Goal: Information Seeking & Learning: Learn about a topic

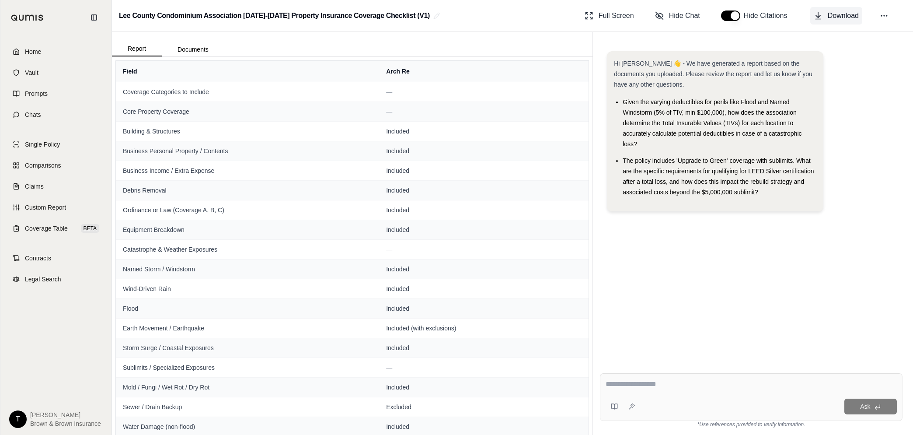
click at [835, 20] on span "Download" at bounding box center [843, 15] width 31 height 10
click at [33, 109] on link "Chats" at bounding box center [56, 114] width 101 height 19
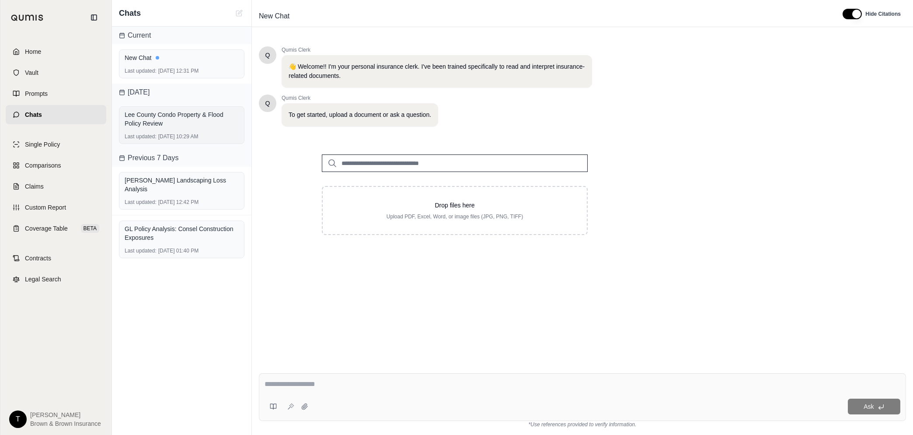
click at [161, 110] on div "Lee County Condo Property & Flood Policy Review" at bounding box center [182, 118] width 114 height 17
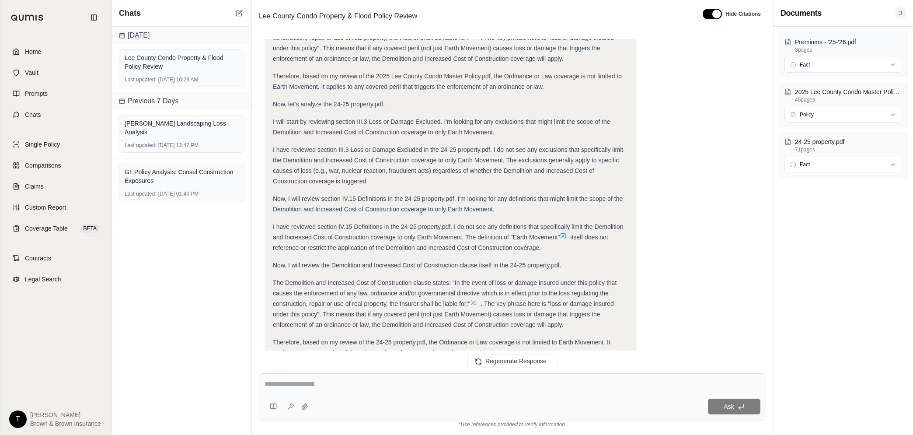
scroll to position [3692, 0]
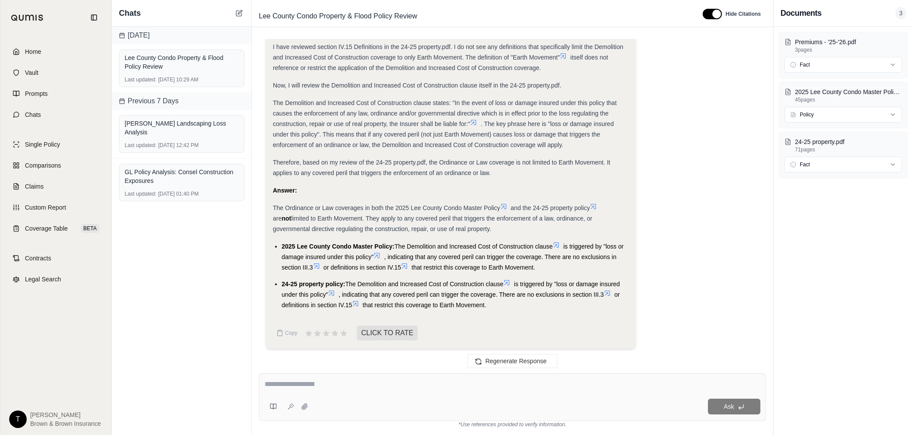
click at [305, 387] on textarea at bounding box center [513, 384] width 496 height 10
type textarea "**********"
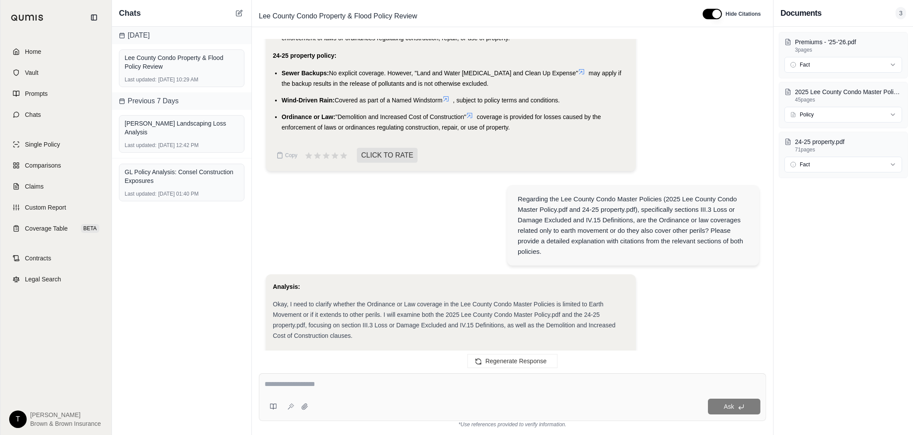
scroll to position [2986, 0]
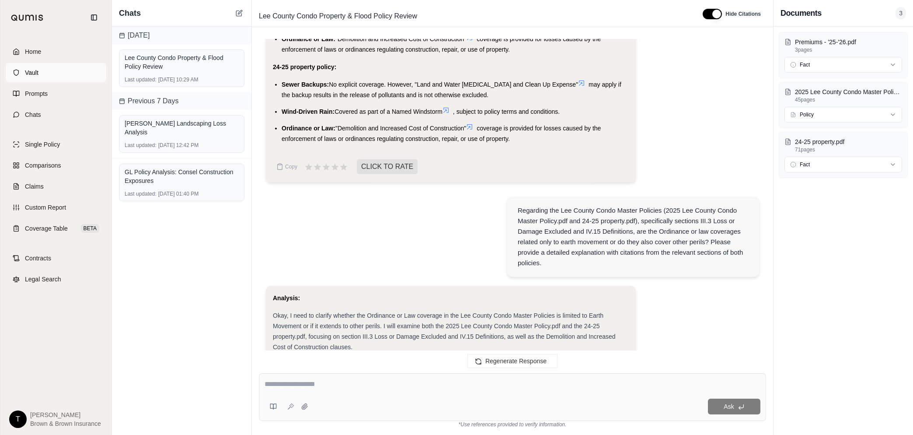
click at [38, 74] on span "Vault" at bounding box center [32, 72] width 14 height 9
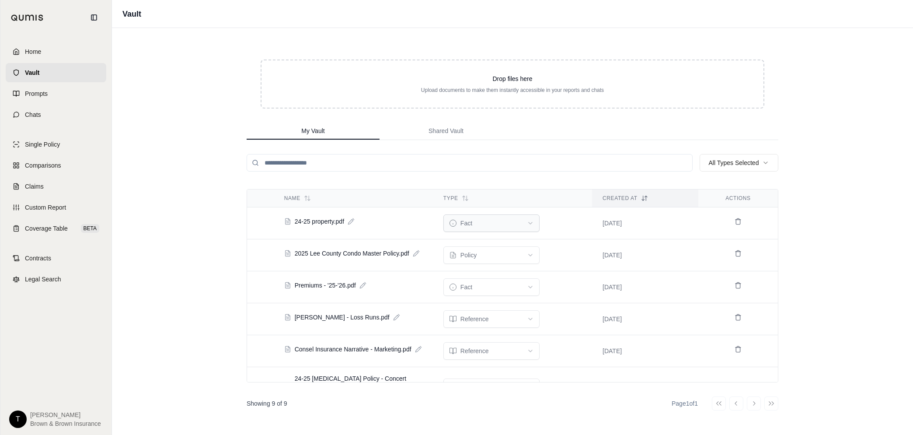
click at [529, 222] on html "Home Vault Prompts Chats Single Policy Comparisons Claims Custom Report Coverag…" at bounding box center [456, 217] width 913 height 435
click at [529, 220] on html "Home Vault Prompts Chats Single Policy Comparisons Claims Custom Report Coverag…" at bounding box center [456, 217] width 913 height 435
click at [44, 94] on span "Prompts" at bounding box center [36, 93] width 23 height 9
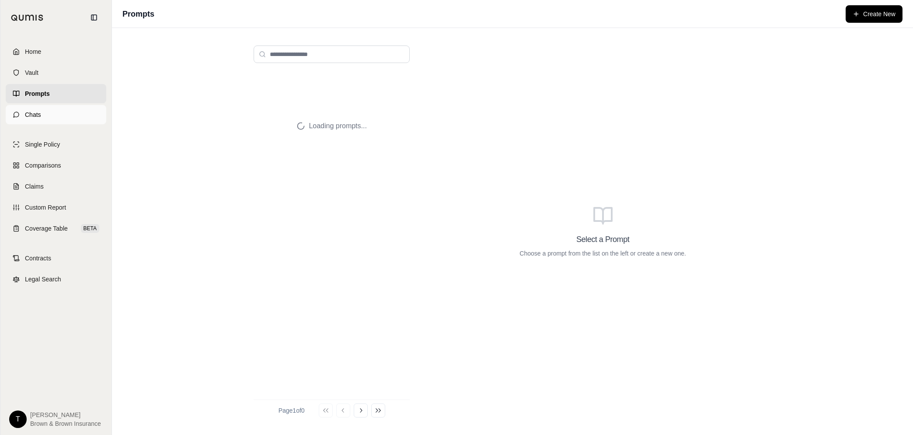
click at [48, 117] on link "Chats" at bounding box center [56, 114] width 101 height 19
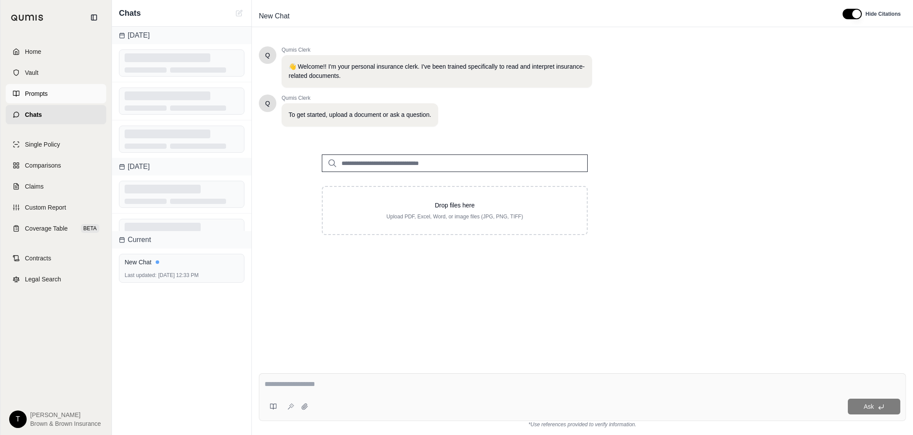
click at [41, 91] on span "Prompts" at bounding box center [36, 93] width 23 height 9
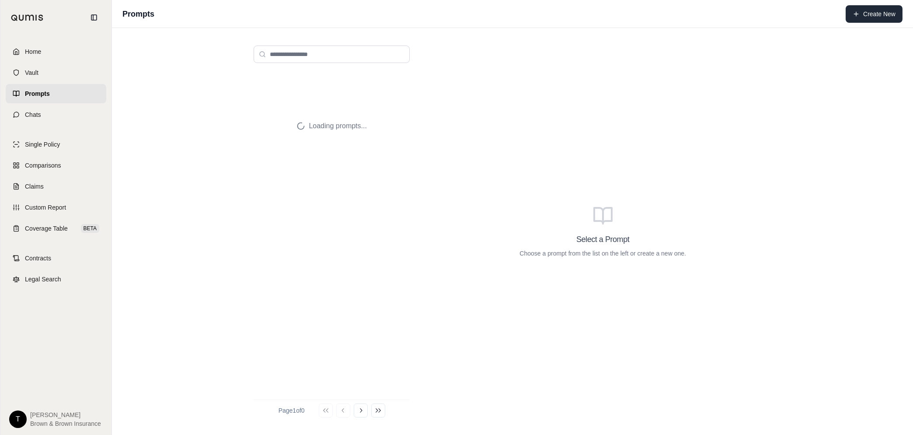
click at [881, 14] on button "Create New" at bounding box center [874, 13] width 57 height 17
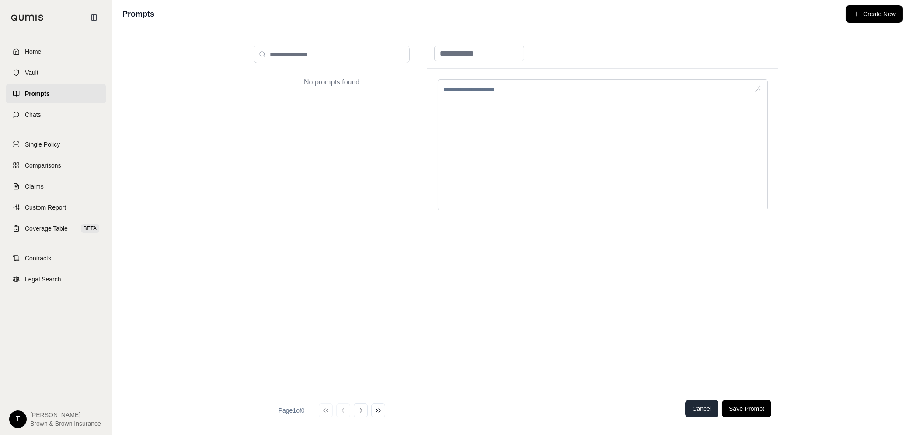
click at [691, 412] on button "Cancel" at bounding box center [701, 408] width 33 height 17
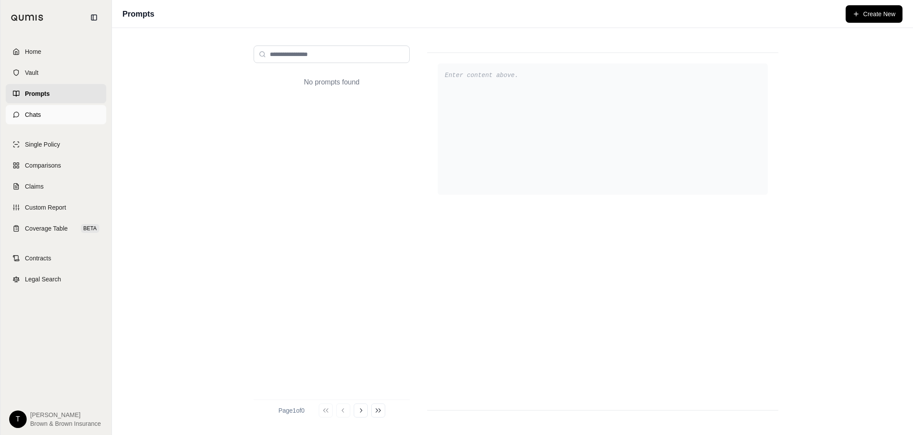
click at [41, 112] on link "Chats" at bounding box center [56, 114] width 101 height 19
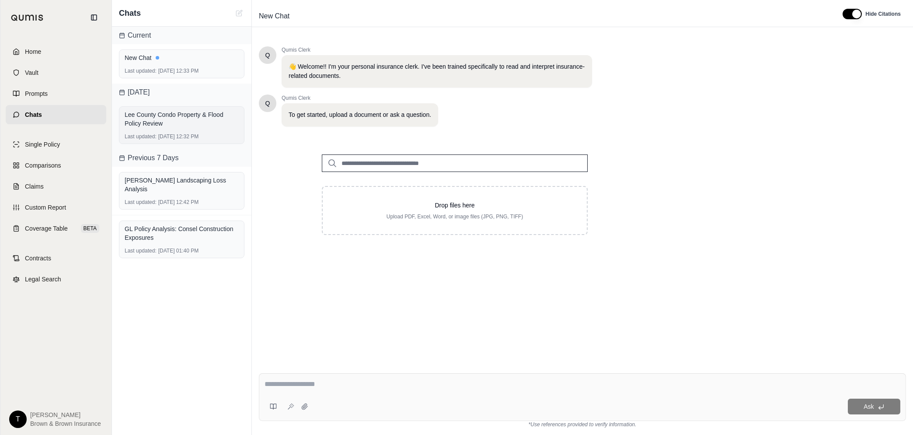
click at [177, 107] on div "Lee County Condo Property & Flood Policy Review Last updated: [DATE] 12:32 PM" at bounding box center [182, 125] width 126 height 38
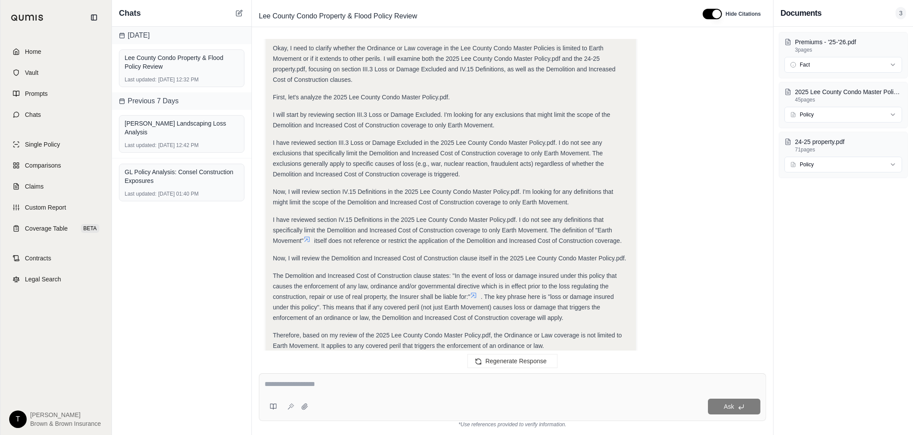
scroll to position [3335, 0]
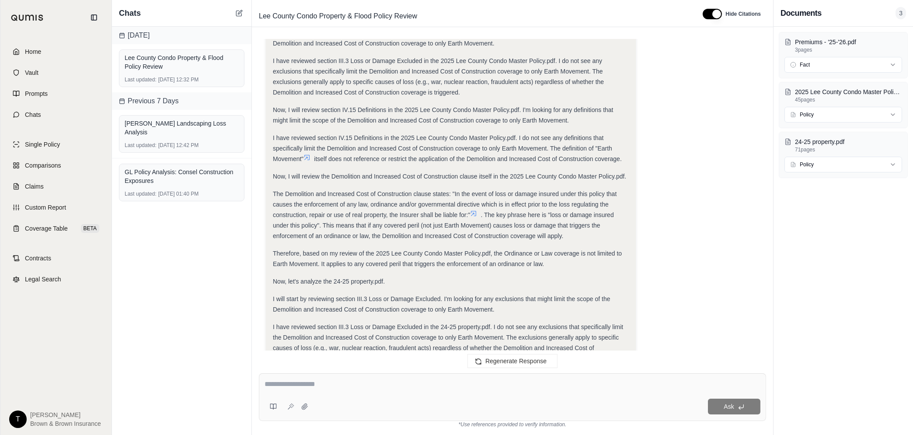
click at [356, 384] on textarea at bounding box center [513, 384] width 496 height 10
type textarea "**********"
click at [288, 408] on icon at bounding box center [290, 406] width 7 height 7
type textarea "**********"
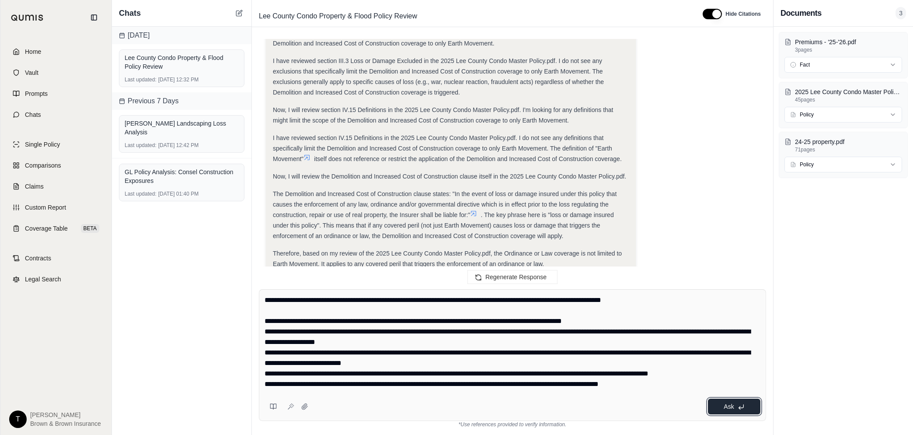
click at [738, 403] on icon at bounding box center [741, 406] width 7 height 7
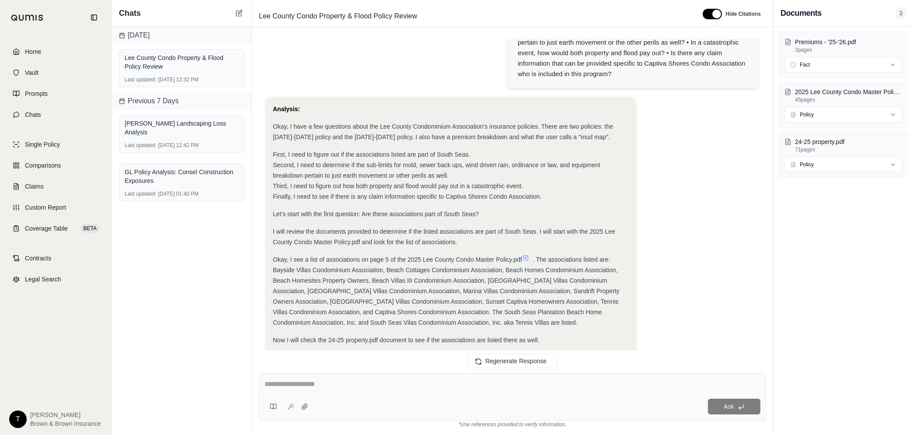
scroll to position [0, 0]
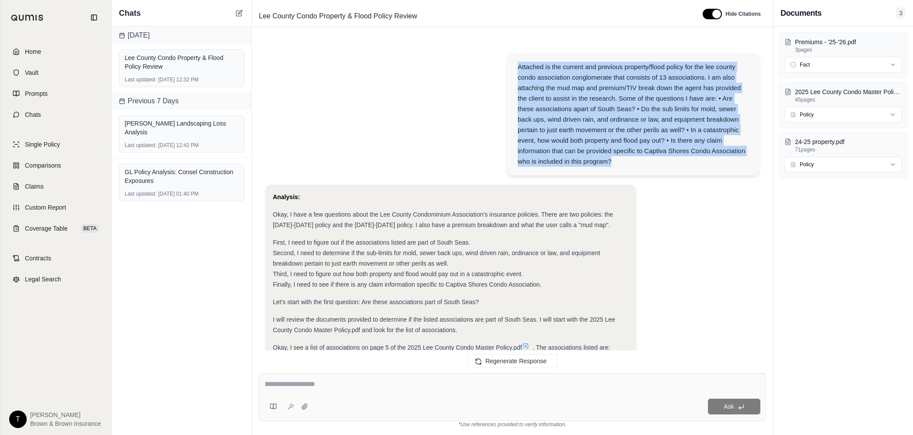
drag, startPoint x: 519, startPoint y: 62, endPoint x: 645, endPoint y: 174, distance: 168.6
click at [645, 174] on div "Attached is the current and previous property/flood policy for the lee county c…" at bounding box center [633, 114] width 252 height 122
copy div "Attached is the current and previous property/flood policy for the lee county c…"
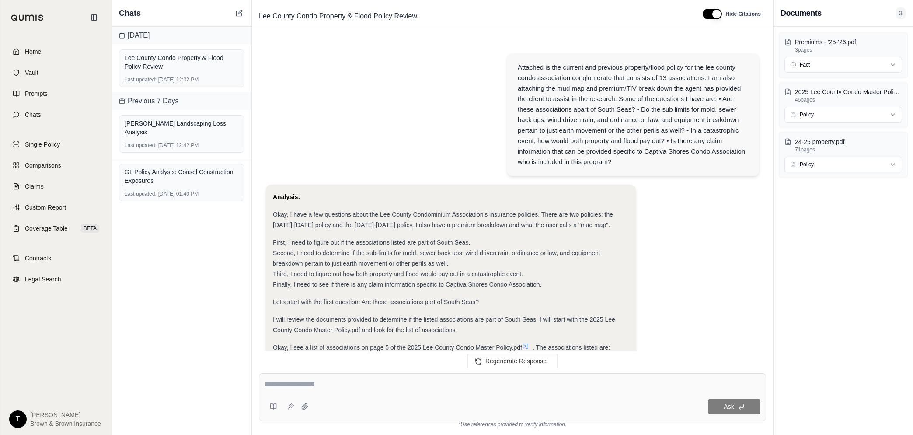
drag, startPoint x: 383, startPoint y: 375, endPoint x: 384, endPoint y: 381, distance: 5.3
click at [383, 377] on div "Ask" at bounding box center [512, 397] width 507 height 48
paste textarea "**********"
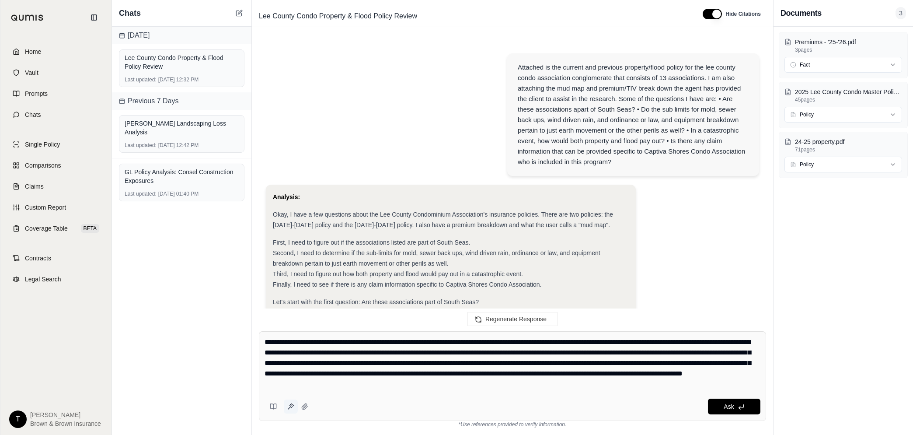
type textarea "**********"
click at [289, 410] on button at bounding box center [291, 406] width 14 height 14
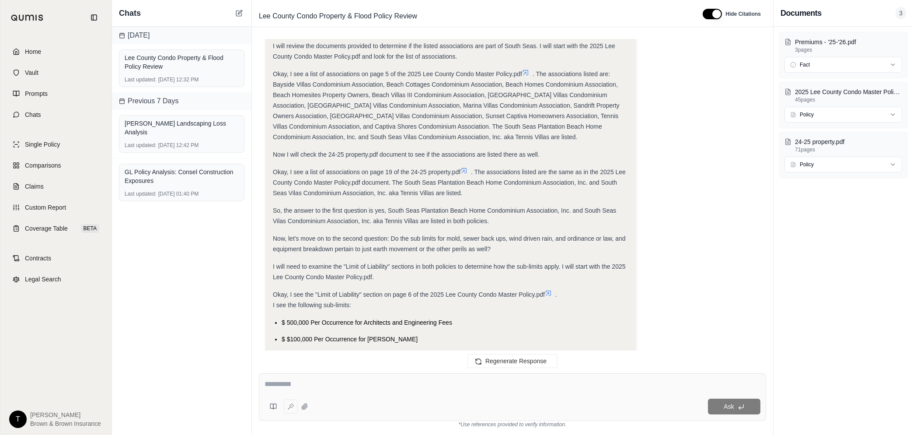
scroll to position [547, 0]
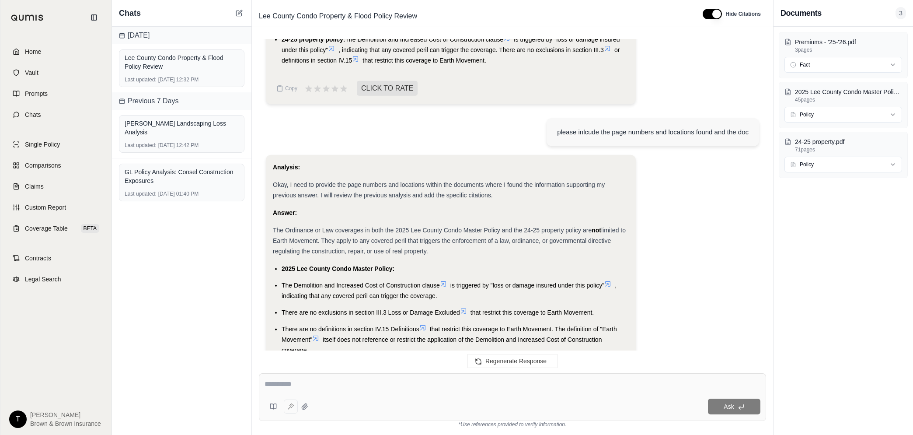
type textarea "**********"
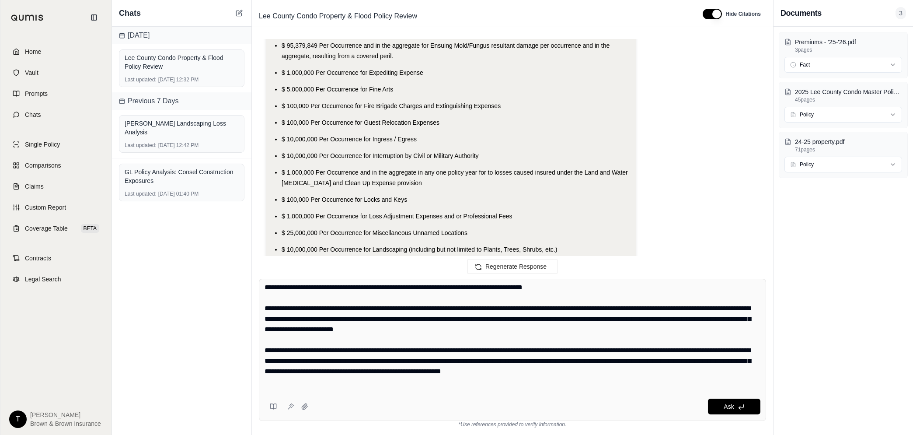
scroll to position [63, 0]
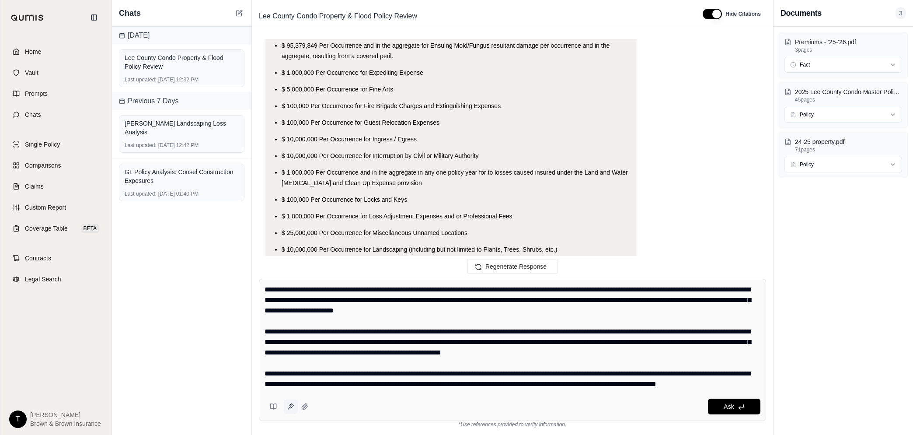
click at [289, 407] on icon at bounding box center [290, 406] width 7 height 7
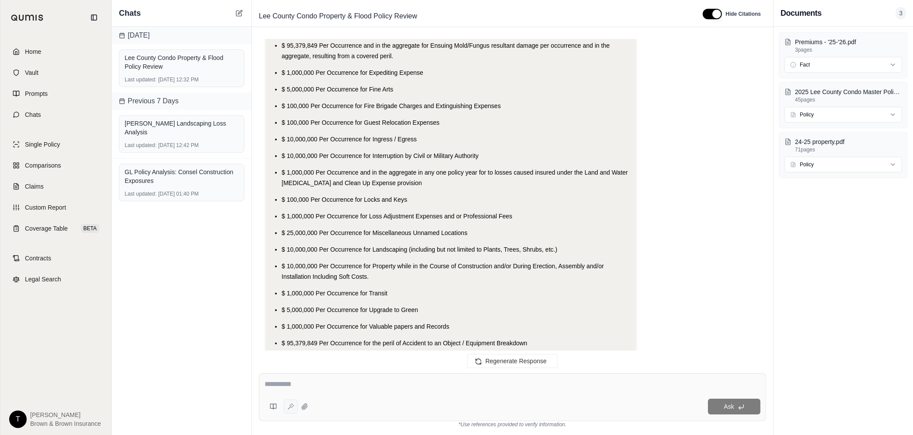
scroll to position [0, 0]
type textarea "**********"
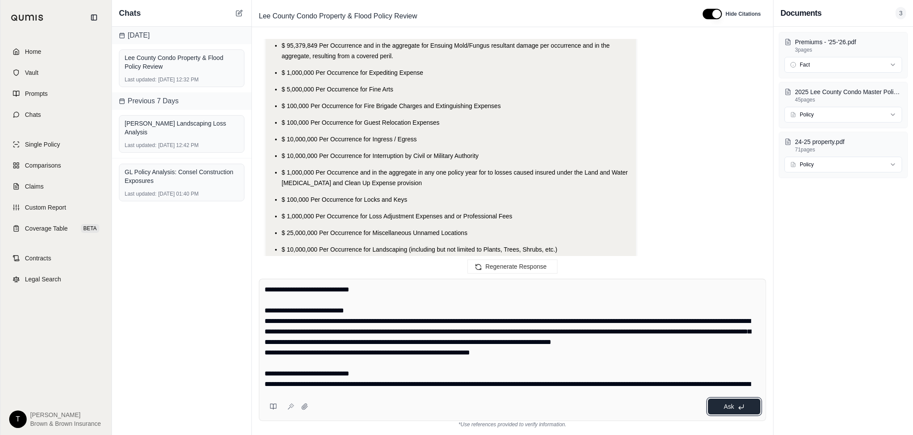
click at [726, 408] on span "Ask" at bounding box center [729, 406] width 10 height 7
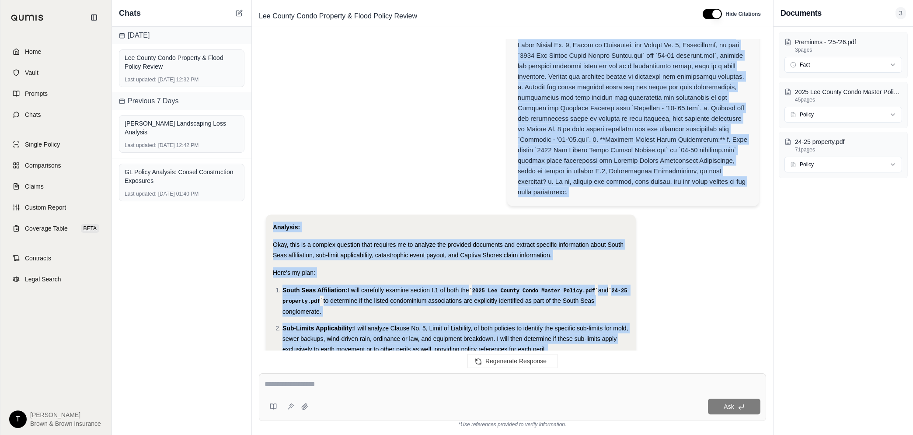
scroll to position [7837, 0]
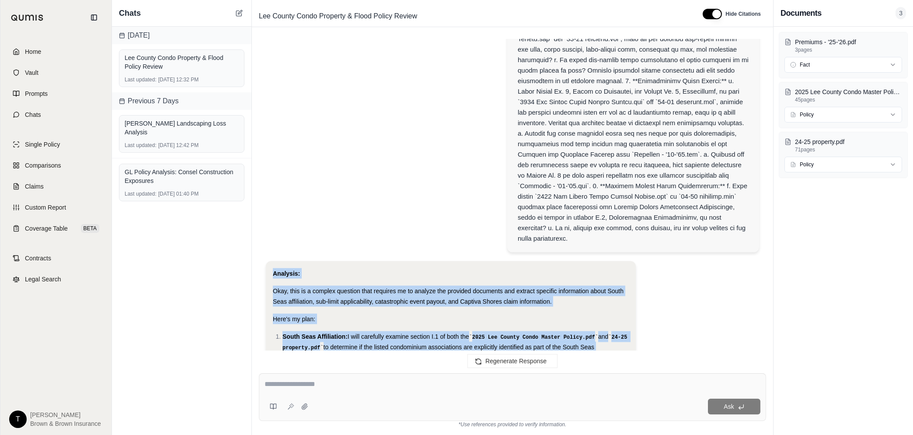
drag, startPoint x: 311, startPoint y: 298, endPoint x: 272, endPoint y: 260, distance: 54.7
drag, startPoint x: 272, startPoint y: 260, endPoint x: 277, endPoint y: 258, distance: 5.5
copy div "Analysis: Okay, this is a complex question that requires me to analyze the prov…"
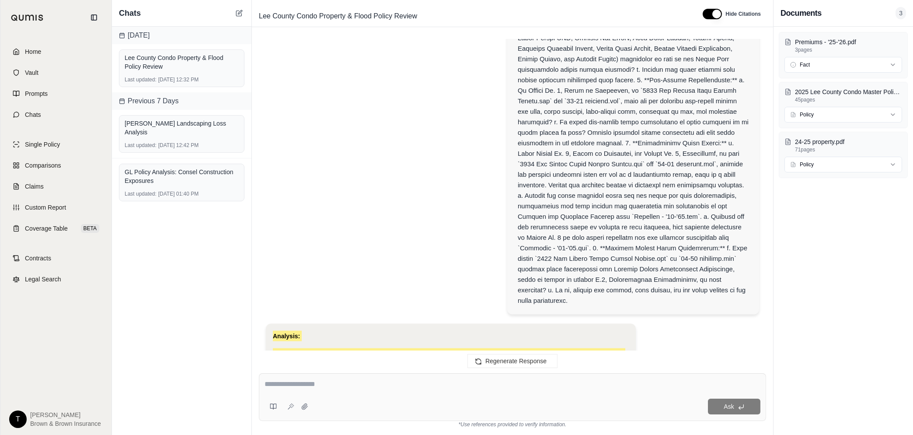
scroll to position [7673, 0]
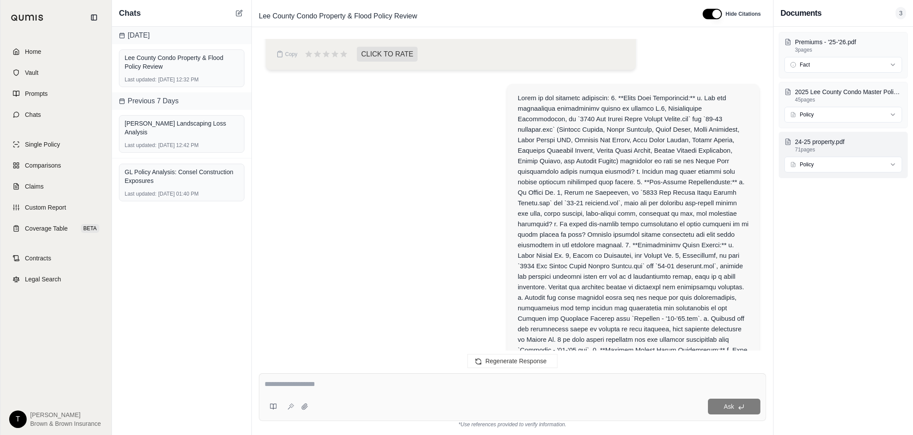
click at [895, 165] on html "Home Vault Prompts Chats Single Policy Comparisons Claims Custom Report Coverag…" at bounding box center [456, 217] width 913 height 435
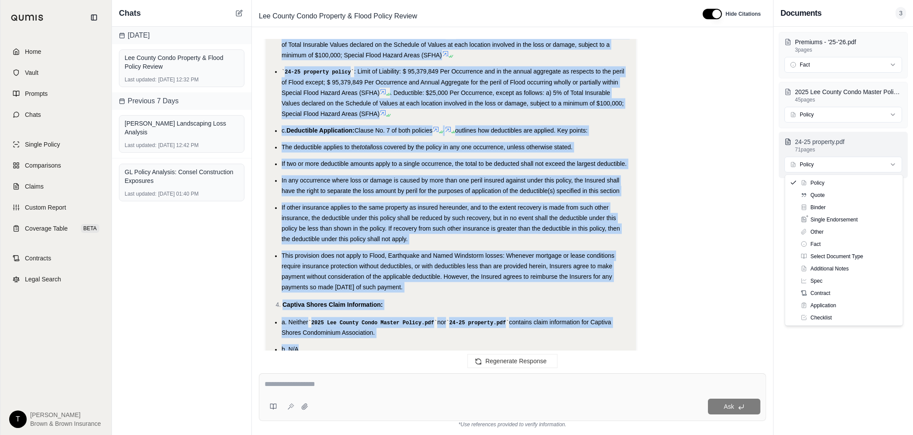
click at [855, 150] on html "Home Vault Prompts Chats Single Policy Comparisons Claims Custom Report Coverag…" at bounding box center [456, 217] width 913 height 435
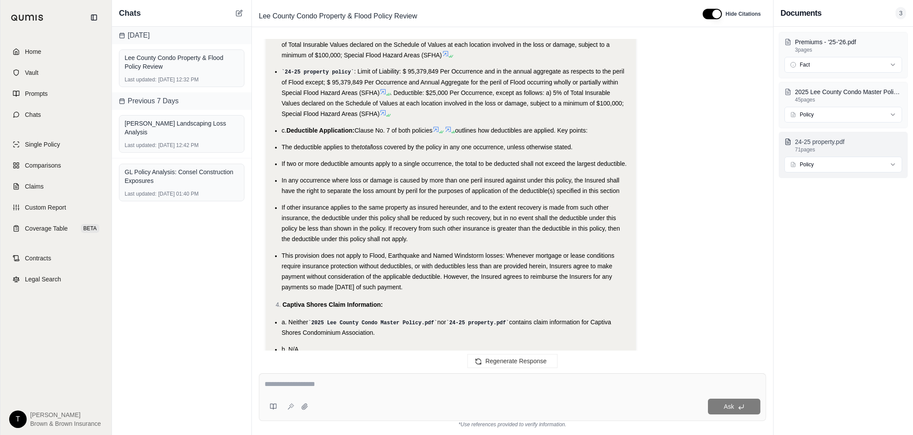
click at [838, 143] on p "24-25 property.pdf" at bounding box center [848, 141] width 107 height 9
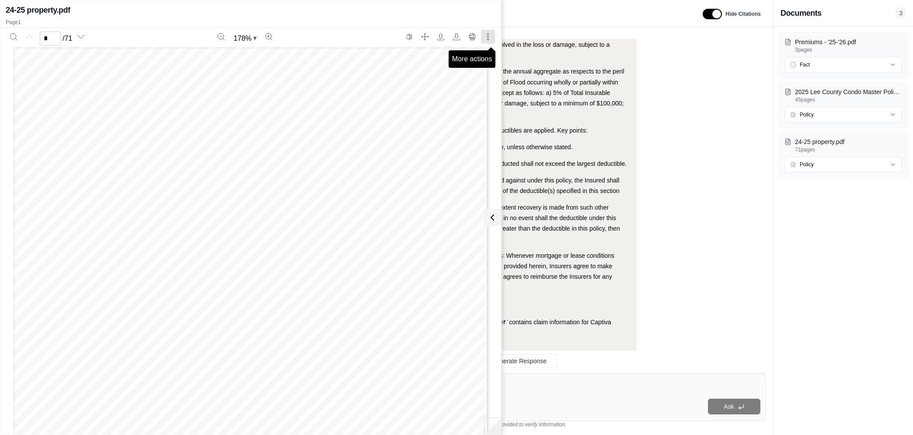
click at [488, 38] on icon "More actions" at bounding box center [488, 36] width 1 height 7
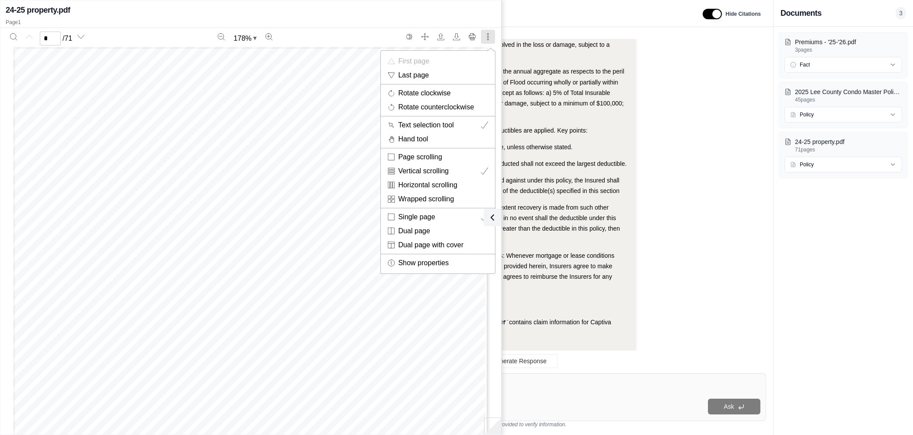
click at [734, 265] on div at bounding box center [456, 217] width 913 height 435
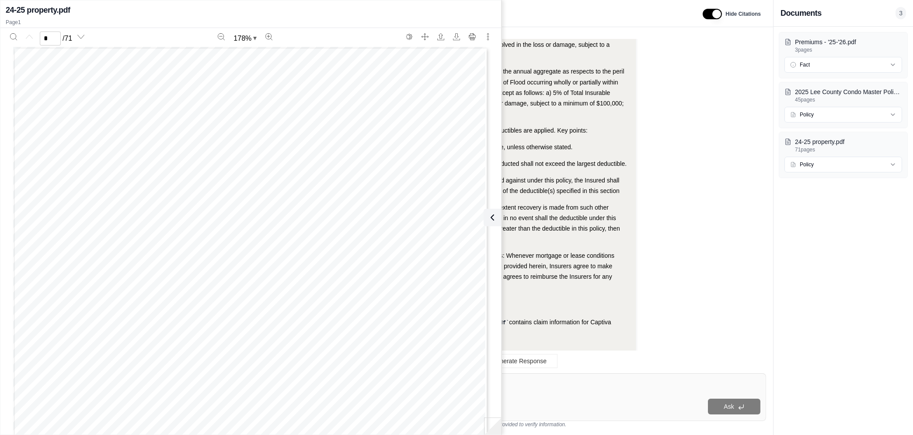
drag, startPoint x: 695, startPoint y: 301, endPoint x: 605, endPoint y: 220, distance: 121.4
click at [492, 220] on icon at bounding box center [490, 217] width 10 height 10
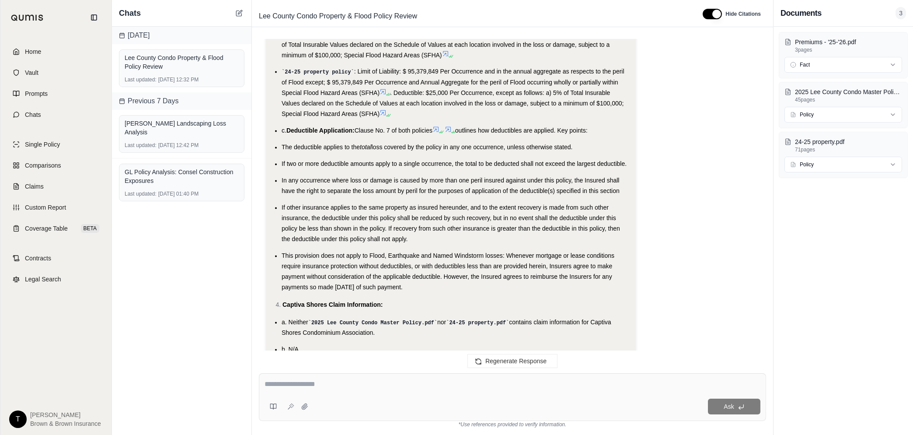
click at [386, 378] on div "Ask" at bounding box center [512, 397] width 507 height 48
type textarea "**********"
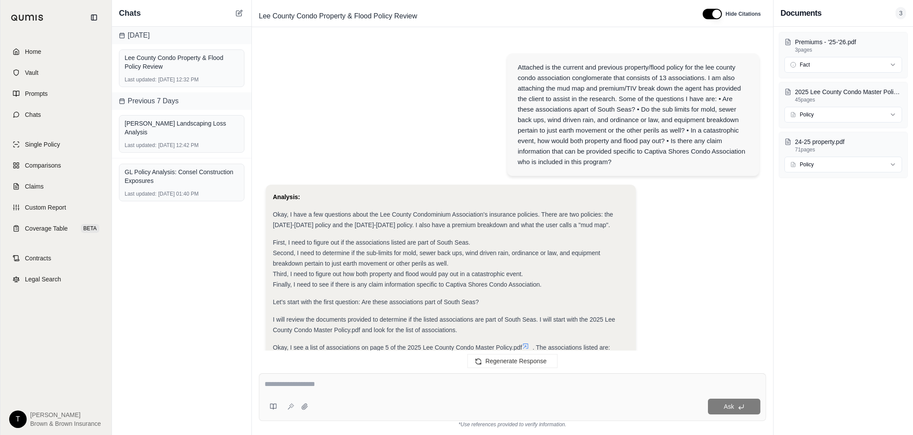
scroll to position [10723, 0]
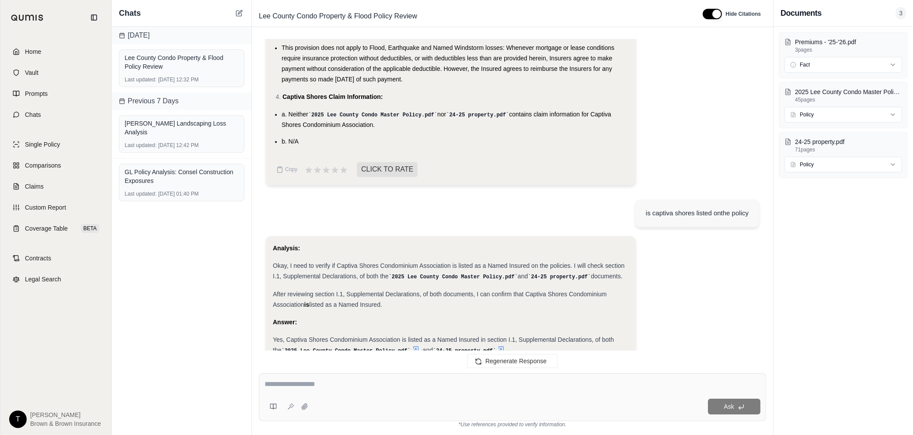
click at [389, 387] on textarea at bounding box center [513, 384] width 496 height 10
type textarea "*"
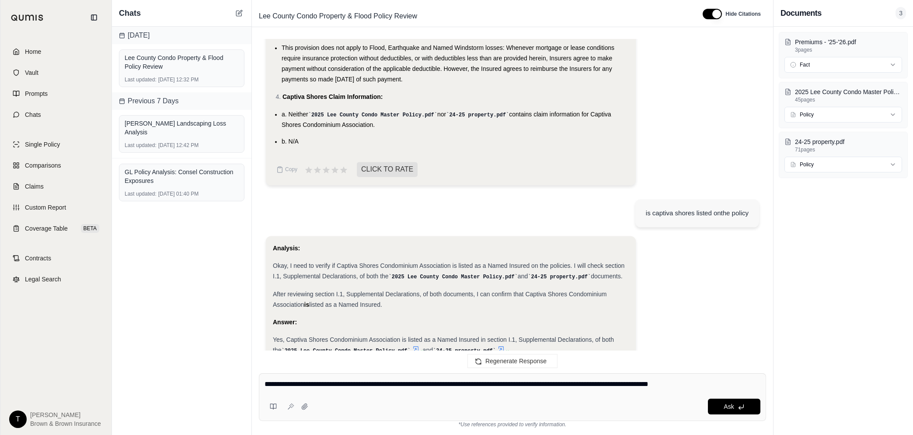
type textarea "**********"
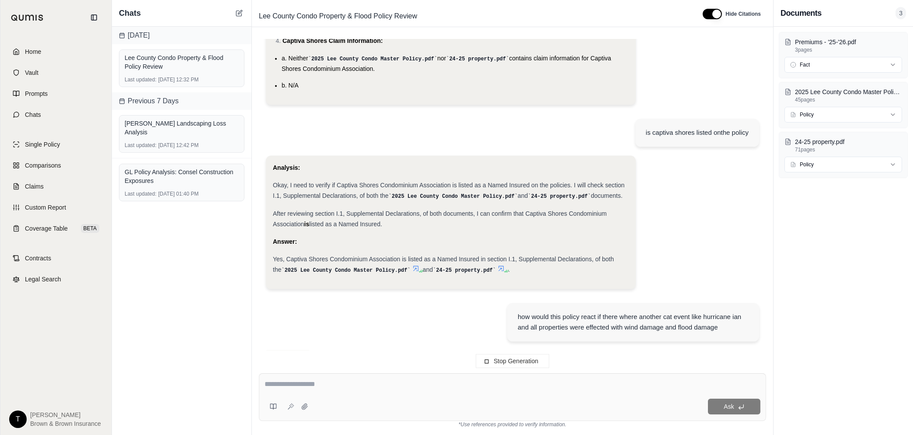
scroll to position [0, 0]
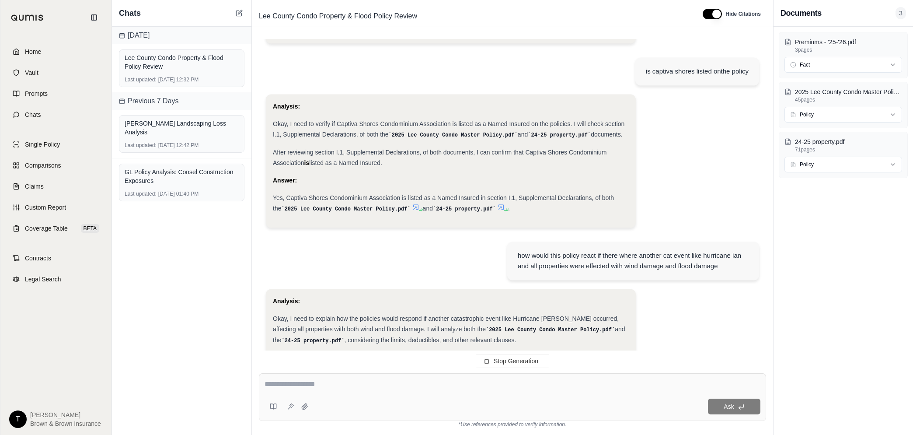
click at [525, 361] on span "Stop Generation" at bounding box center [516, 360] width 45 height 7
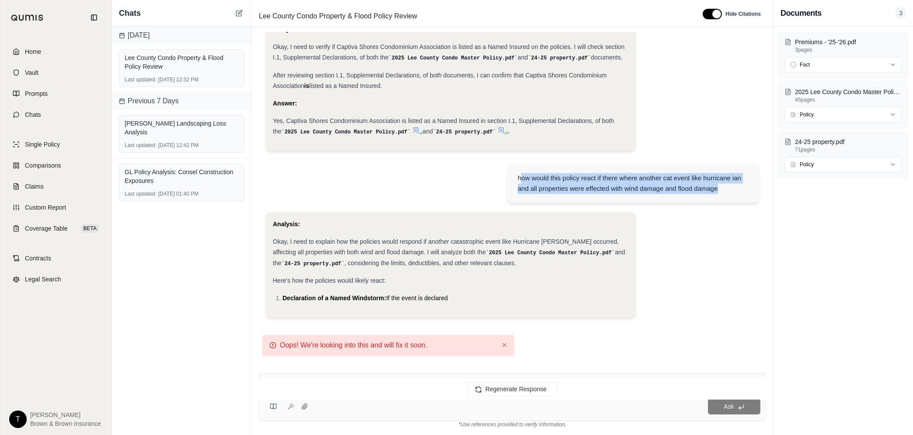
drag, startPoint x: 512, startPoint y: 175, endPoint x: 736, endPoint y: 195, distance: 225.3
click at [736, 195] on div "how would this policy react if there where another cat event like hurricane ian…" at bounding box center [633, 183] width 252 height 38
drag, startPoint x: 736, startPoint y: 195, endPoint x: 644, endPoint y: 189, distance: 92.5
drag, startPoint x: 644, startPoint y: 189, endPoint x: 635, endPoint y: 189, distance: 8.8
click at [575, 182] on div "how would this policy react if there where another cat event like hurricane ian…" at bounding box center [633, 183] width 231 height 21
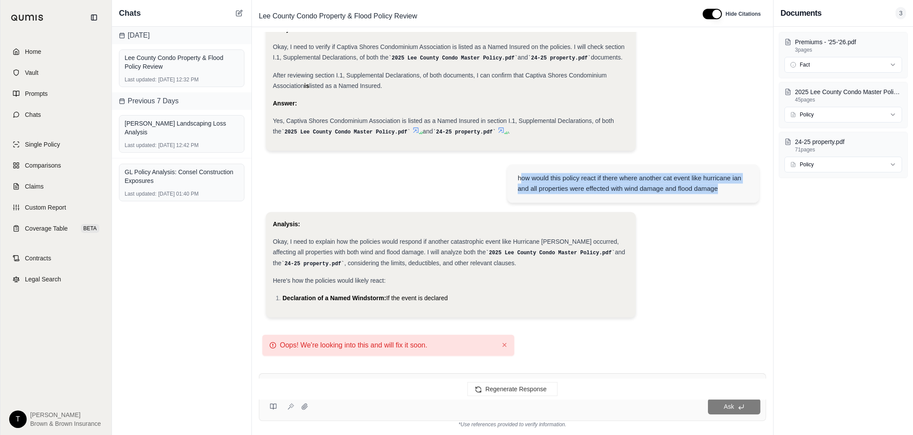
click at [709, 190] on div "how would this policy react if there where another cat event like hurricane ian…" at bounding box center [633, 183] width 231 height 21
click at [715, 189] on div "how would this policy react if there where another cat event like hurricane ian…" at bounding box center [633, 183] width 231 height 21
drag, startPoint x: 695, startPoint y: 189, endPoint x: 501, endPoint y: 175, distance: 194.8
click at [507, 175] on div "how would this policy react if there where another cat event like hurricane ian…" at bounding box center [633, 183] width 252 height 38
drag, startPoint x: 501, startPoint y: 175, endPoint x: 524, endPoint y: 181, distance: 23.3
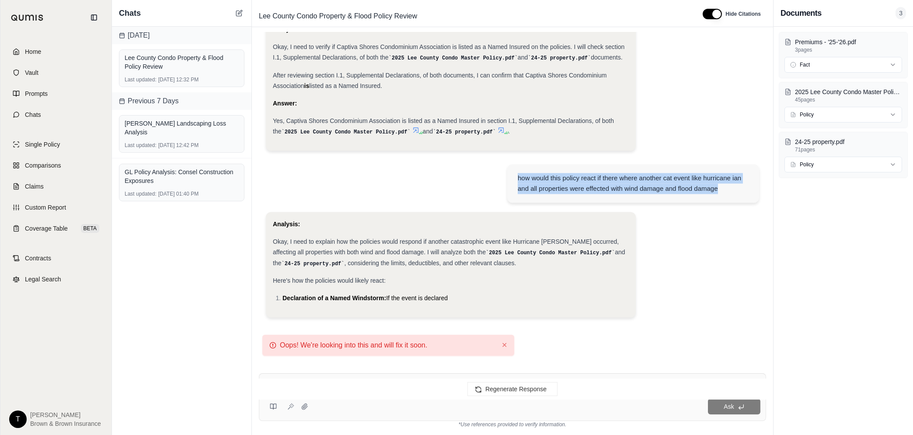
copy div "how would this policy react if there where another cat event like hurricane ian…"
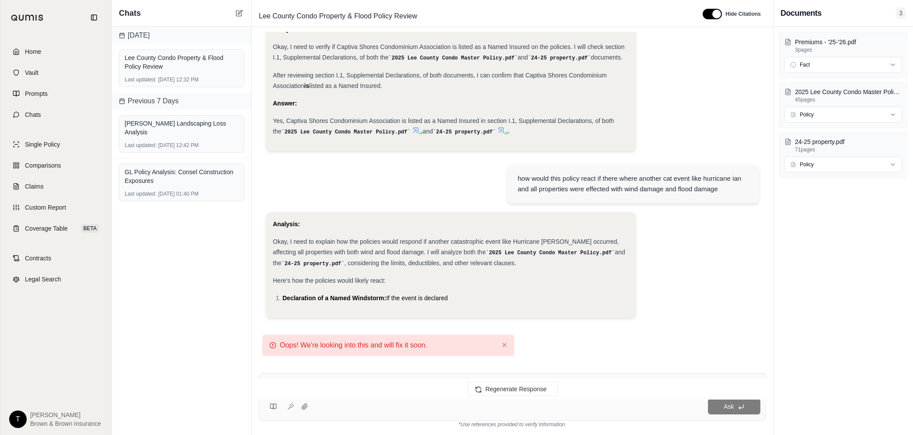
click at [308, 390] on div "Regenerate Response" at bounding box center [512, 388] width 521 height 21
click at [350, 403] on div "Ask" at bounding box center [536, 406] width 449 height 16
drag, startPoint x: 320, startPoint y: 415, endPoint x: 349, endPoint y: 402, distance: 31.8
click at [321, 415] on div "Ask" at bounding box center [513, 406] width 496 height 17
click at [503, 343] on button "✕" at bounding box center [505, 345] width 6 height 10
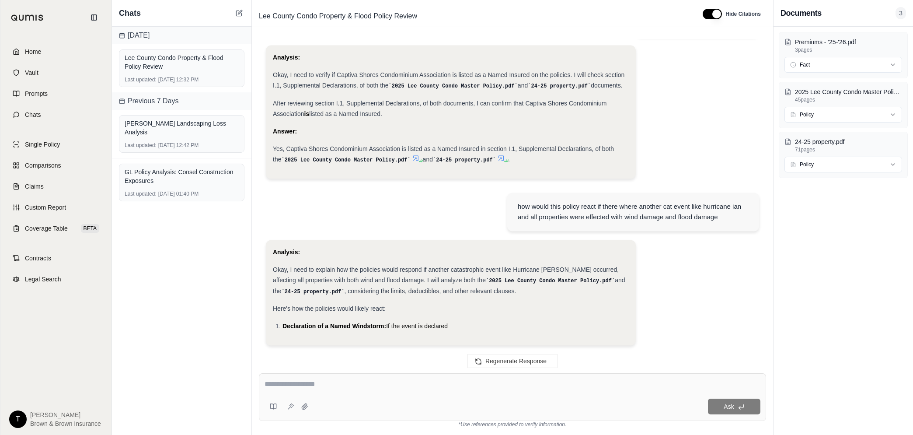
scroll to position [0, 0]
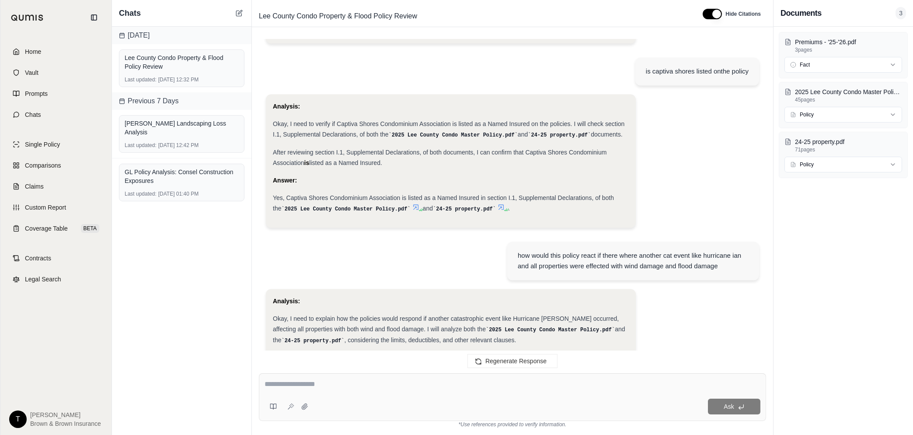
click at [381, 392] on div at bounding box center [513, 386] width 496 height 14
paste textarea "**********"
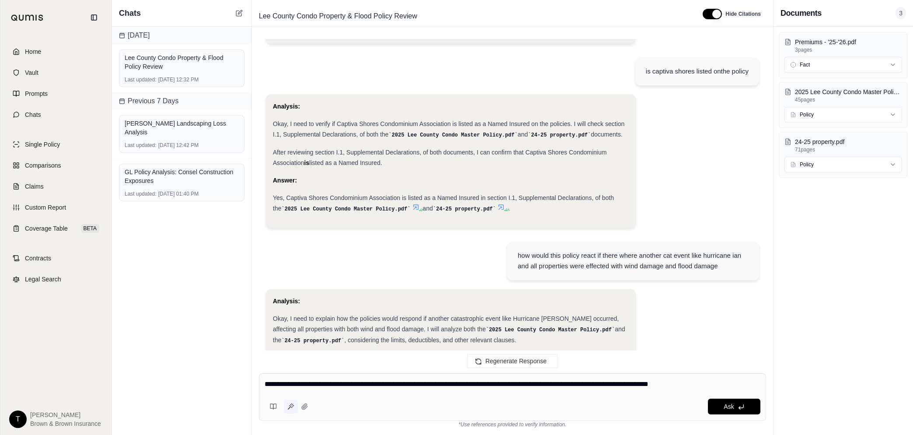
type textarea "**********"
click at [292, 410] on button at bounding box center [291, 406] width 14 height 14
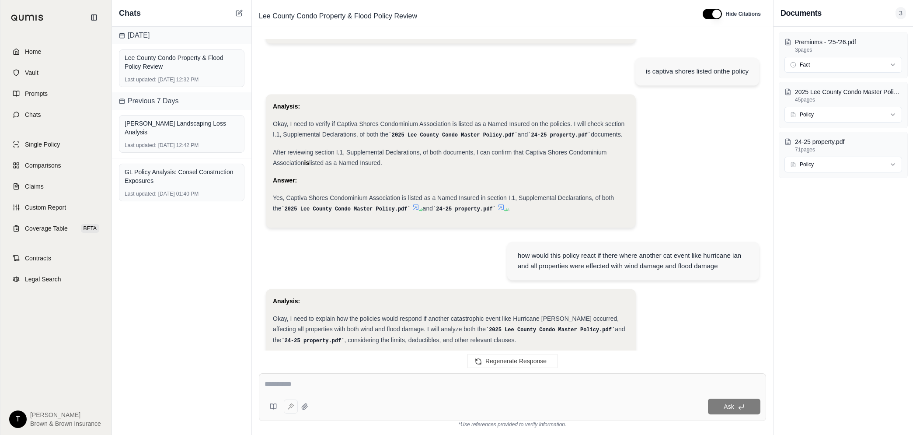
type textarea "**********"
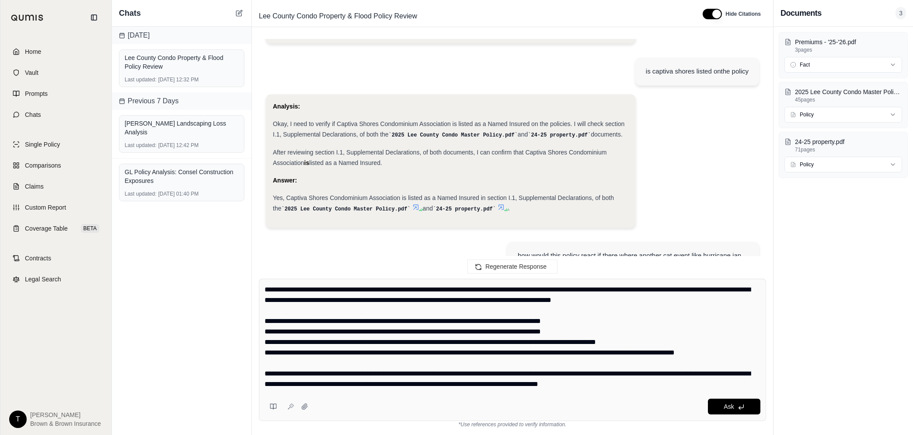
scroll to position [10728, 0]
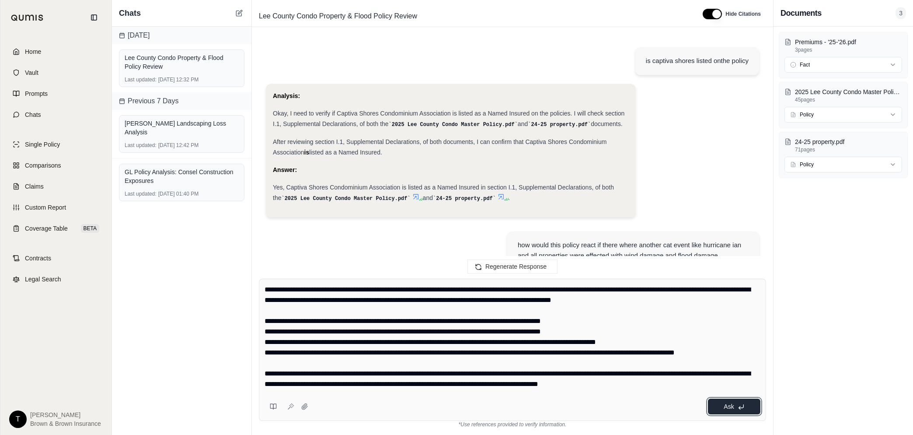
click at [730, 407] on span "Ask" at bounding box center [729, 406] width 10 height 7
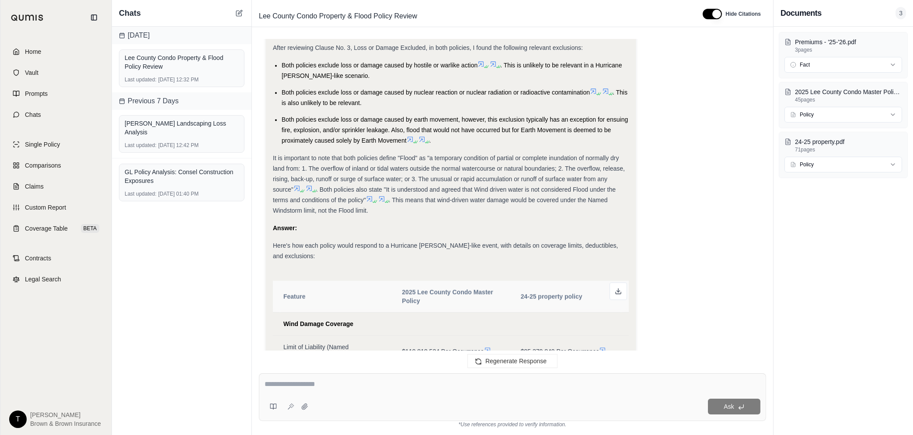
scroll to position [12039, 0]
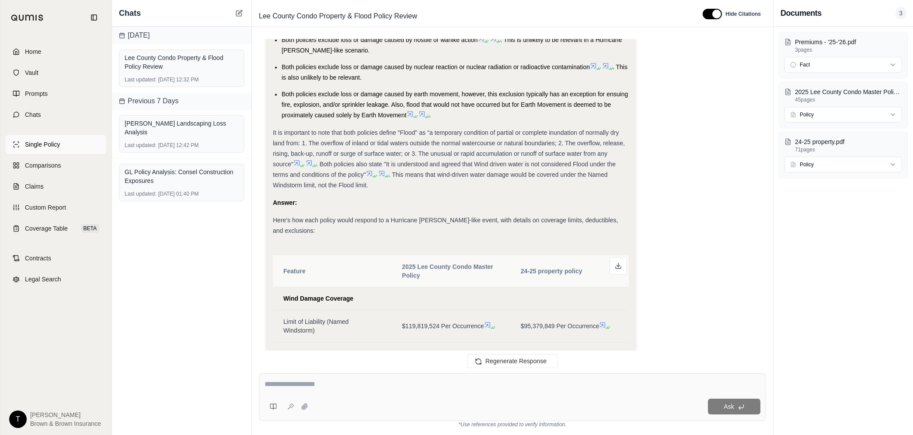
click at [38, 146] on span "Single Policy" at bounding box center [42, 144] width 35 height 9
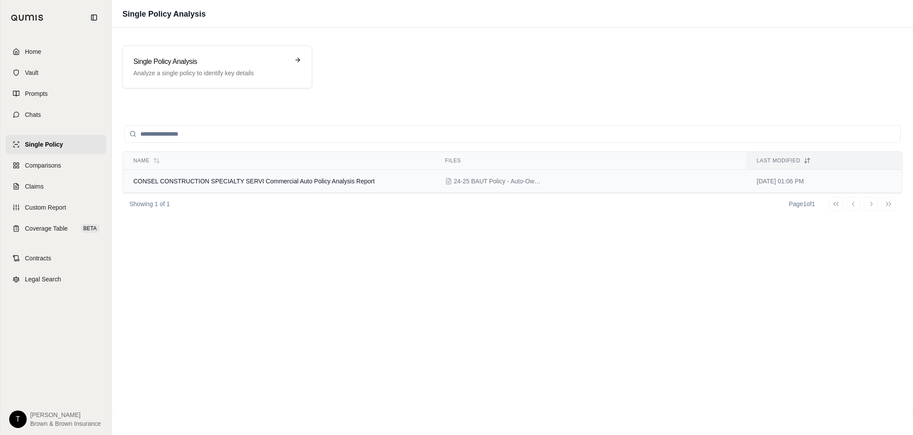
click at [190, 175] on td "CONSEL CONSTRUCTION SPECIALTY SERVI Commercial Auto Policy Analysis Report" at bounding box center [279, 181] width 312 height 23
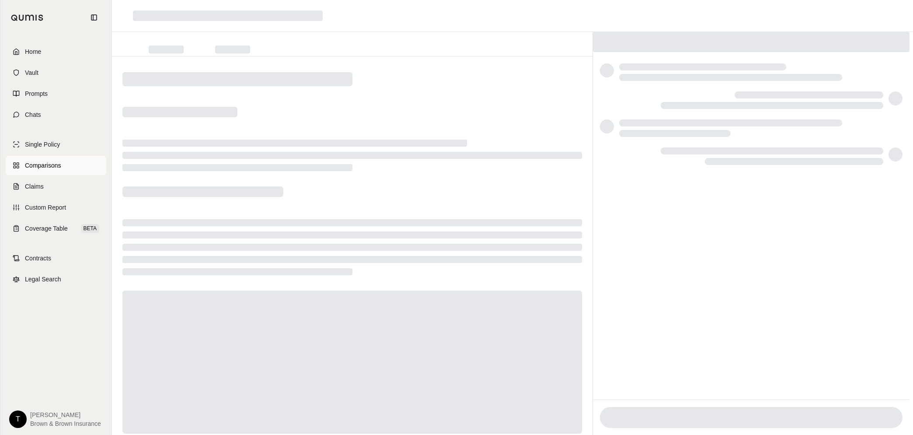
click at [40, 168] on span "Comparisons" at bounding box center [43, 165] width 36 height 9
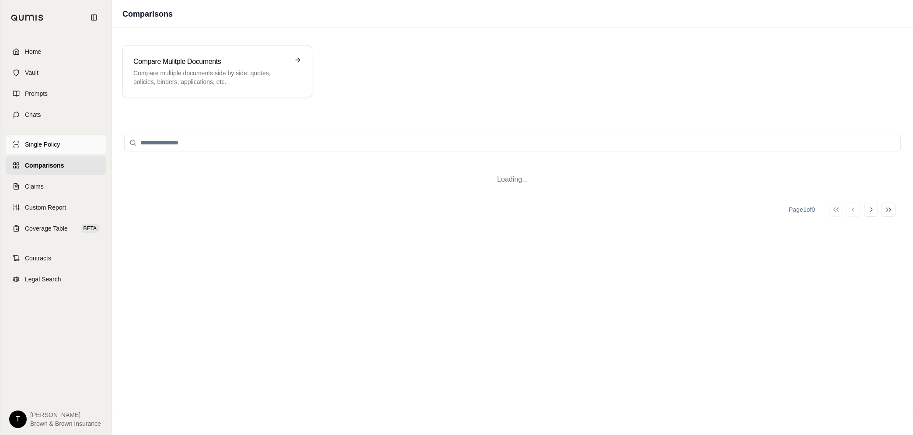
click at [41, 147] on span "Single Policy" at bounding box center [42, 144] width 35 height 9
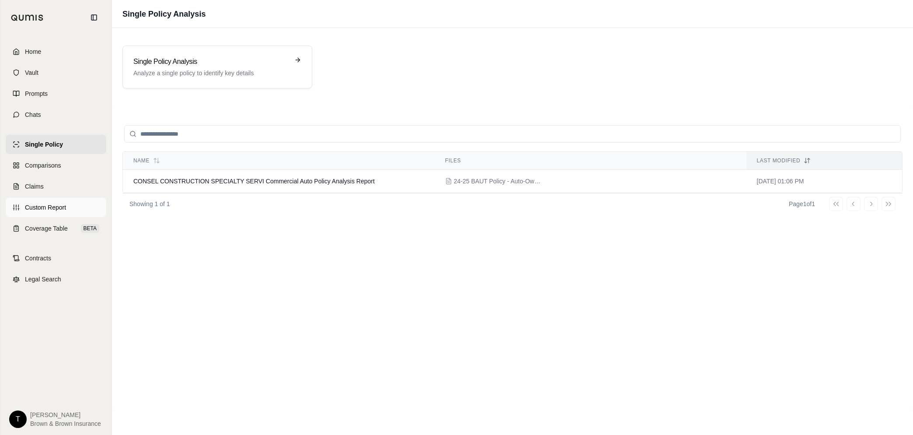
click at [42, 203] on span "Custom Report" at bounding box center [45, 207] width 41 height 9
click at [190, 181] on span "Lee County Condominium Association [DATE]-[DATE] Property Master Policy Analysis" at bounding box center [249, 181] width 233 height 7
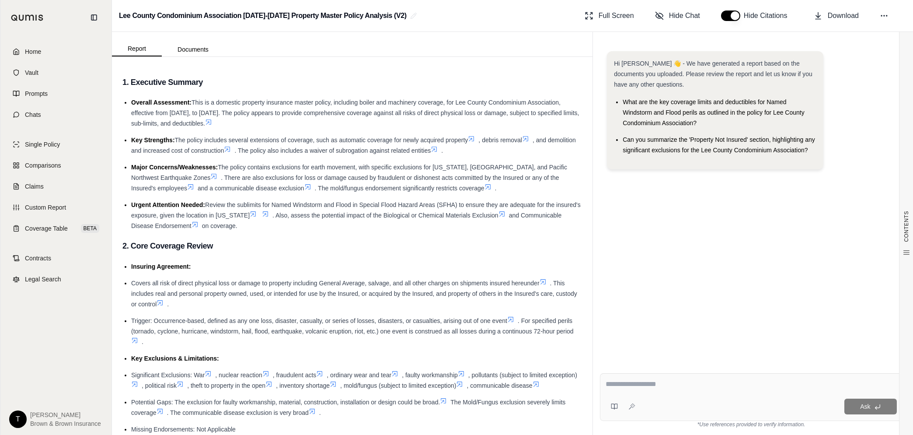
click at [635, 381] on textarea at bounding box center [751, 384] width 291 height 10
click at [629, 387] on textarea at bounding box center [751, 384] width 291 height 10
type textarea "***"
click at [29, 118] on link "Chats" at bounding box center [56, 114] width 101 height 19
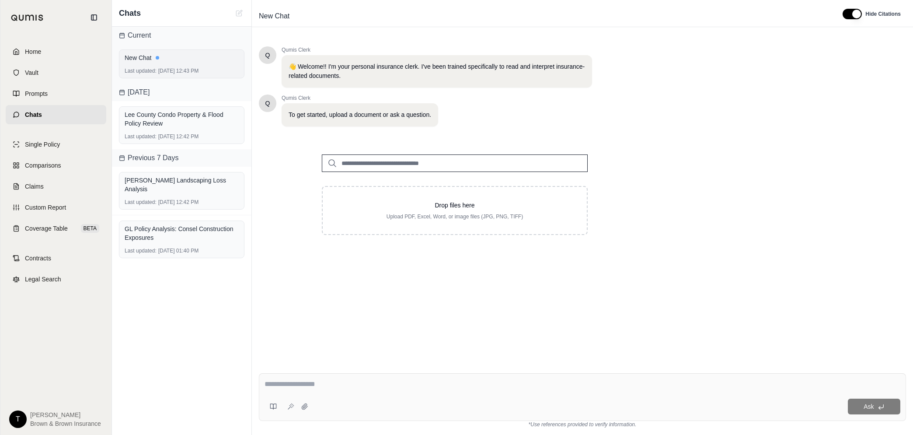
click at [172, 65] on div "New Chat Last updated: [DATE] 12:43 PM" at bounding box center [182, 63] width 126 height 29
click at [160, 105] on div "Lee County Condo Property & Flood Policy Review Last updated: [DATE] 12:42 PM" at bounding box center [182, 125] width 140 height 48
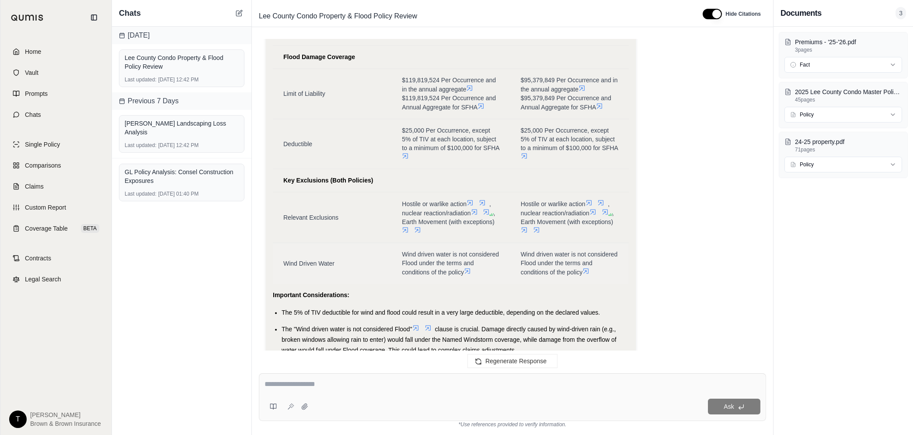
scroll to position [12122, 0]
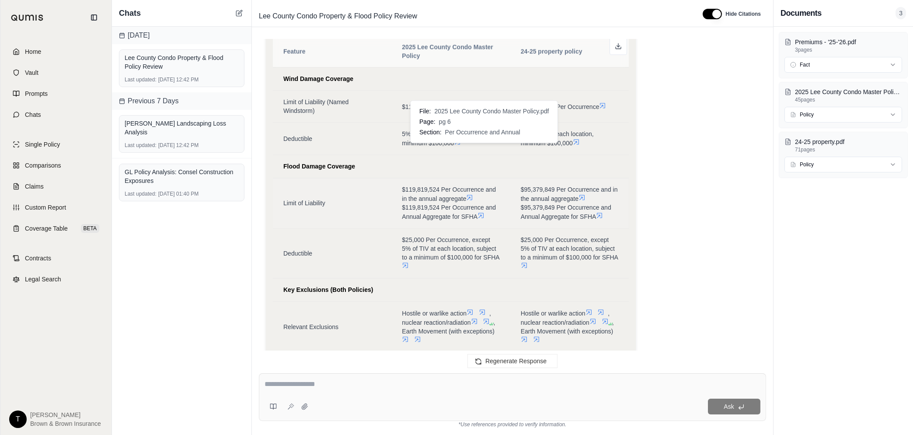
click at [484, 212] on icon at bounding box center [481, 215] width 7 height 7
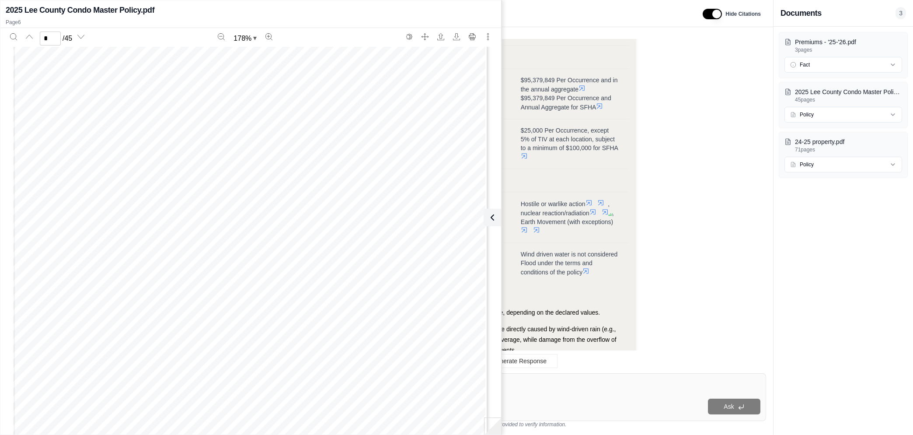
scroll to position [3295, 0]
type input "*"
click at [495, 220] on icon at bounding box center [492, 217] width 10 height 10
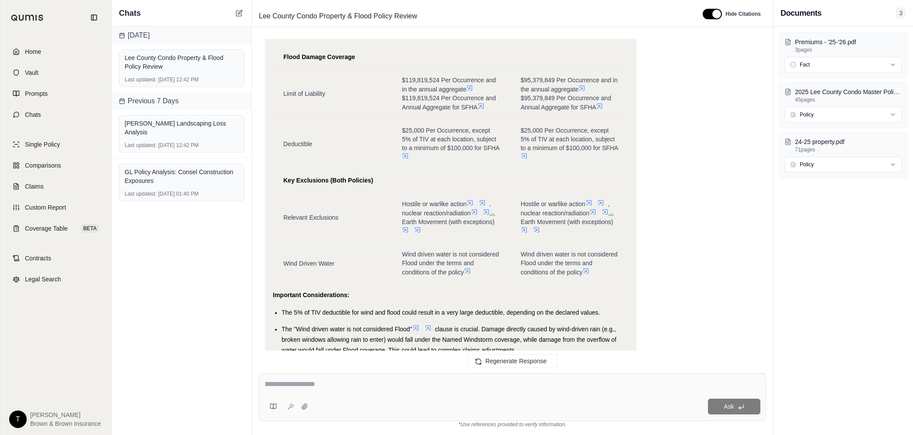
click at [335, 384] on textarea at bounding box center [513, 384] width 496 height 10
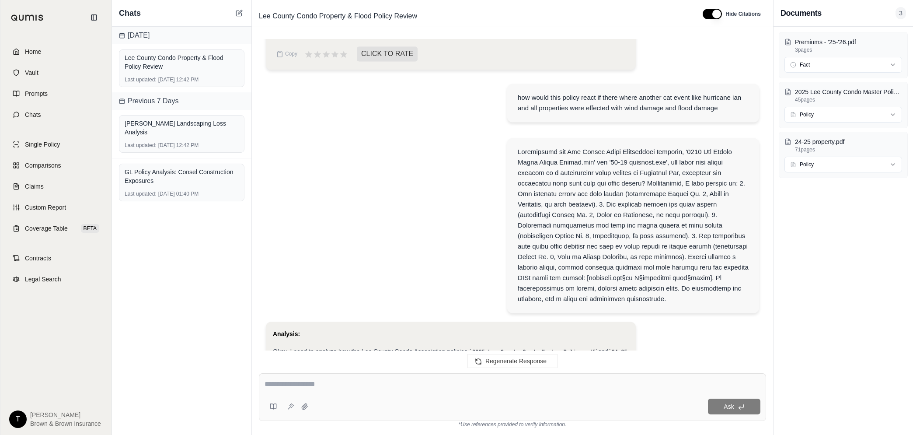
scroll to position [11029, 0]
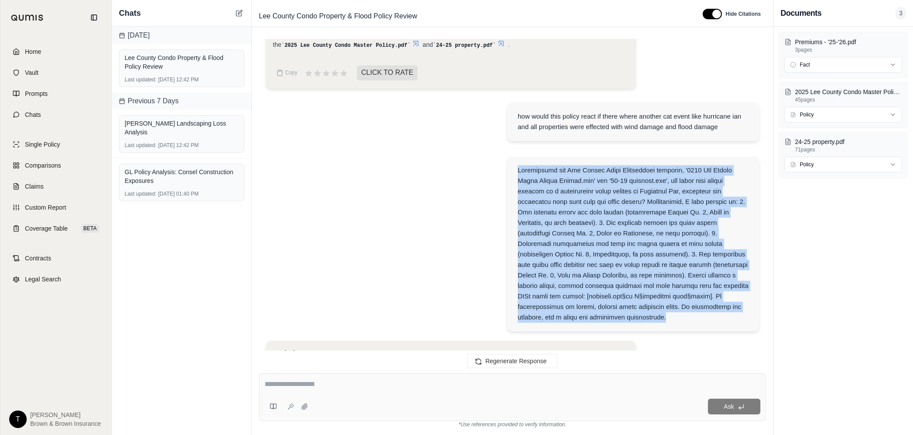
drag, startPoint x: 531, startPoint y: 126, endPoint x: 748, endPoint y: 263, distance: 256.9
click at [748, 263] on div at bounding box center [633, 243] width 231 height 157
drag, startPoint x: 748, startPoint y: 263, endPoint x: 641, endPoint y: 194, distance: 127.1
copy div "Loremipsumd sit Ame Consec Adipi Elitseddoei temporin, '3679 Utl Etdolo Magna A…"
click at [38, 169] on span "Comparisons" at bounding box center [43, 165] width 36 height 9
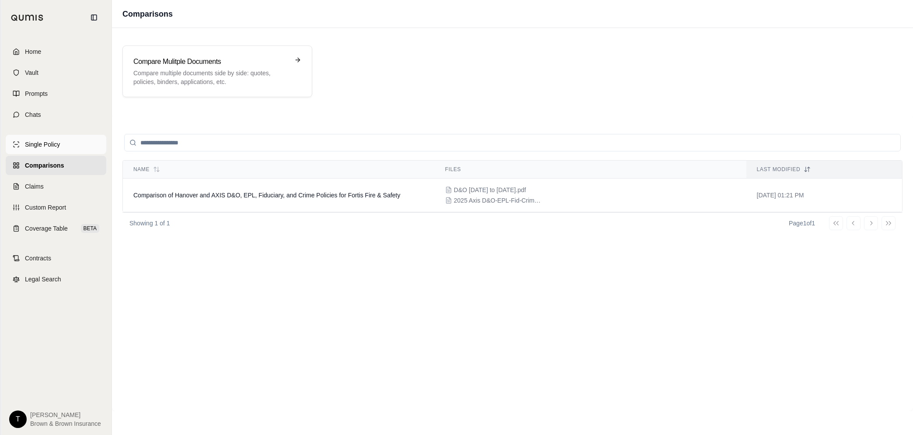
click at [39, 147] on span "Single Policy" at bounding box center [42, 144] width 35 height 9
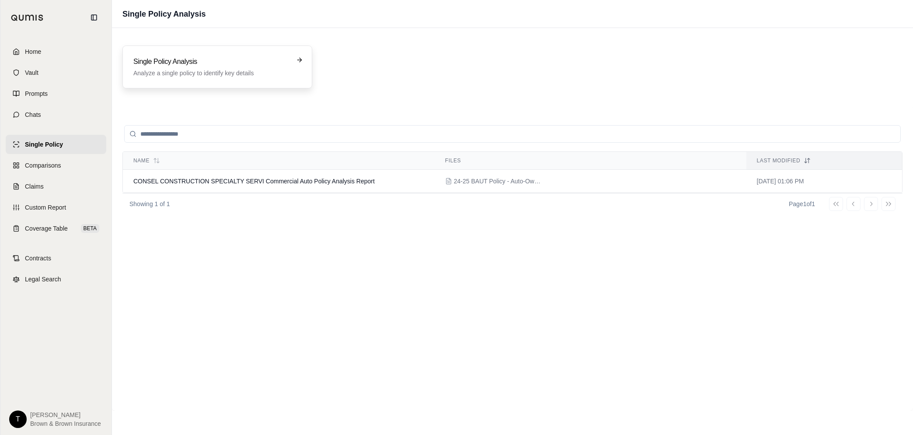
click at [161, 66] on h3 "Single Policy Analysis" at bounding box center [211, 61] width 156 height 10
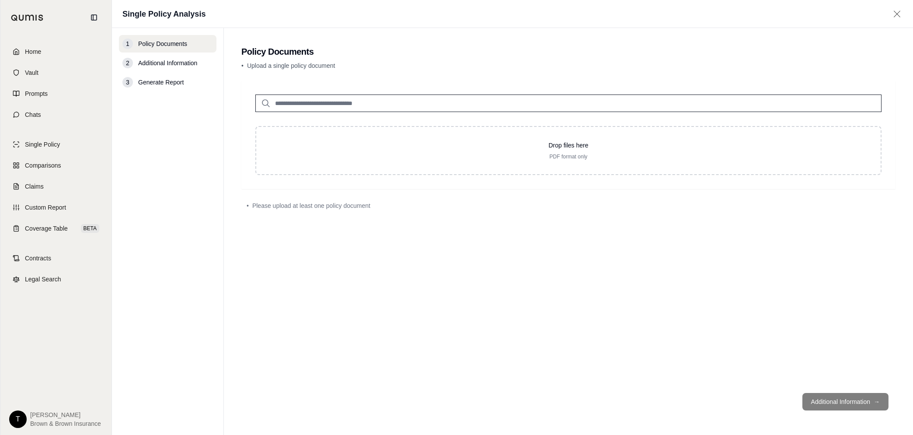
click at [328, 105] on input "search" at bounding box center [568, 102] width 626 height 17
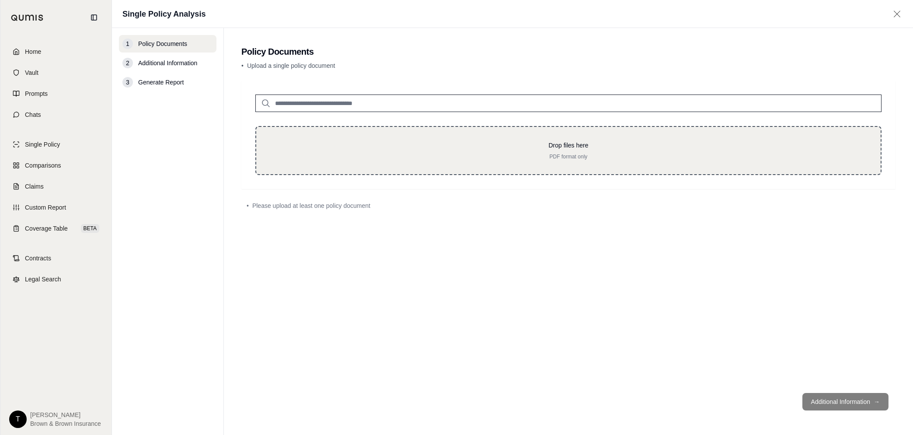
click at [519, 157] on p "PDF format only" at bounding box center [568, 156] width 597 height 7
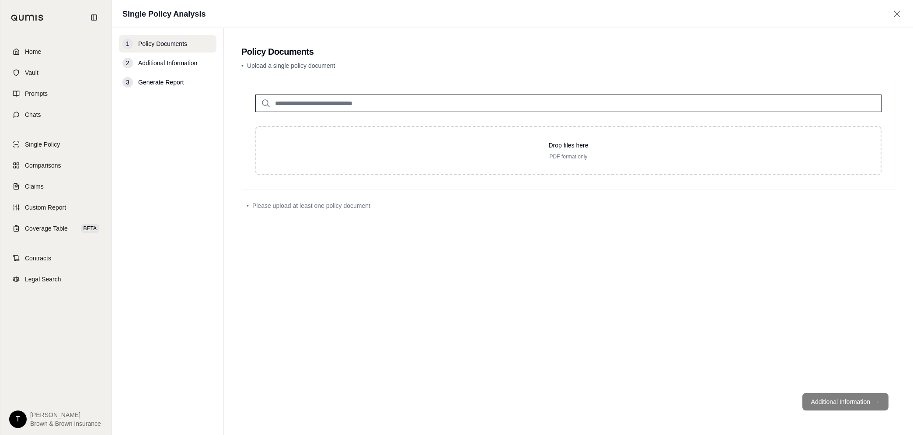
click at [436, 90] on div at bounding box center [568, 95] width 654 height 31
click at [429, 99] on input "search" at bounding box center [568, 102] width 626 height 17
click at [288, 102] on input "search" at bounding box center [568, 102] width 626 height 17
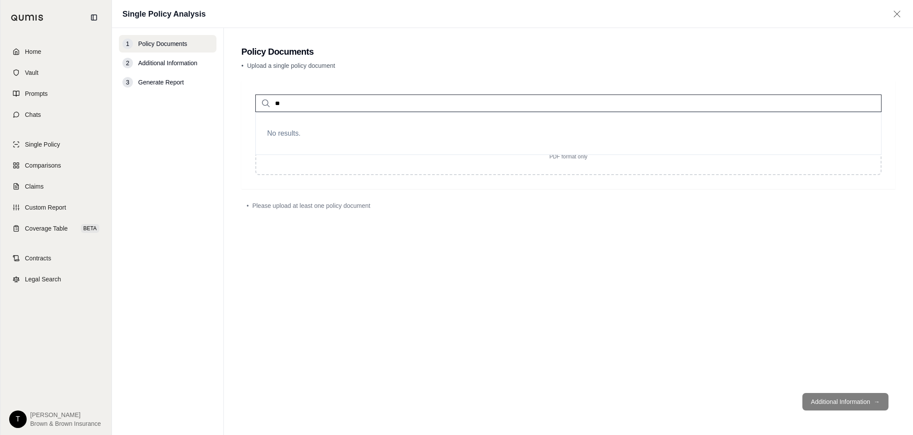
type input "*"
click at [51, 78] on link "Vault" at bounding box center [56, 72] width 101 height 19
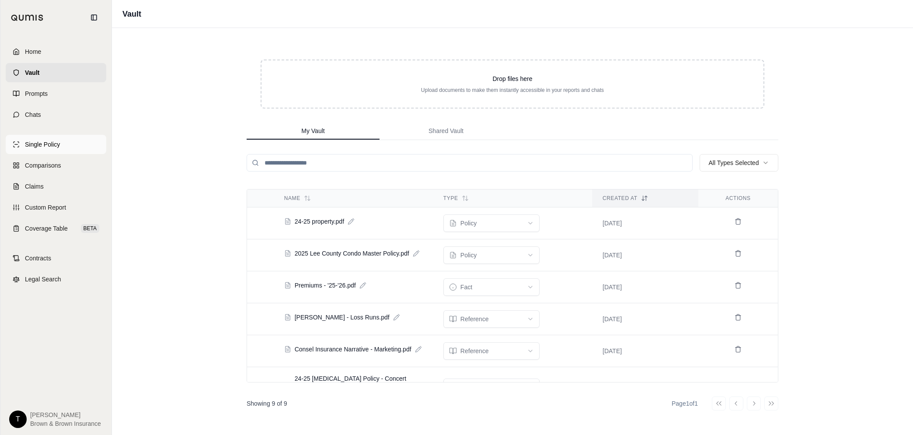
click at [45, 145] on span "Single Policy" at bounding box center [42, 144] width 35 height 9
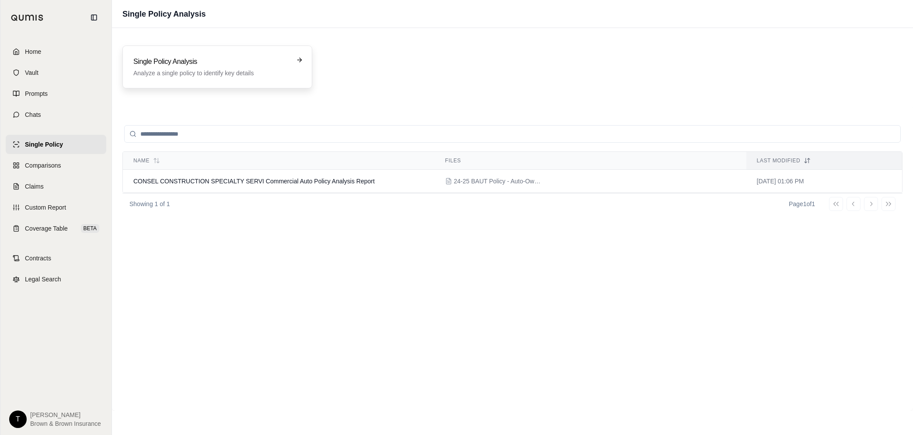
click at [267, 65] on h3 "Single Policy Analysis" at bounding box center [211, 61] width 156 height 10
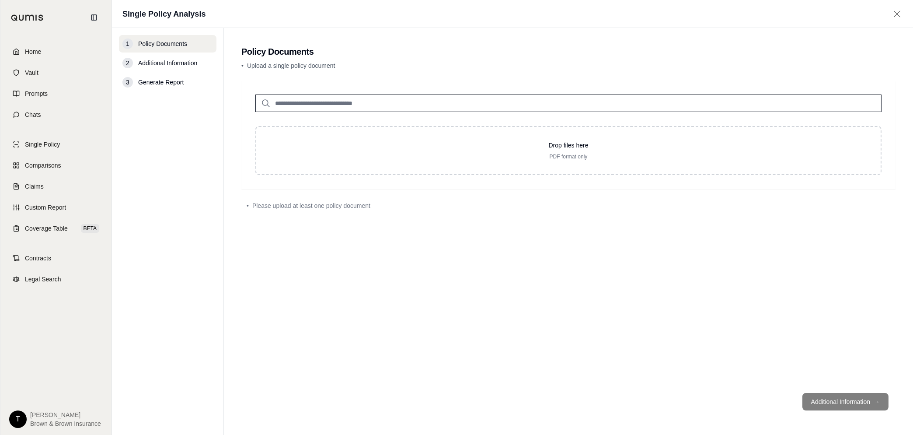
click at [318, 106] on input "search" at bounding box center [568, 102] width 626 height 17
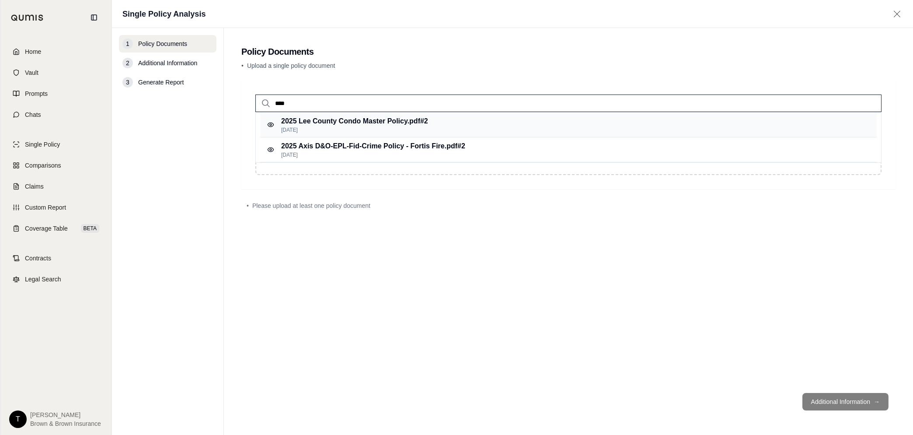
type input "****"
click at [352, 126] on p "2025 Lee County Condo Master Policy.pdf #2" at bounding box center [354, 121] width 147 height 10
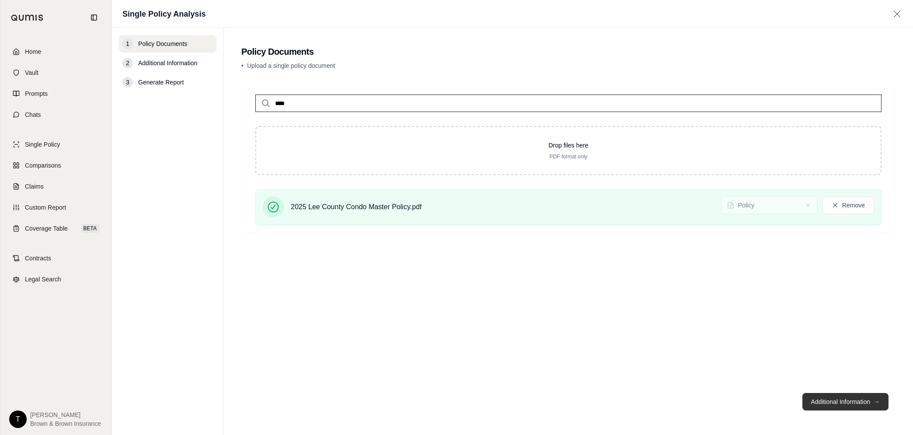
click at [834, 399] on button "Additional Information →" at bounding box center [846, 401] width 86 height 17
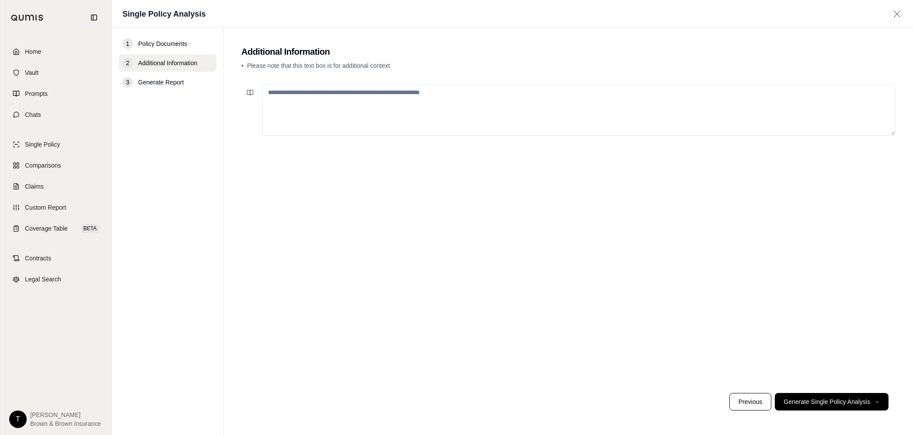
click at [311, 102] on textarea at bounding box center [578, 110] width 633 height 52
paste textarea "**********"
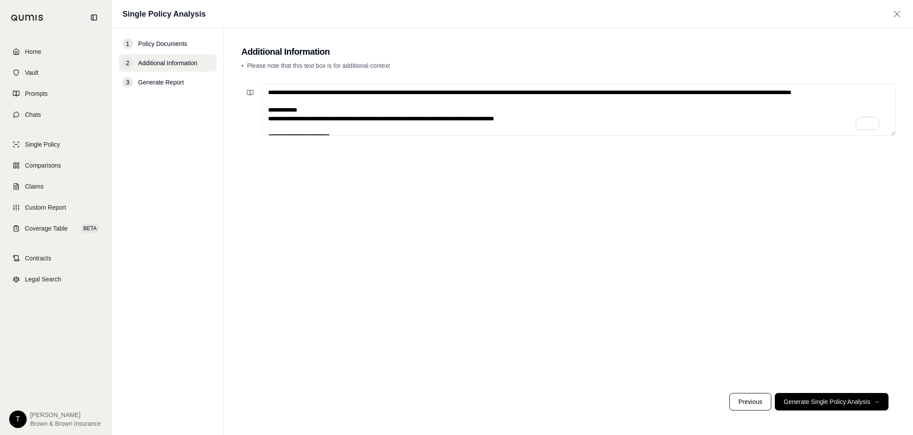
scroll to position [730, 0]
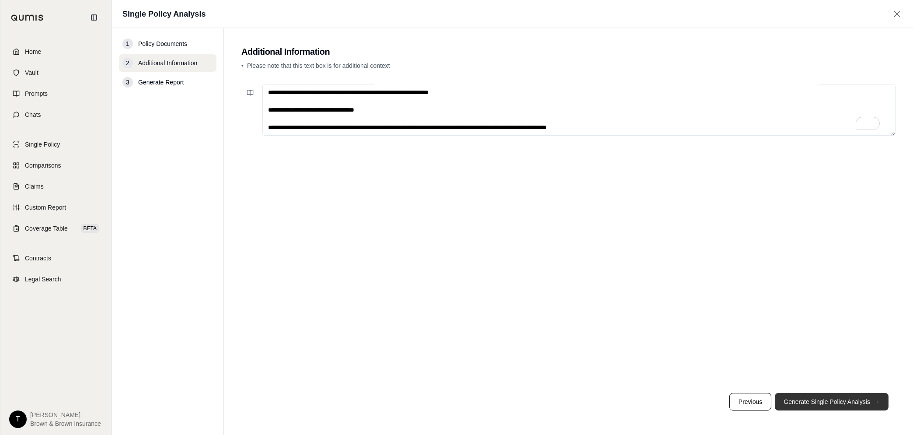
type textarea "**********"
click at [831, 404] on button "Generate Single Policy Analysis →" at bounding box center [832, 401] width 114 height 17
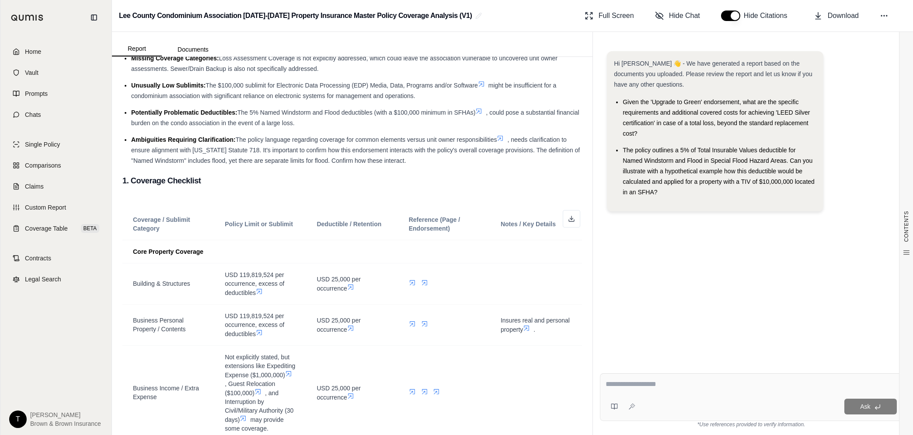
scroll to position [2023, 0]
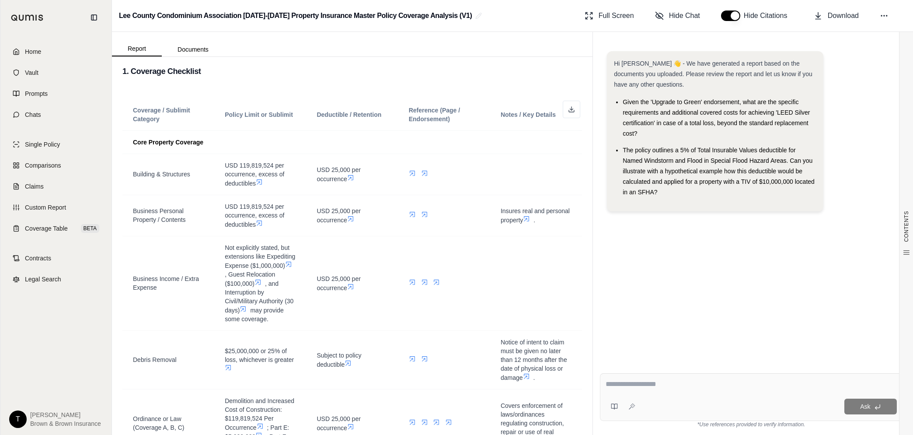
drag, startPoint x: 829, startPoint y: 17, endPoint x: 793, endPoint y: 73, distance: 65.5
click at [831, 17] on span "Download" at bounding box center [843, 15] width 31 height 10
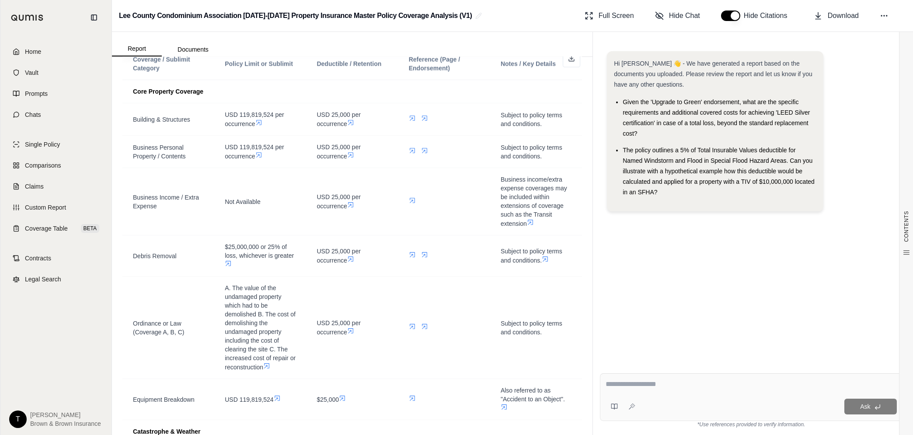
scroll to position [6998, 0]
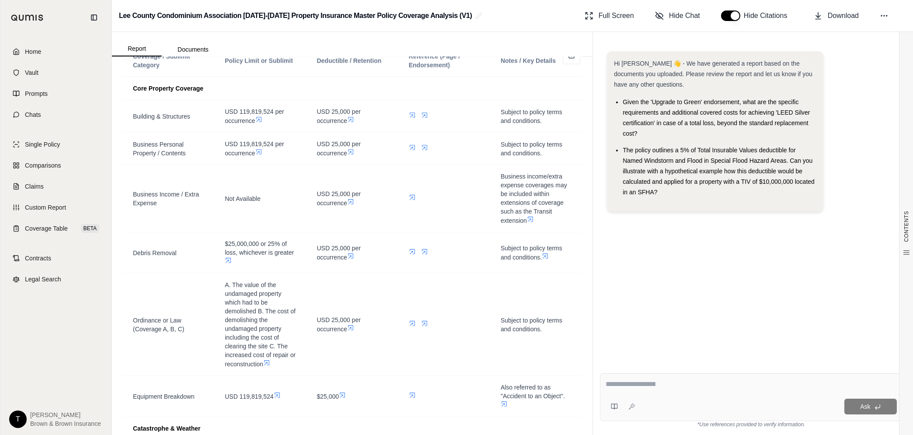
click at [643, 388] on textarea at bounding box center [751, 384] width 291 height 10
type textarea "**********"
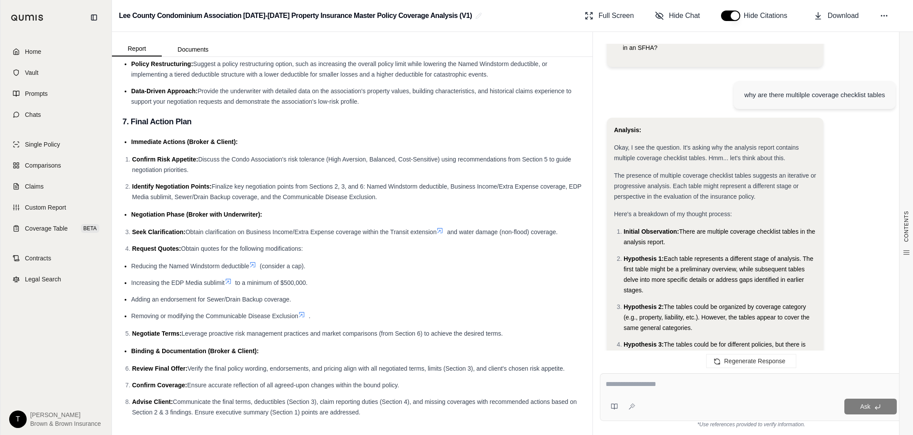
scroll to position [0, 0]
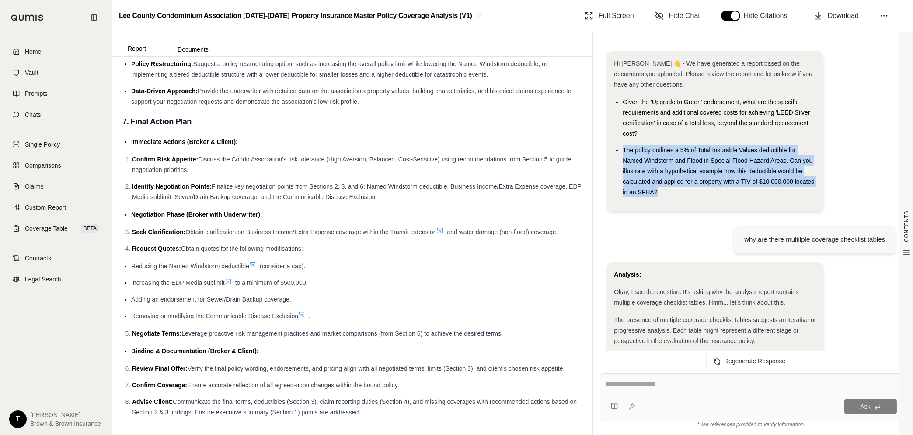
drag, startPoint x: 624, startPoint y: 147, endPoint x: 810, endPoint y: 190, distance: 191.3
click at [810, 190] on li "The policy outlines a 5% of Total Insurable Values deductible for Named Windsto…" at bounding box center [720, 171] width 194 height 52
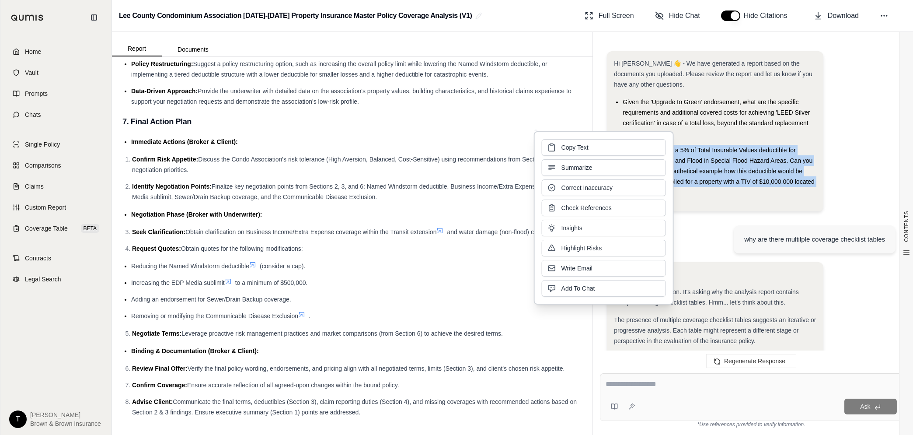
drag, startPoint x: 648, startPoint y: 159, endPoint x: 600, endPoint y: 156, distance: 48.6
click at [576, 146] on span "Copy Text" at bounding box center [575, 147] width 27 height 9
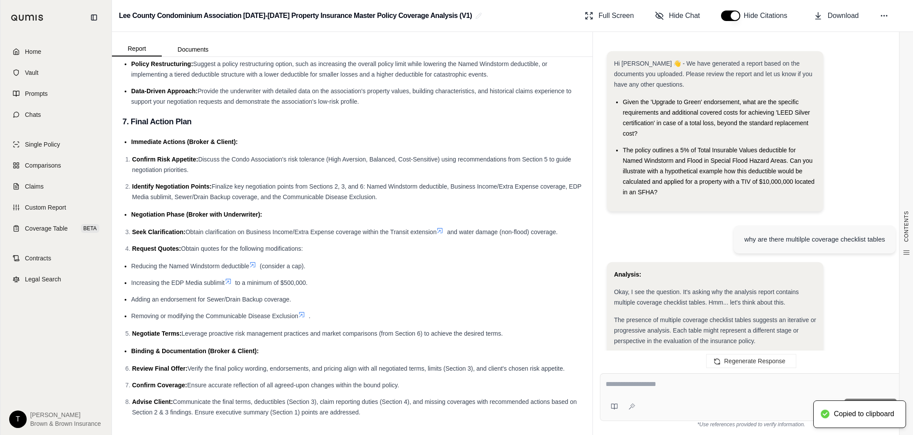
click at [667, 383] on textarea at bounding box center [751, 384] width 291 height 10
paste textarea "**********"
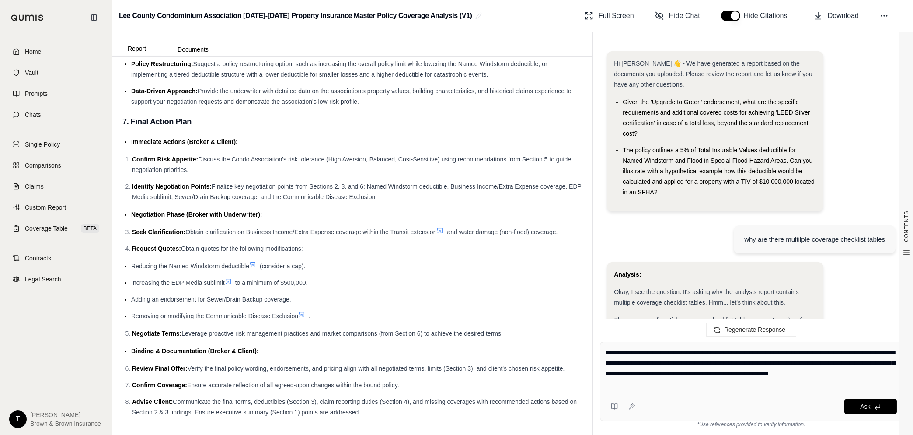
type textarea "**********"
click at [628, 406] on button at bounding box center [632, 406] width 14 height 14
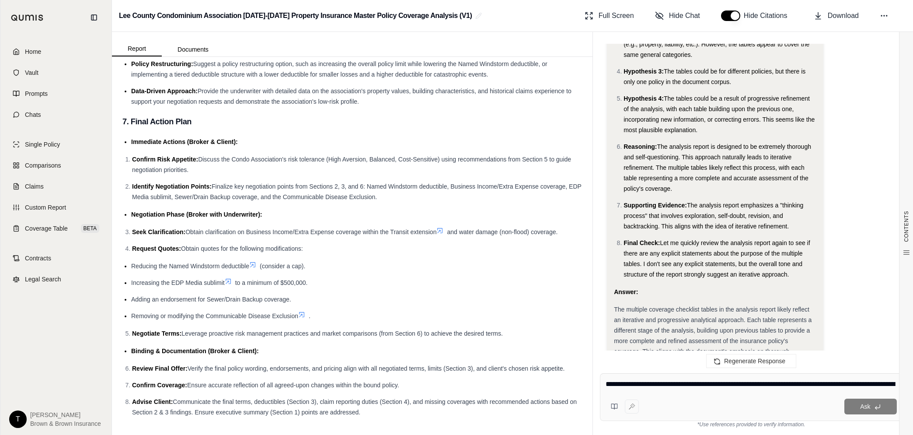
scroll to position [477, 0]
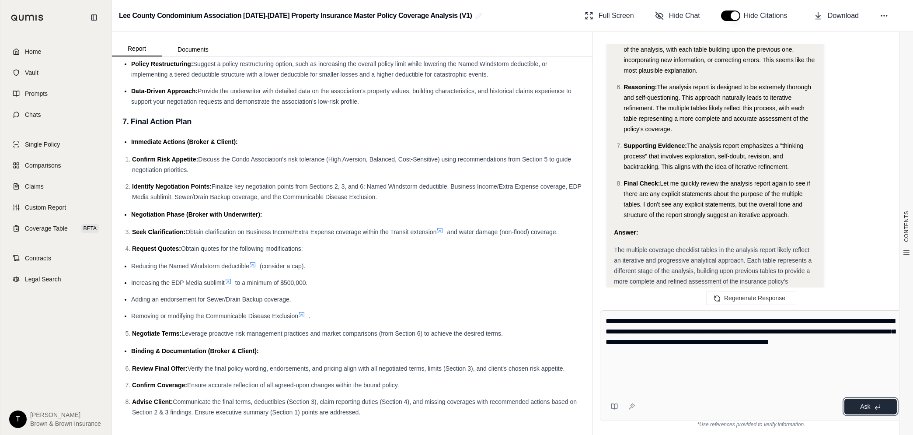
click at [864, 405] on span "Ask" at bounding box center [865, 406] width 10 height 7
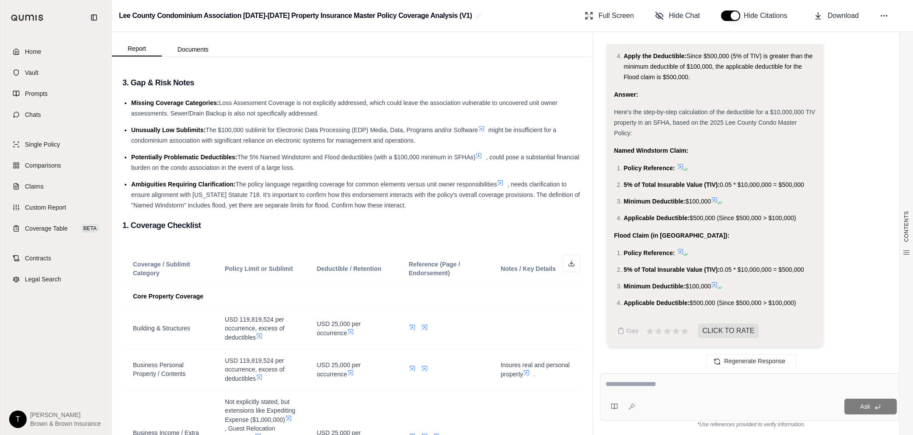
scroll to position [1870, 0]
drag, startPoint x: 172, startPoint y: 127, endPoint x: 344, endPoint y: 129, distance: 171.5
click at [344, 118] on li "Missing Coverage Categories: Loss Assessment Coverage is not explicitly address…" at bounding box center [356, 107] width 451 height 21
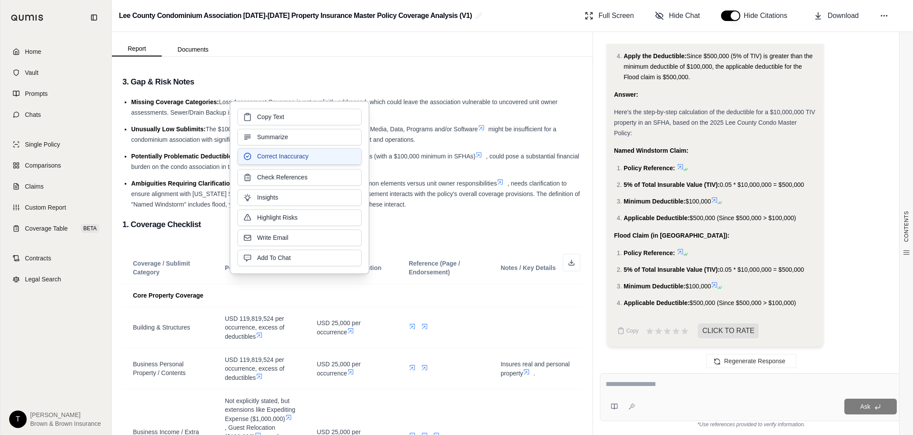
drag, startPoint x: 344, startPoint y: 129, endPoint x: 265, endPoint y: 161, distance: 84.6
click at [265, 161] on span "Correct Inaccuracy" at bounding box center [282, 156] width 51 height 9
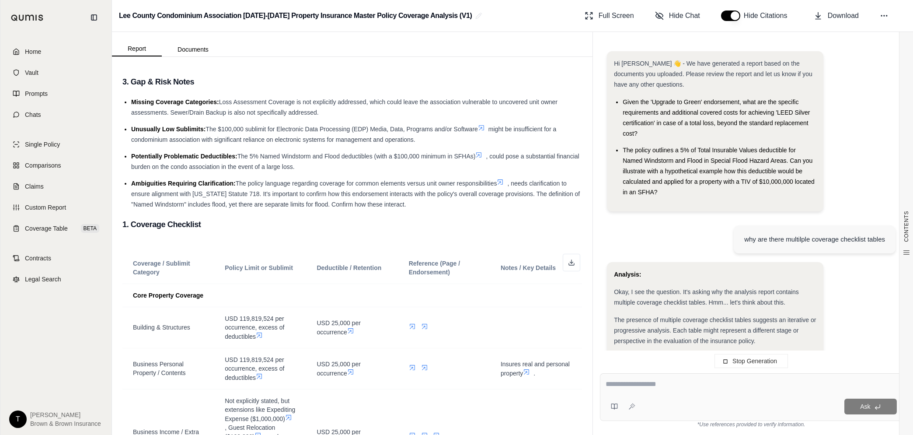
scroll to position [0, 0]
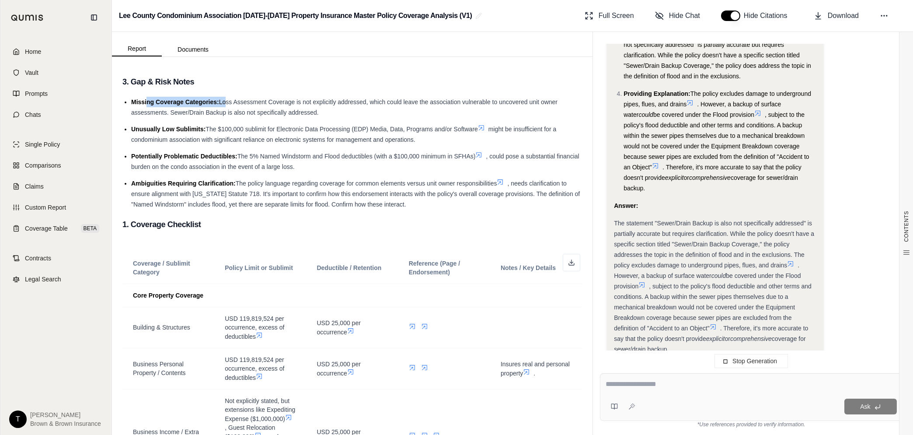
drag, startPoint x: 193, startPoint y: 115, endPoint x: 224, endPoint y: 115, distance: 30.6
click at [224, 115] on li "Missing Coverage Categories: Loss Assessment Coverage is not explicitly address…" at bounding box center [356, 107] width 451 height 21
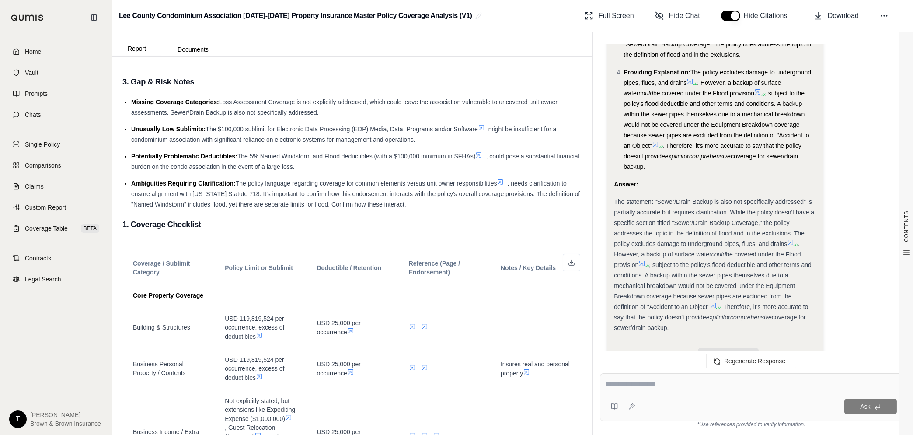
scroll to position [2429, 0]
drag, startPoint x: 182, startPoint y: 126, endPoint x: 224, endPoint y: 127, distance: 42.4
click at [224, 116] on span "Loss Assessment Coverage is not explicitly addressed, which could leave the ass…" at bounding box center [344, 106] width 426 height 17
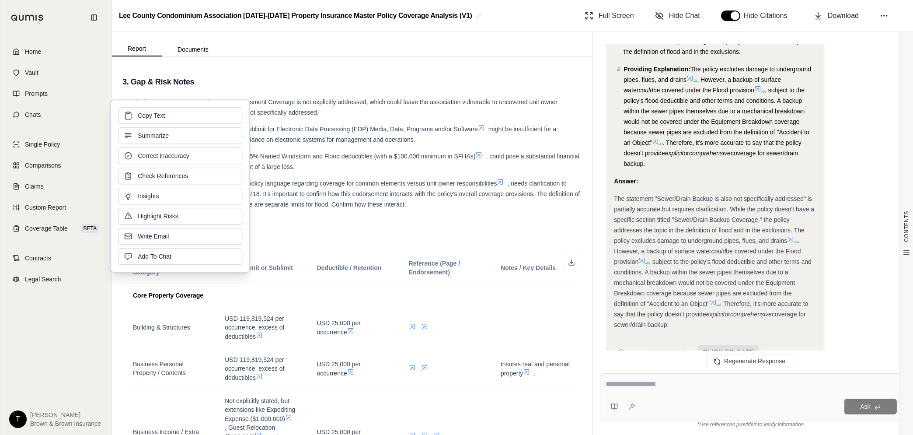
drag, startPoint x: 224, startPoint y: 127, endPoint x: 325, endPoint y: 201, distance: 124.8
click at [173, 196] on button "Insights" at bounding box center [180, 196] width 124 height 17
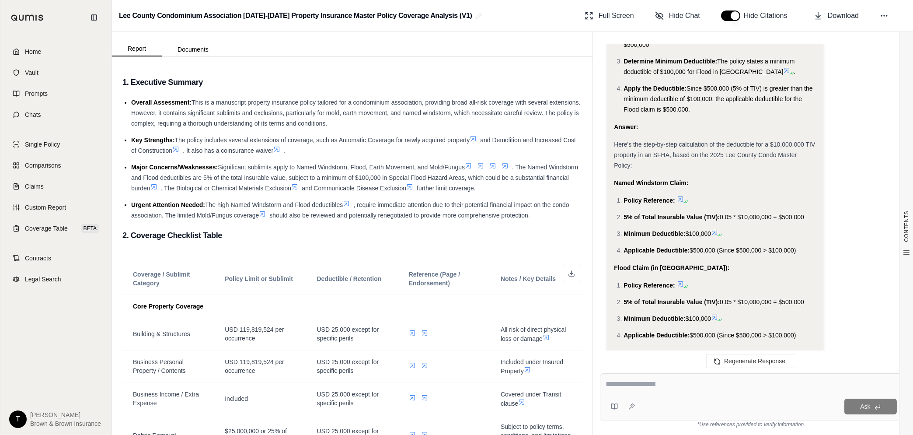
scroll to position [1122, 0]
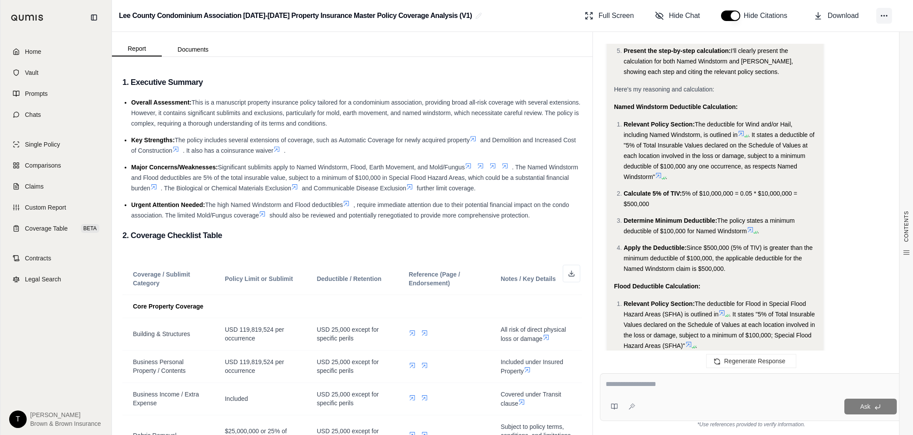
click at [883, 13] on icon at bounding box center [884, 15] width 9 height 9
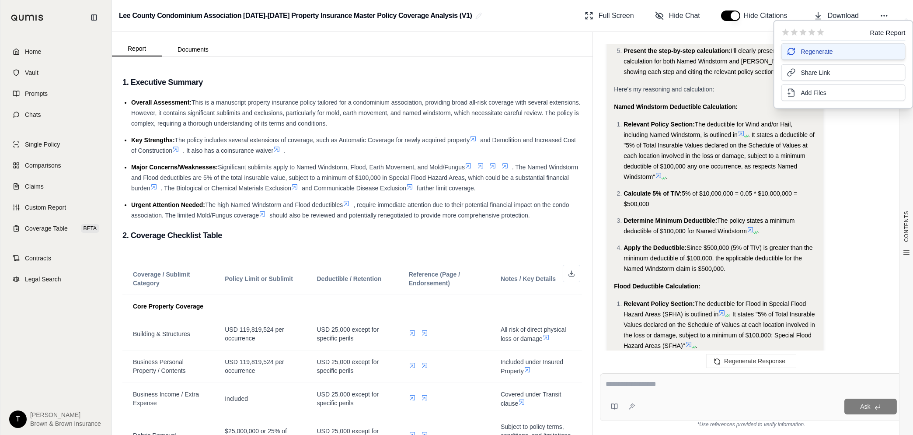
click at [810, 53] on span "Regenerate" at bounding box center [817, 51] width 32 height 9
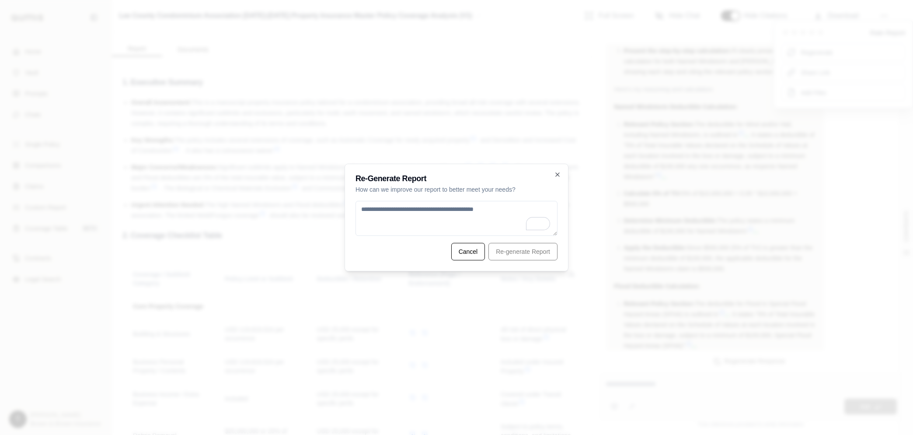
paste textarea "**********"
type textarea "**********"
click at [523, 253] on button "Re-generate Report" at bounding box center [523, 251] width 69 height 17
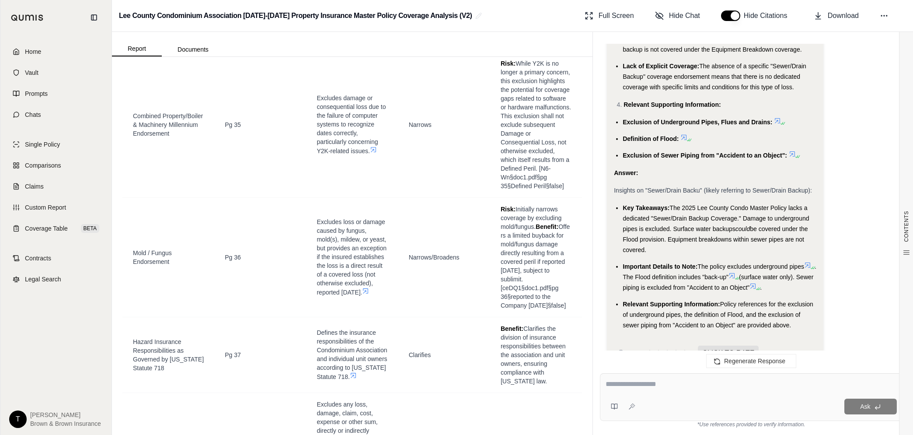
scroll to position [2843, 0]
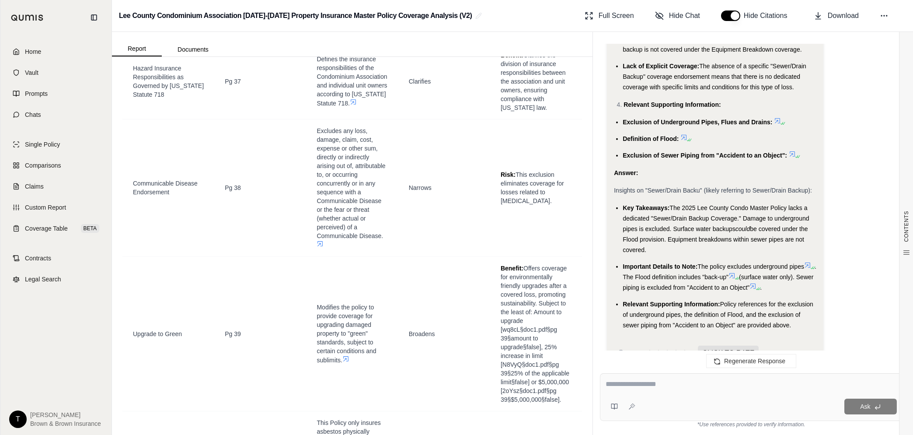
click at [730, 16] on button "button" at bounding box center [730, 15] width 19 height 10
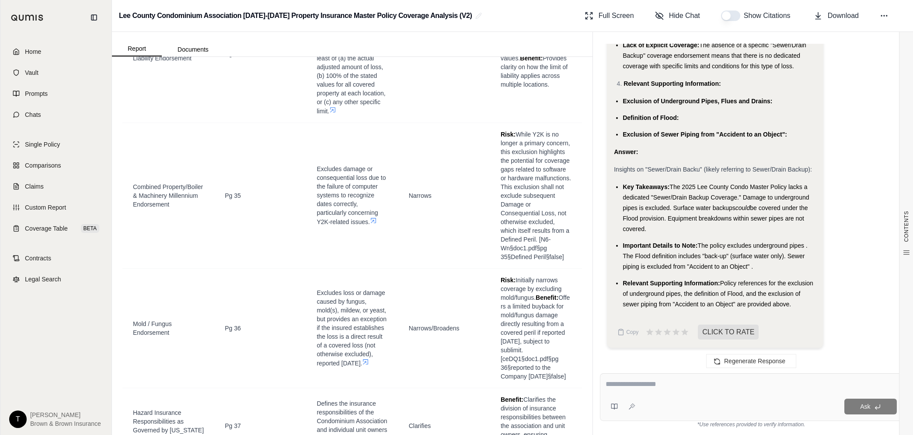
scroll to position [2351, 0]
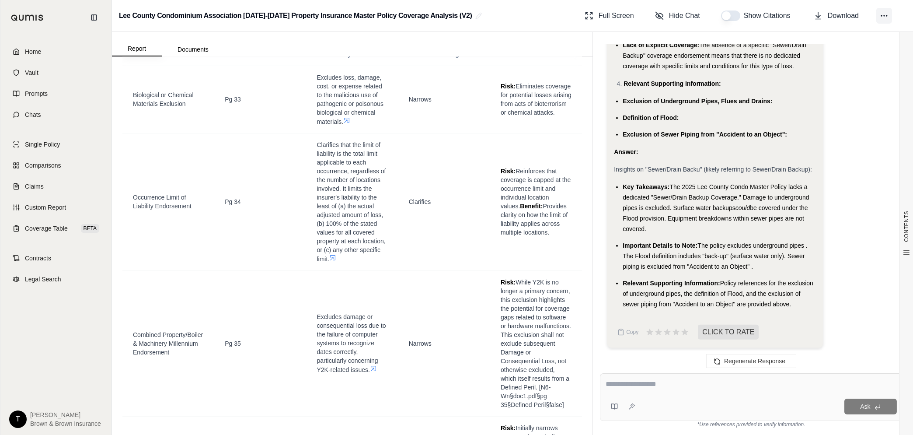
click at [882, 20] on button at bounding box center [885, 16] width 16 height 16
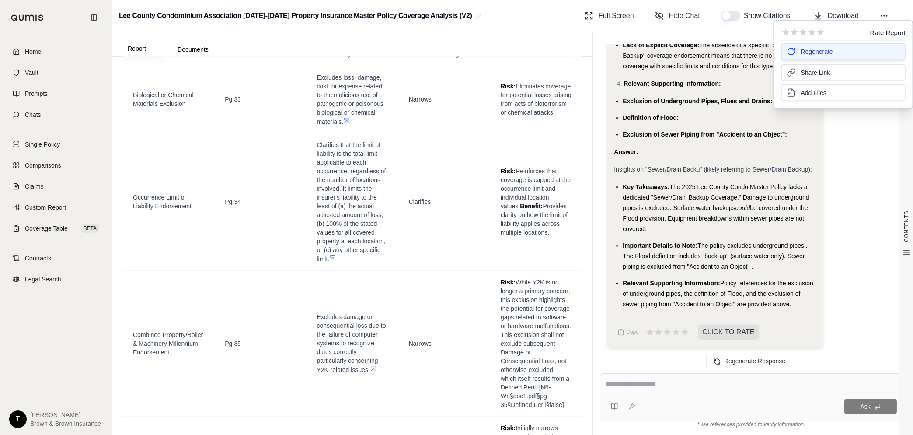
click at [819, 54] on span "Regenerate" at bounding box center [817, 51] width 32 height 9
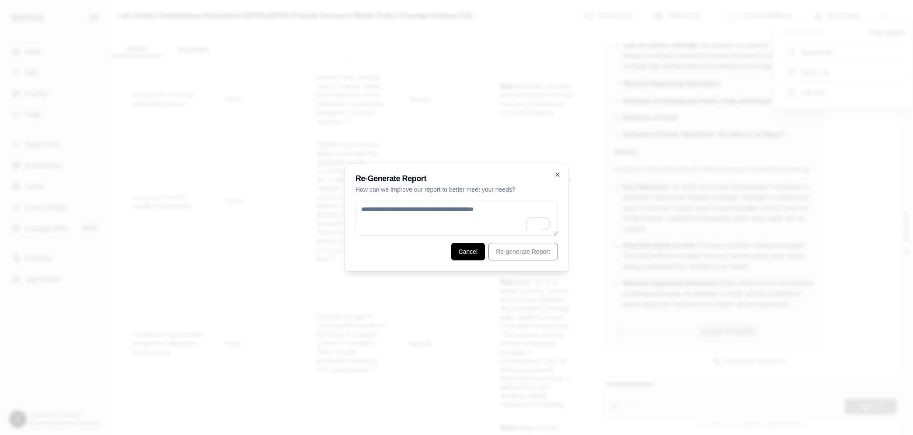
click at [469, 251] on button "Cancel" at bounding box center [468, 251] width 34 height 17
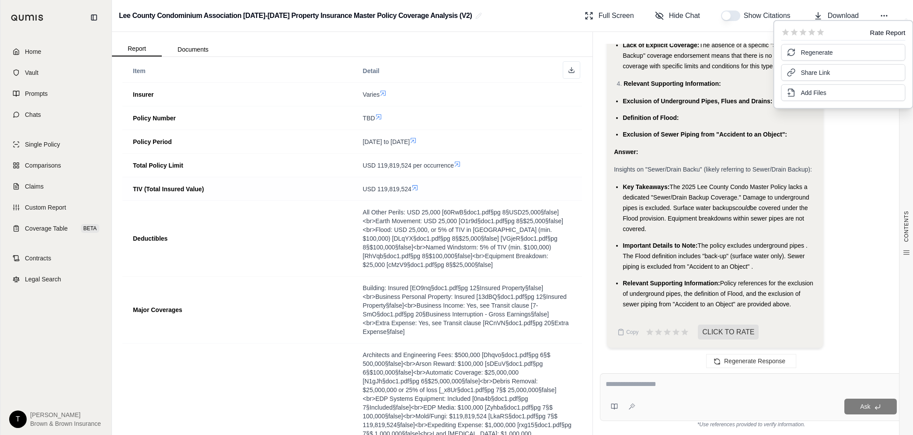
scroll to position [0, 0]
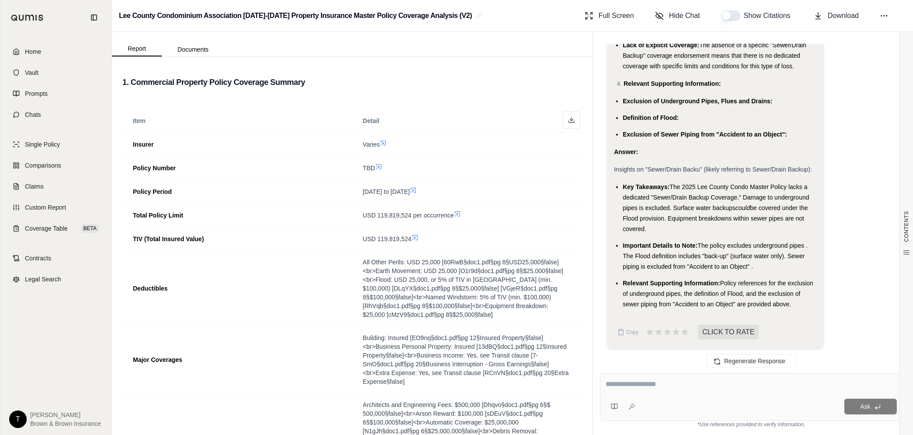
click at [742, 17] on div "Show Citations" at bounding box center [757, 15] width 72 height 10
click at [734, 17] on button "button" at bounding box center [730, 15] width 19 height 10
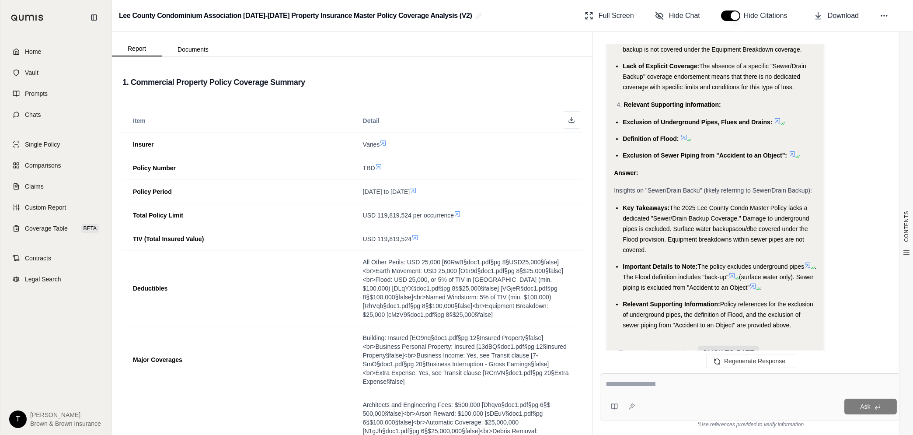
click at [735, 17] on button "button" at bounding box center [730, 15] width 19 height 10
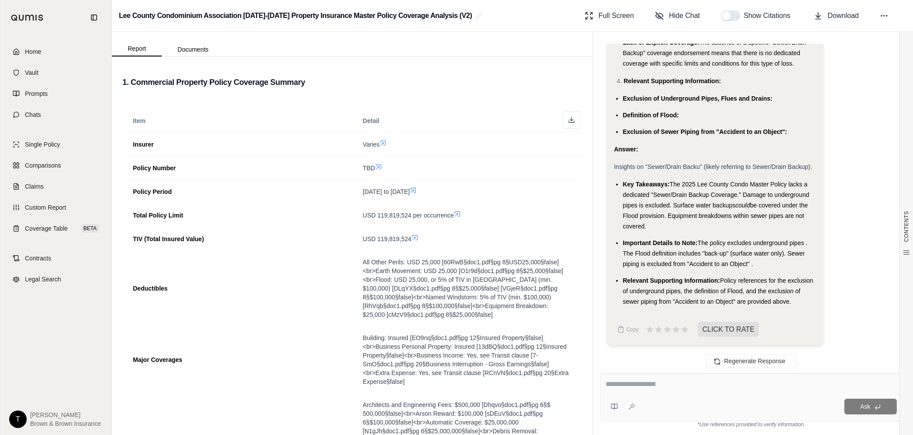
scroll to position [3342, 0]
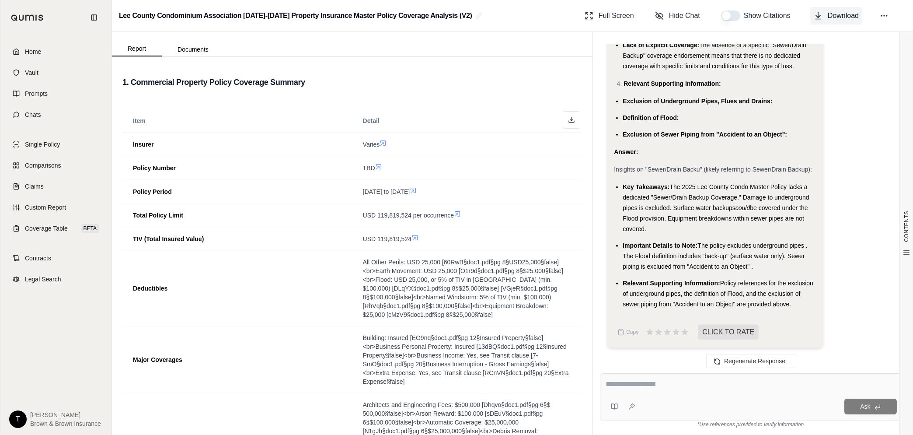
click at [821, 16] on icon at bounding box center [818, 15] width 9 height 9
drag, startPoint x: 36, startPoint y: 51, endPoint x: 44, endPoint y: 62, distance: 12.9
click at [36, 51] on span "Home" at bounding box center [33, 51] width 16 height 9
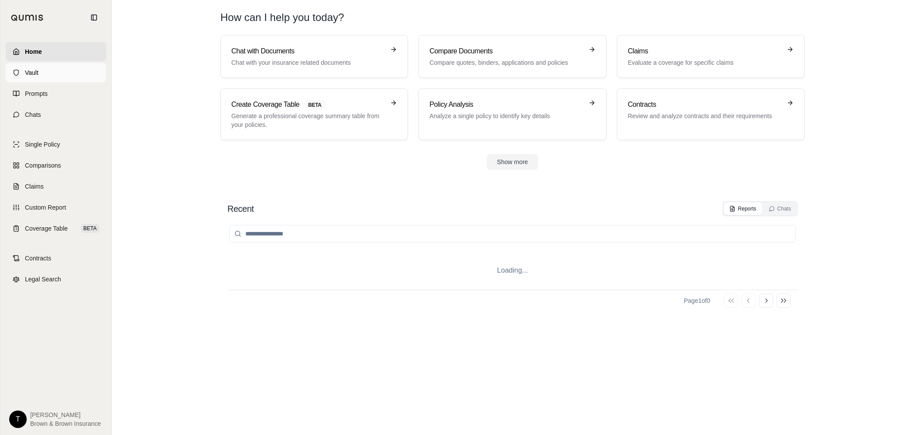
click at [38, 72] on span "Vault" at bounding box center [32, 72] width 14 height 9
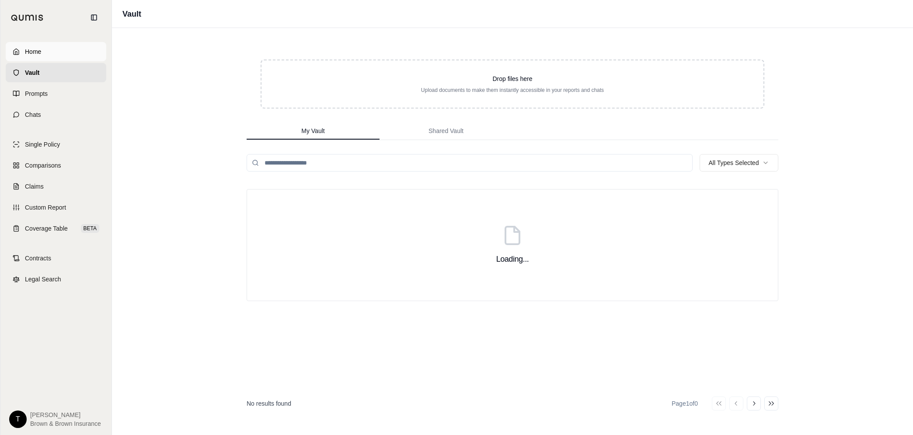
click at [34, 51] on span "Home" at bounding box center [33, 51] width 16 height 9
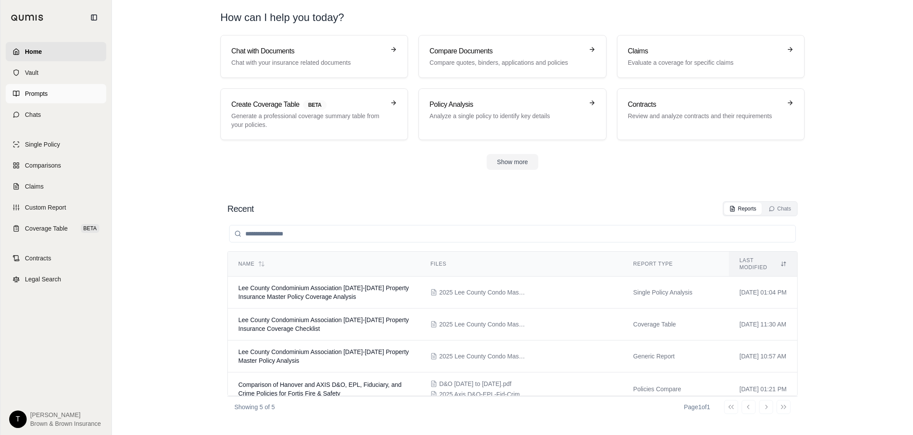
click at [37, 94] on span "Prompts" at bounding box center [36, 93] width 23 height 9
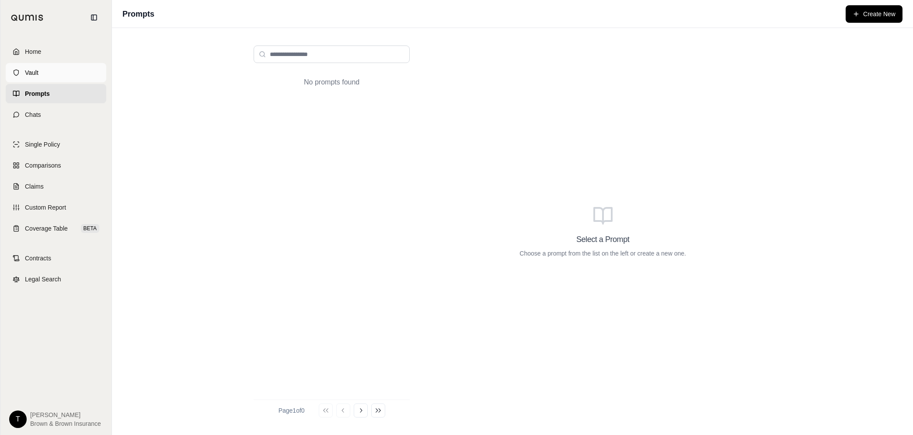
click at [31, 73] on span "Vault" at bounding box center [32, 72] width 14 height 9
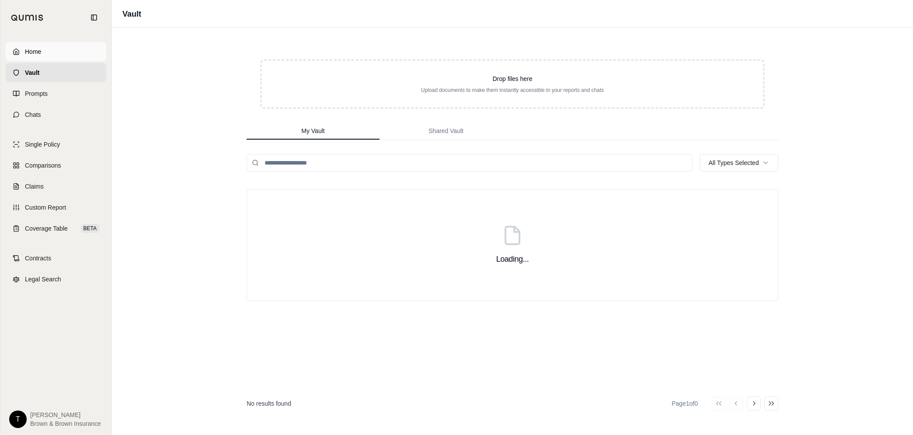
click at [39, 49] on span "Home" at bounding box center [33, 51] width 16 height 9
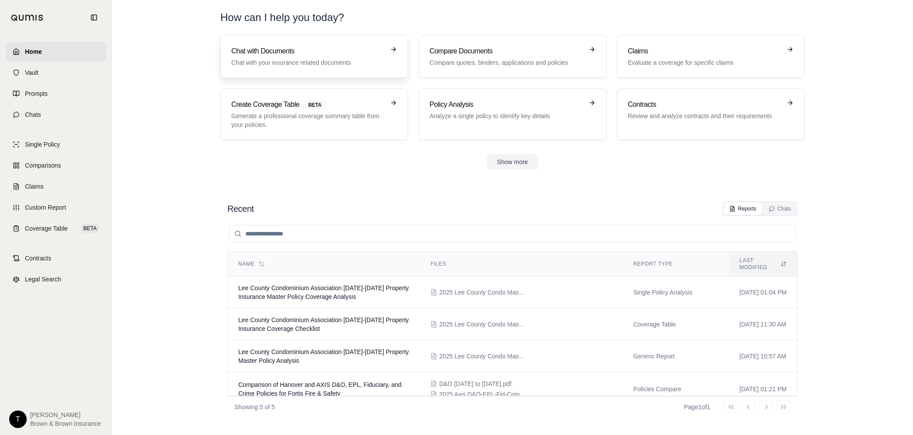
click at [313, 51] on h3 "Chat with Documents" at bounding box center [308, 51] width 154 height 10
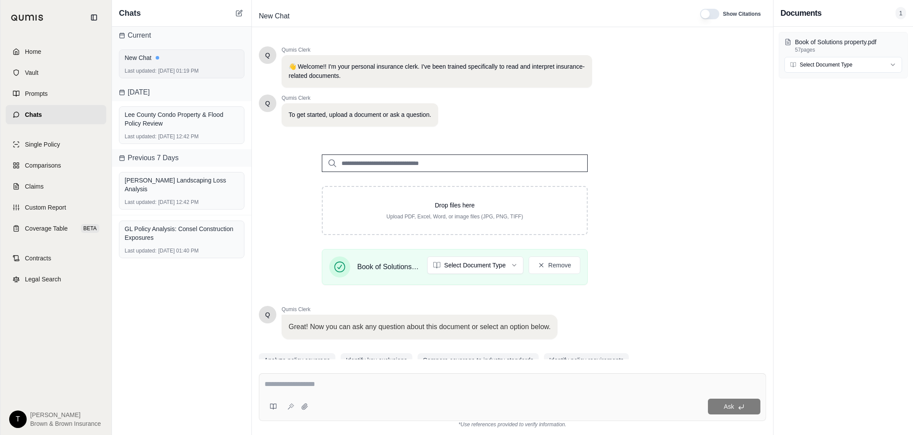
scroll to position [36, 0]
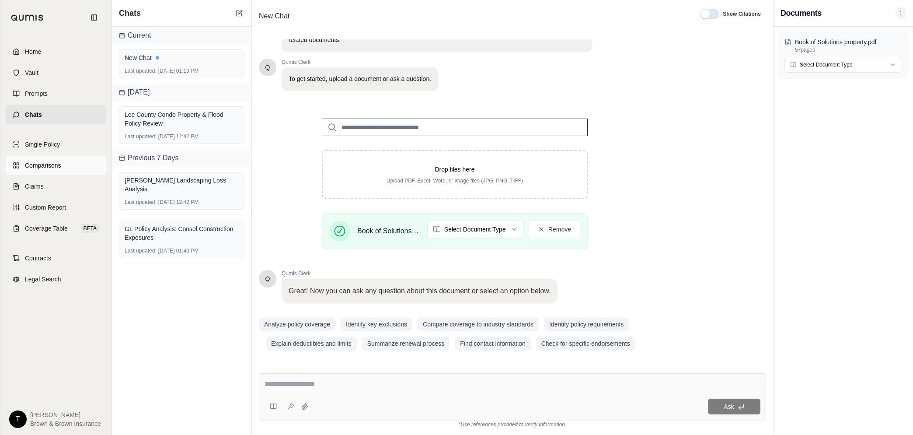
click at [44, 164] on span "Comparisons" at bounding box center [43, 165] width 36 height 9
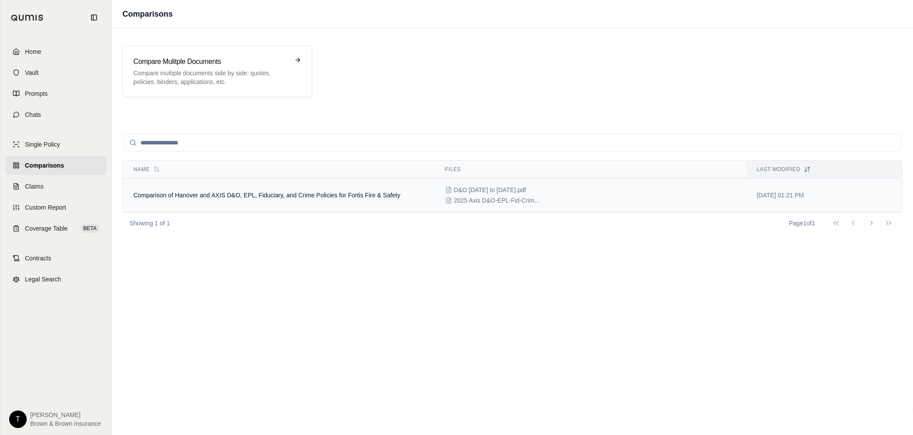
click at [254, 196] on span "Comparison of Hanover and AXIS D&O, EPL, Fiduciary, and Crime Policies for Fort…" at bounding box center [266, 195] width 267 height 7
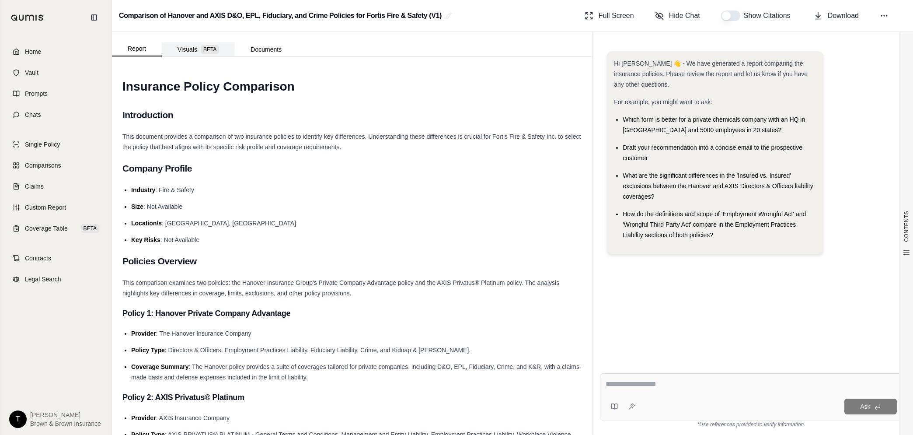
click at [189, 50] on button "Visuals BETA" at bounding box center [198, 49] width 73 height 14
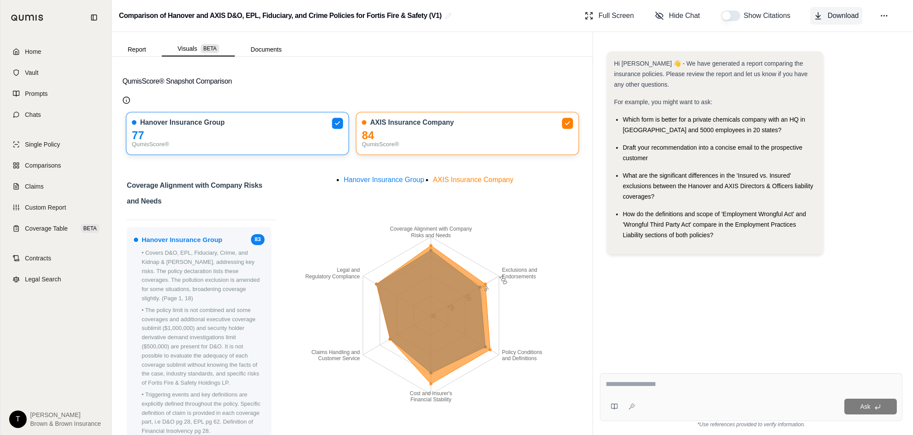
click at [830, 17] on span "Download" at bounding box center [843, 15] width 31 height 10
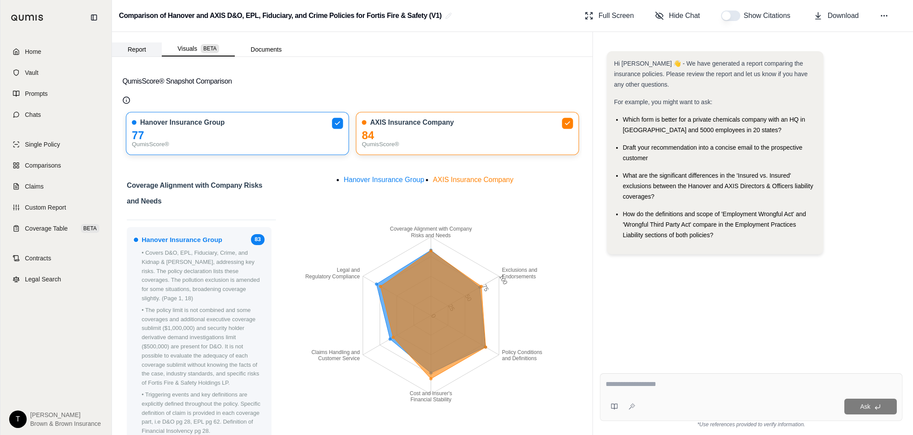
click at [140, 56] on button "Report" at bounding box center [137, 49] width 50 height 14
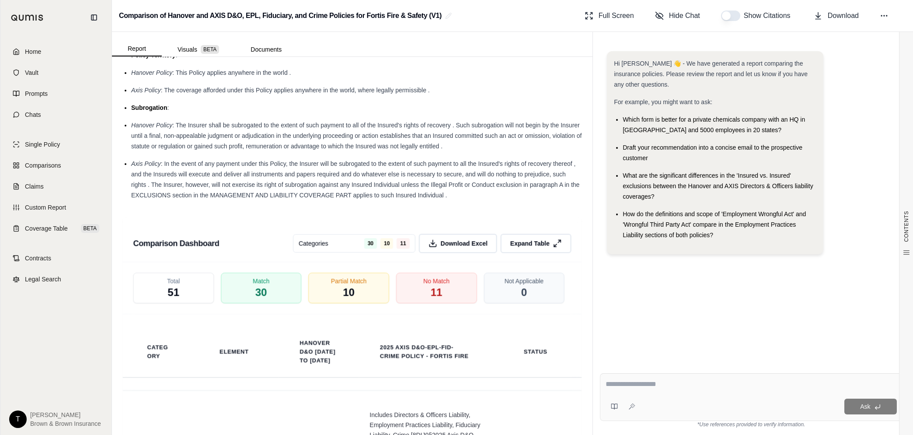
scroll to position [2284, 0]
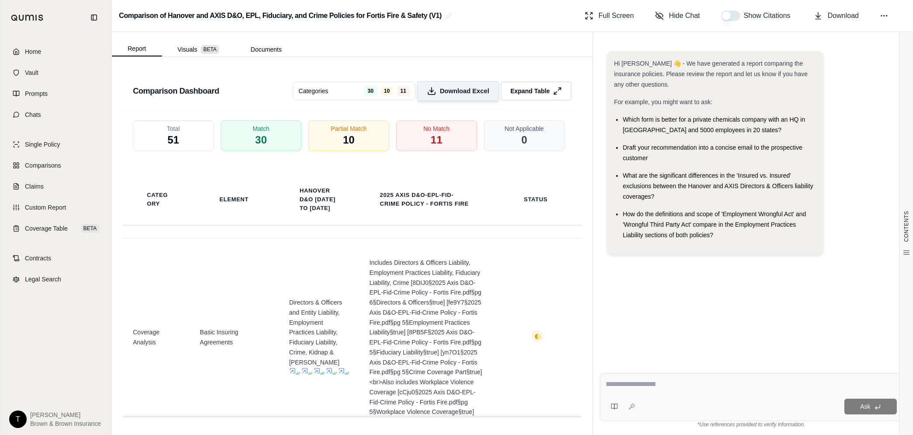
click at [457, 90] on span "Download Excel" at bounding box center [464, 91] width 49 height 9
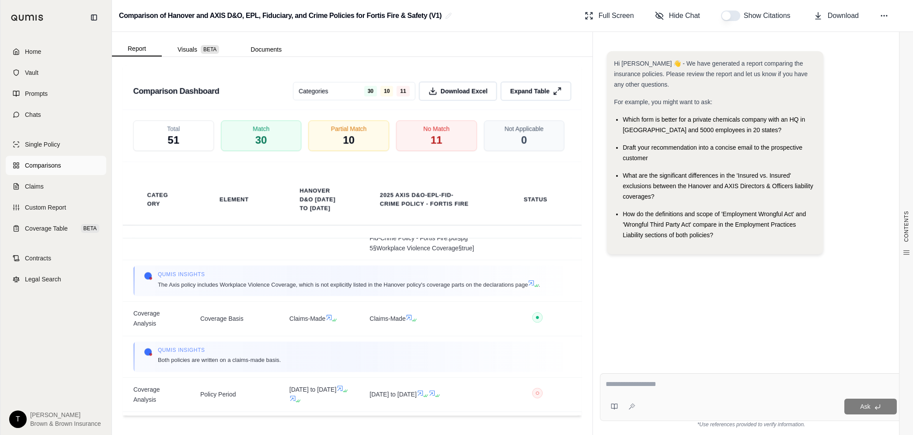
click at [40, 164] on span "Comparisons" at bounding box center [43, 165] width 36 height 9
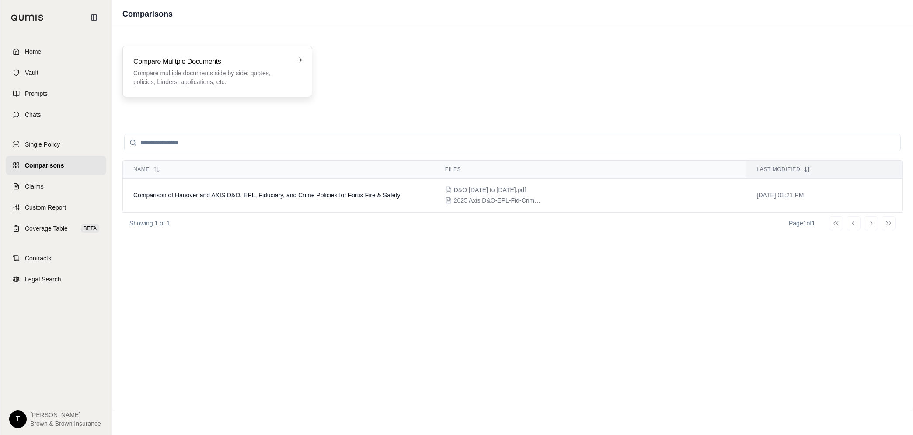
click at [177, 66] on h3 "Compare Mulitple Documents" at bounding box center [211, 61] width 156 height 10
click at [221, 65] on h3 "Compare Mulitple Documents" at bounding box center [211, 61] width 156 height 10
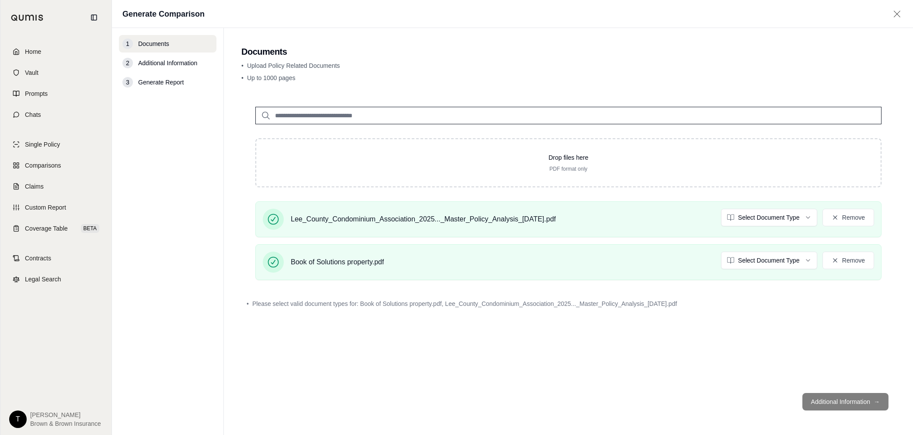
click at [838, 401] on footer "Additional Information →" at bounding box center [568, 401] width 654 height 31
click at [390, 87] on main "Documents • Upload Policy Related Documents • Up to 1000 pages Drop files here …" at bounding box center [568, 231] width 689 height 407
click at [842, 400] on footer "Additional Information →" at bounding box center [568, 401] width 654 height 31
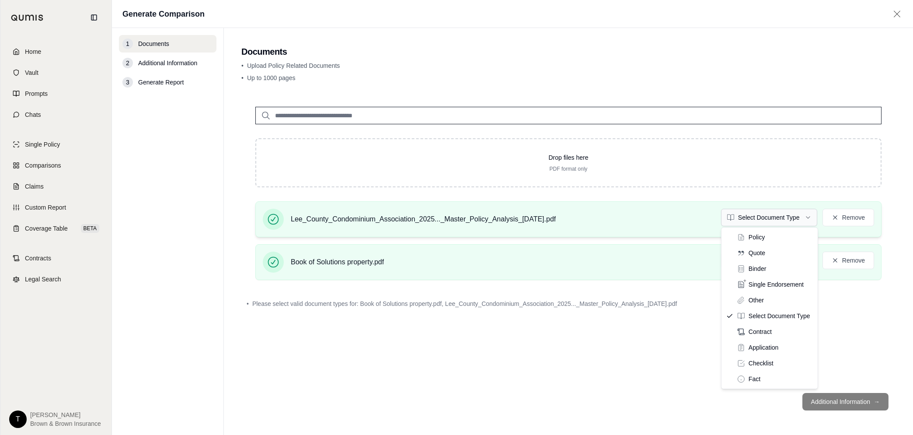
click at [807, 220] on html "Home Vault Prompts Chats Single Policy Comparisons Claims Custom Report Coverag…" at bounding box center [456, 217] width 913 height 435
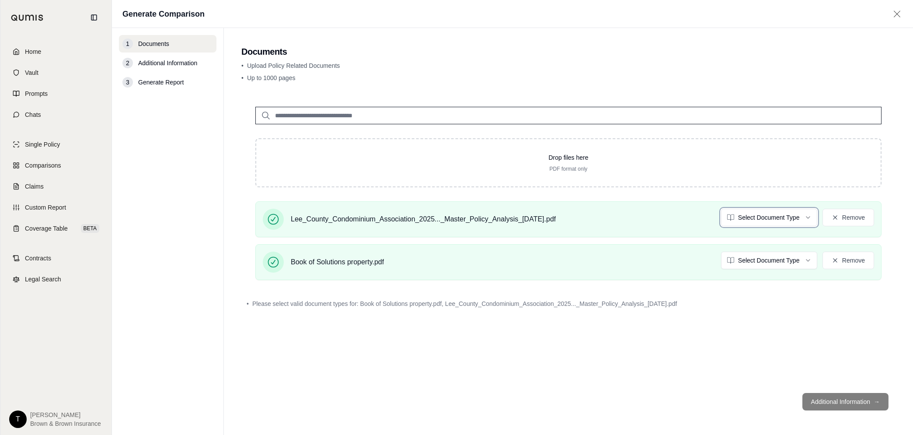
click at [570, 336] on html "Home Vault Prompts Chats Single Policy Comparisons Claims Custom Report Coverag…" at bounding box center [456, 217] width 913 height 435
click at [789, 217] on html "Home Vault Prompts Chats Single Policy Comparisons Claims Custom Report Coverag…" at bounding box center [456, 217] width 913 height 435
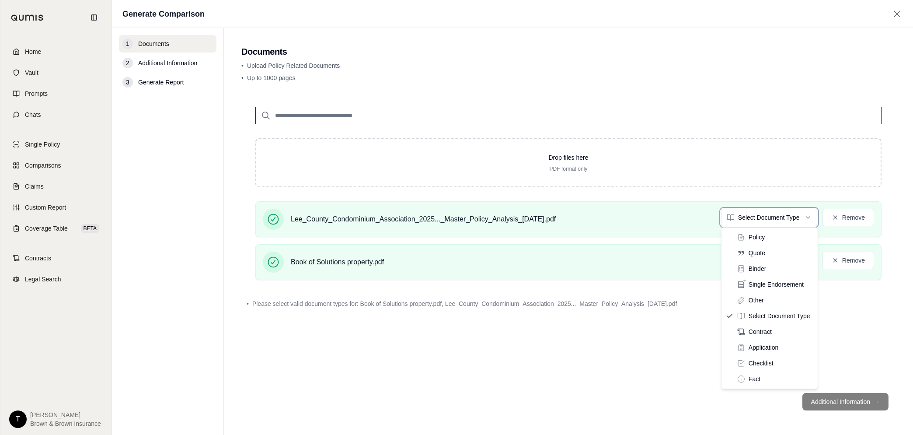
click at [648, 384] on html "Home Vault Prompts Chats Single Policy Comparisons Claims Custom Report Coverag…" at bounding box center [456, 217] width 913 height 435
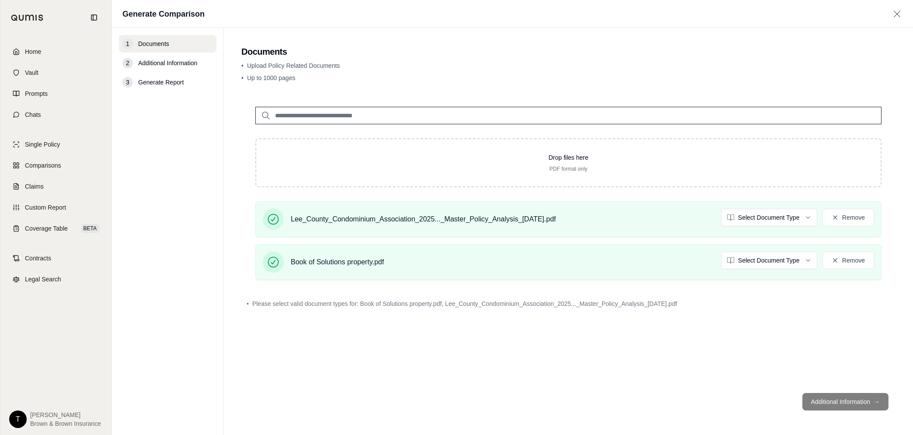
click at [155, 64] on span "Additional Information" at bounding box center [167, 63] width 59 height 9
click at [850, 397] on footer "Additional Information →" at bounding box center [568, 401] width 654 height 31
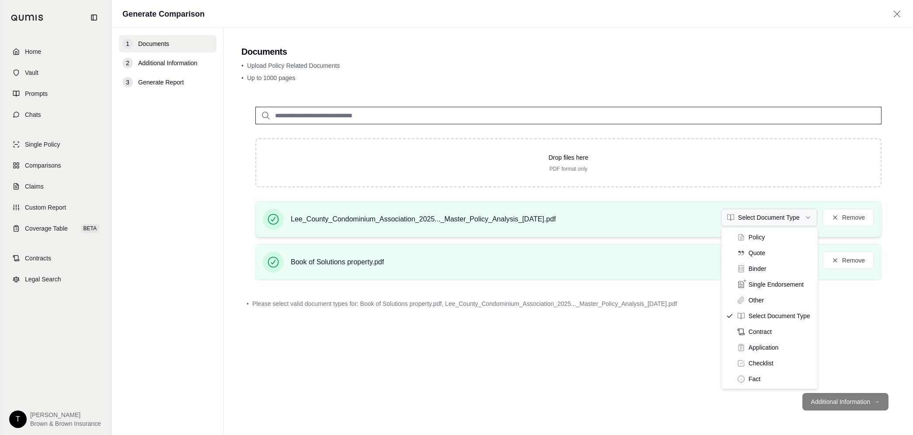
click at [752, 217] on html "Home Vault Prompts Chats Single Policy Comparisons Claims Custom Report Coverag…" at bounding box center [456, 217] width 913 height 435
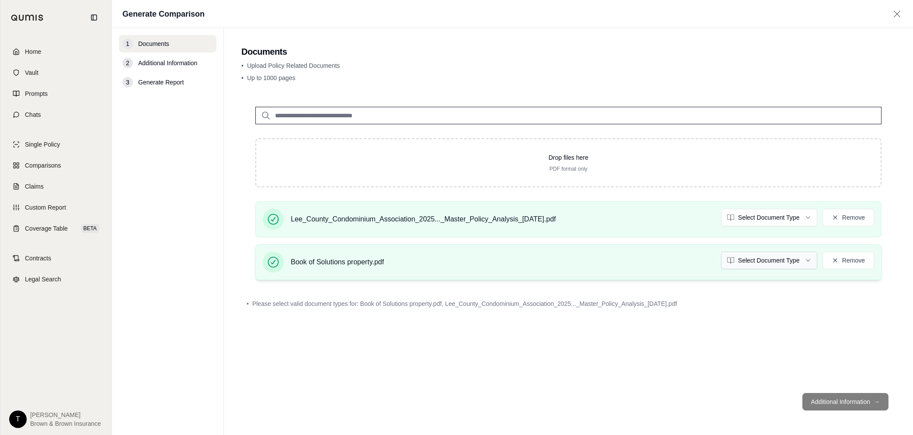
click at [778, 257] on html "Home Vault Prompts Chats Single Policy Comparisons Claims Custom Report Coverag…" at bounding box center [456, 217] width 913 height 435
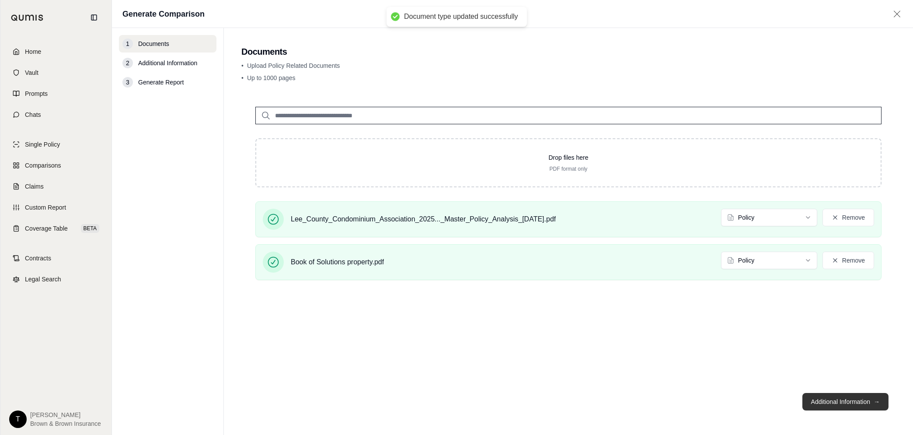
click at [838, 401] on button "Additional Information →" at bounding box center [846, 401] width 86 height 17
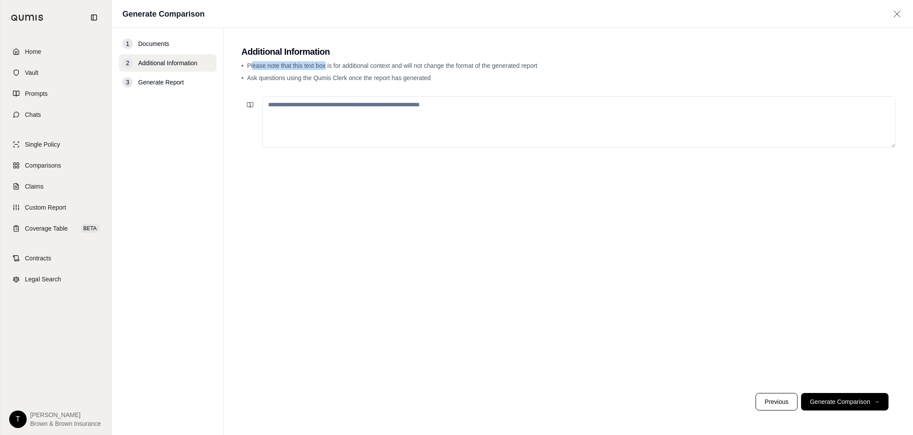
drag, startPoint x: 258, startPoint y: 66, endPoint x: 324, endPoint y: 65, distance: 65.6
click at [324, 65] on span "Please note that this text box is for additional context and will not change th…" at bounding box center [392, 65] width 290 height 7
drag, startPoint x: 324, startPoint y: 65, endPoint x: 292, endPoint y: 74, distance: 32.8
click at [297, 73] on div "• Please note that this text box is for additional context and will not change …" at bounding box center [568, 73] width 654 height 24
click at [282, 111] on textarea "To enrich screen reader interactions, please activate Accessibility in Grammarl…" at bounding box center [578, 122] width 633 height 52
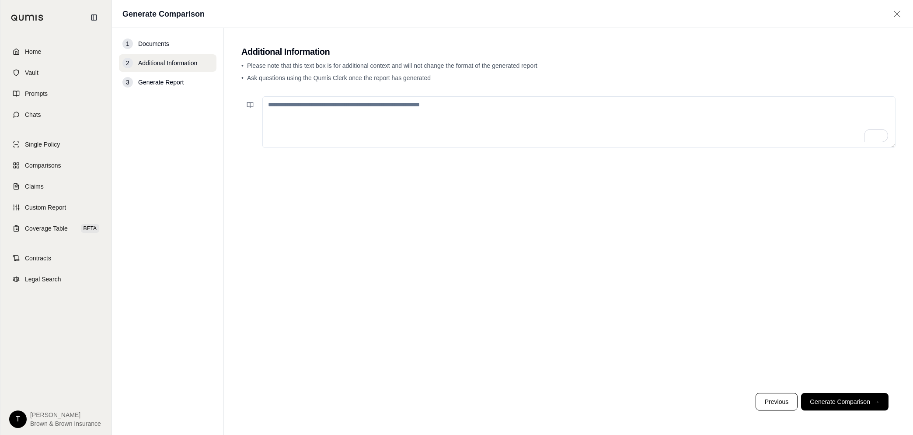
click at [159, 45] on span "Documents" at bounding box center [153, 43] width 31 height 9
click at [787, 402] on button "Previous" at bounding box center [777, 401] width 42 height 17
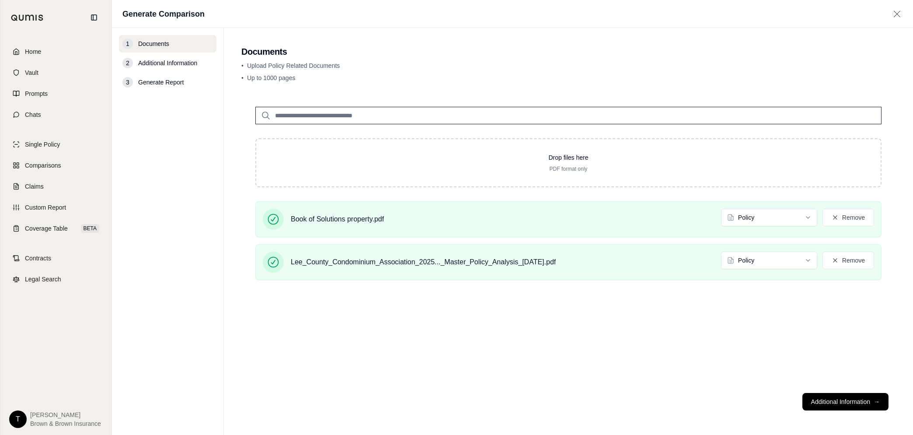
click at [892, 12] on icon at bounding box center [897, 14] width 11 height 9
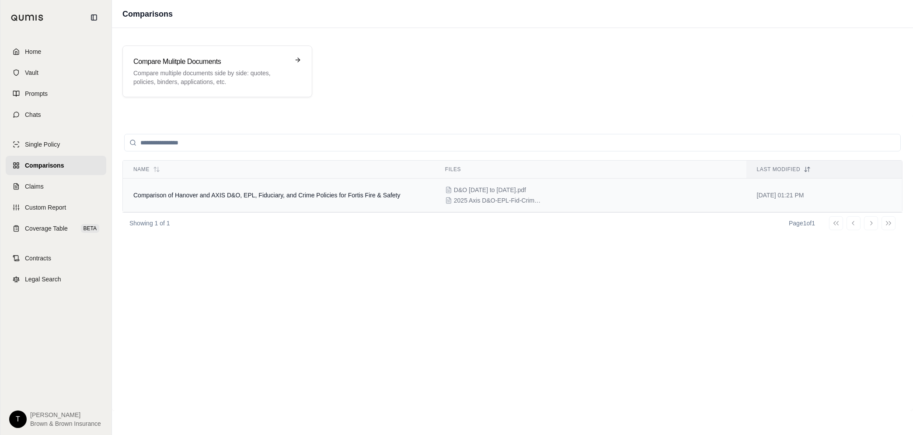
click at [168, 193] on span "Comparison of Hanover and AXIS D&O, EPL, Fiduciary, and Crime Policies for Fort…" at bounding box center [266, 195] width 267 height 7
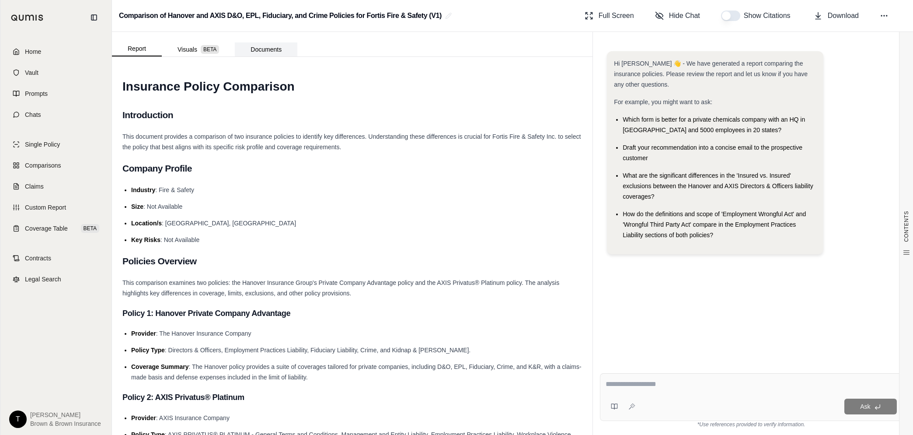
click at [278, 49] on button "Documents" at bounding box center [266, 49] width 63 height 14
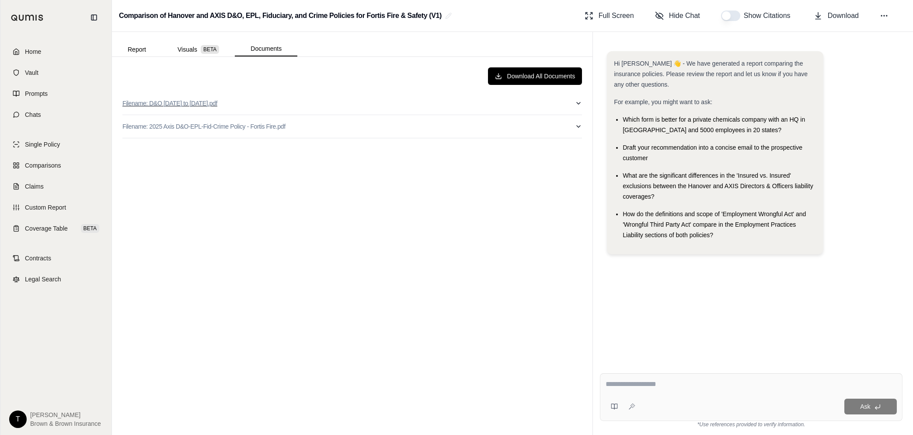
click at [172, 104] on p "Filename: D&O [DATE] to [DATE].pdf" at bounding box center [169, 103] width 95 height 9
click at [196, 52] on button "Visuals BETA" at bounding box center [198, 49] width 73 height 14
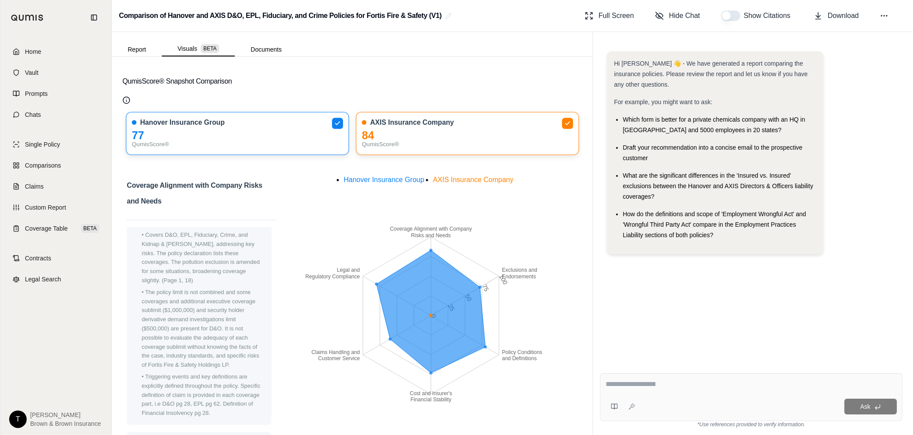
scroll to position [164, 0]
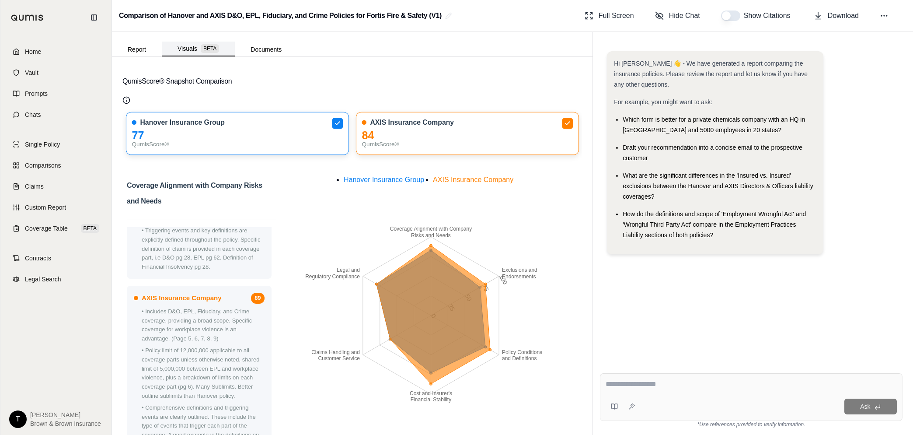
click at [198, 49] on button "Visuals BETA" at bounding box center [198, 49] width 73 height 15
click at [135, 54] on button "Report" at bounding box center [137, 49] width 50 height 14
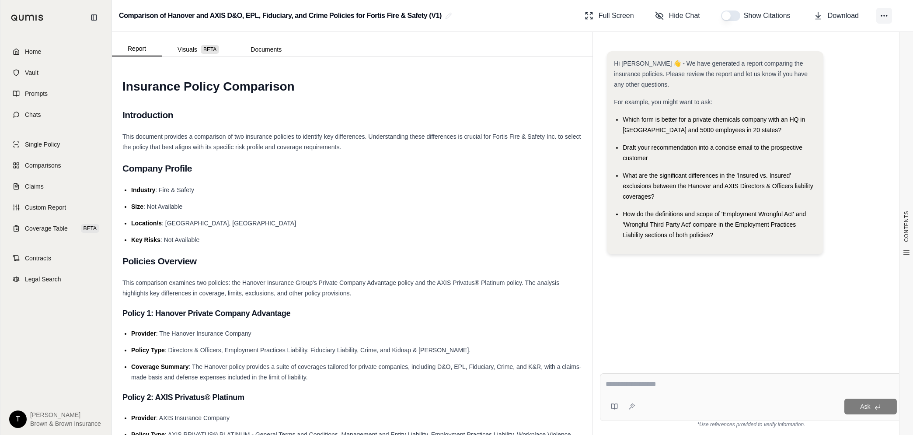
click at [884, 15] on icon at bounding box center [884, 15] width 9 height 9
click at [12, 10] on div at bounding box center [55, 17] width 111 height 35
click at [15, 14] on img at bounding box center [27, 17] width 33 height 7
click at [34, 56] on span "Home" at bounding box center [33, 51] width 16 height 9
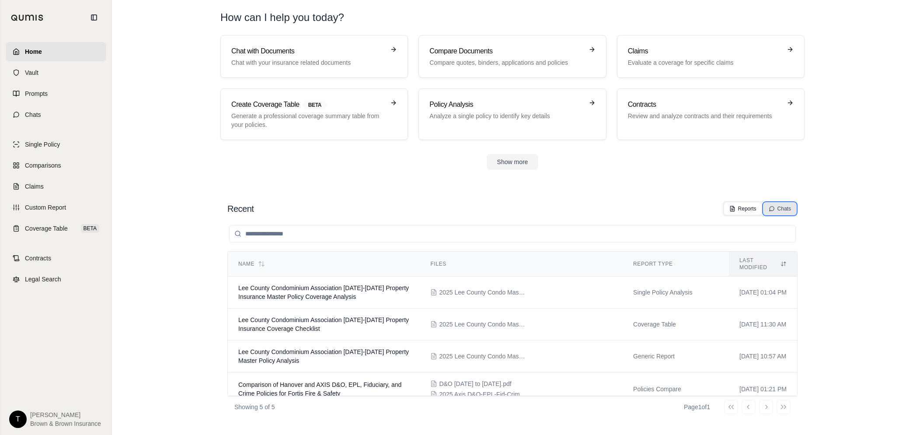
click at [777, 209] on div "Chats" at bounding box center [780, 208] width 22 height 7
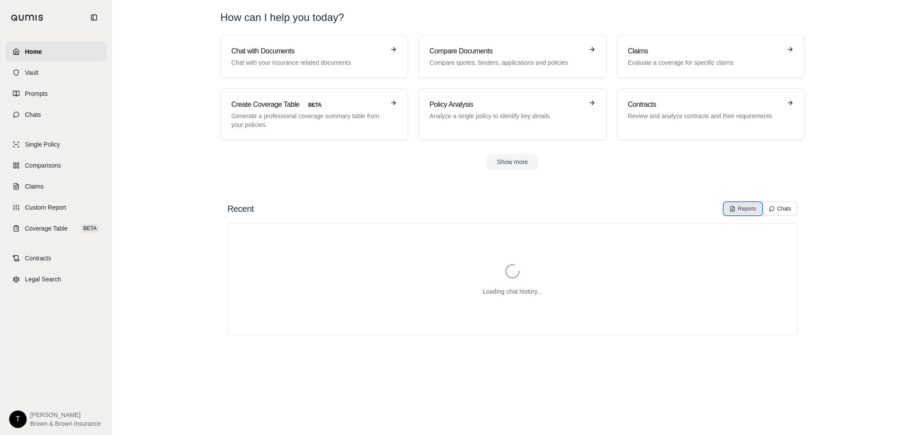
click at [752, 211] on div "Reports" at bounding box center [743, 208] width 27 height 7
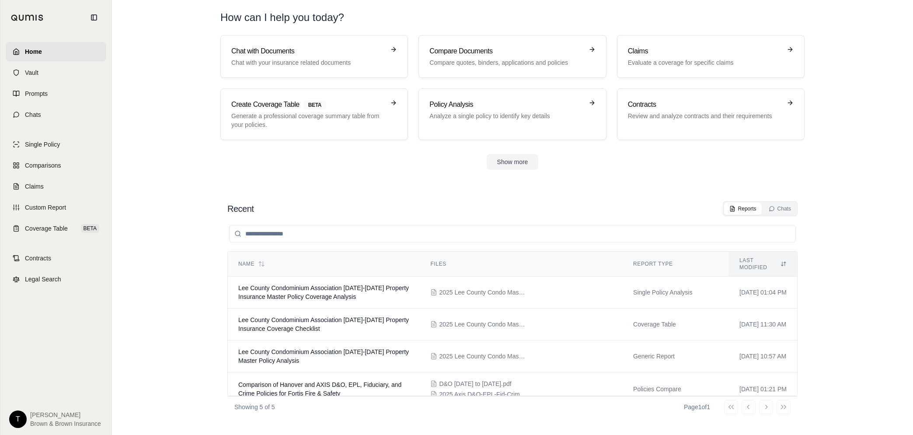
click at [39, 15] on img at bounding box center [27, 17] width 33 height 7
click at [89, 17] on button at bounding box center [94, 17] width 14 height 14
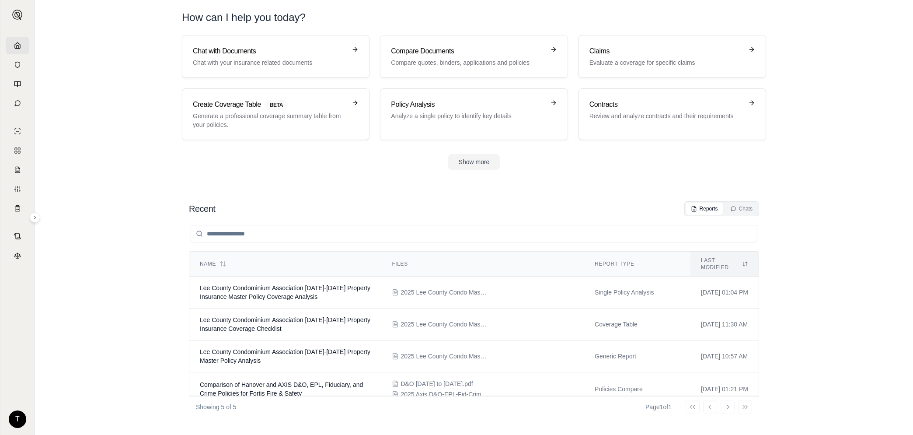
click at [14, 14] on img at bounding box center [17, 15] width 10 height 10
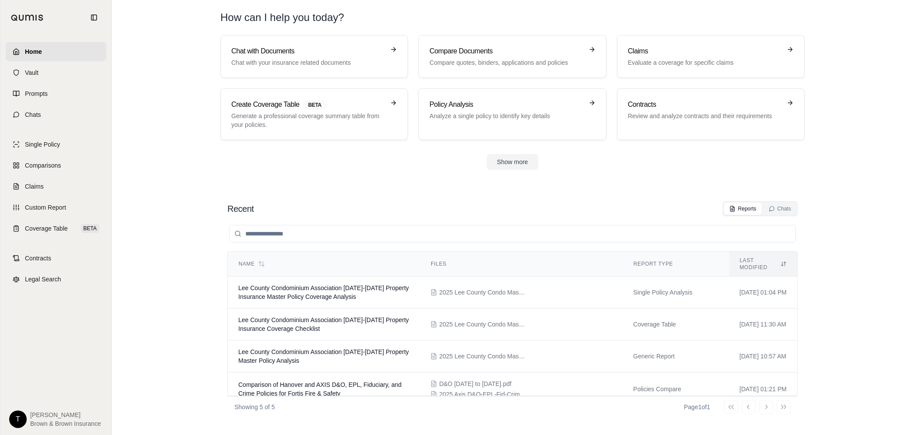
click at [39, 415] on span "[PERSON_NAME]" at bounding box center [65, 414] width 71 height 9
click at [16, 419] on html "Home Vault Prompts Chats Single Policy Comparisons Claims Custom Report Coverag…" at bounding box center [456, 217] width 913 height 435
click at [31, 398] on div "Log Out" at bounding box center [38, 399] width 72 height 14
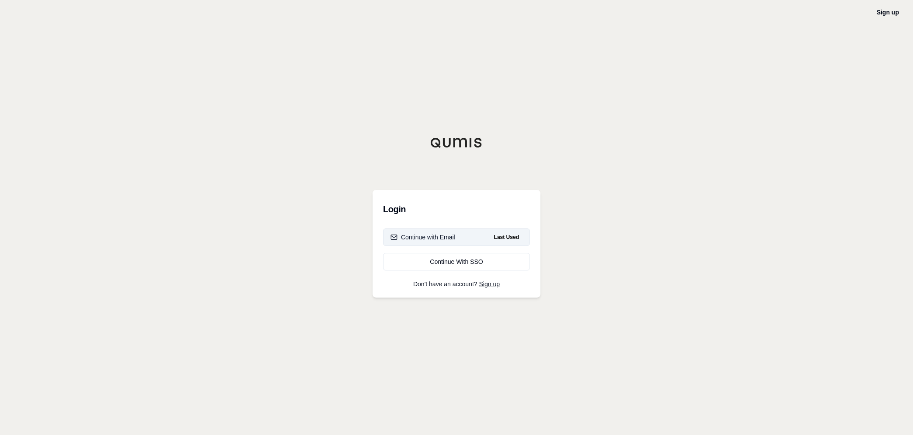
click at [461, 239] on button "Continue with Email Last Used" at bounding box center [456, 236] width 147 height 17
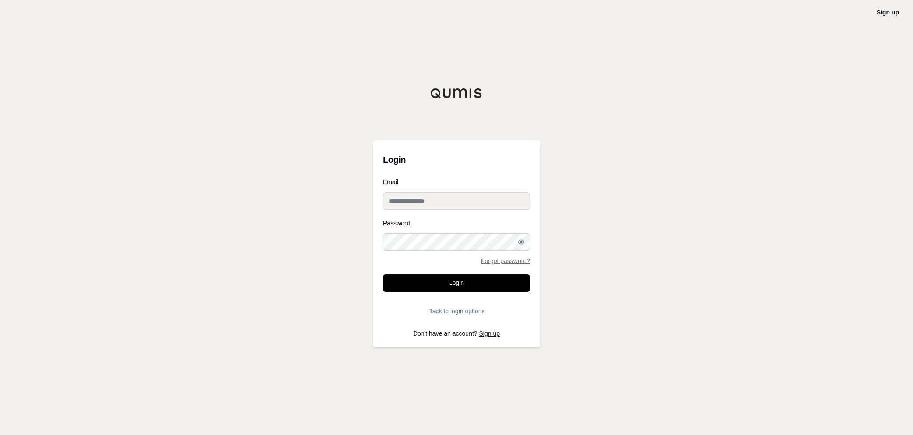
type input "**********"
click at [520, 242] on circle "button" at bounding box center [521, 242] width 2 height 2
click at [443, 284] on button "Login" at bounding box center [456, 282] width 147 height 17
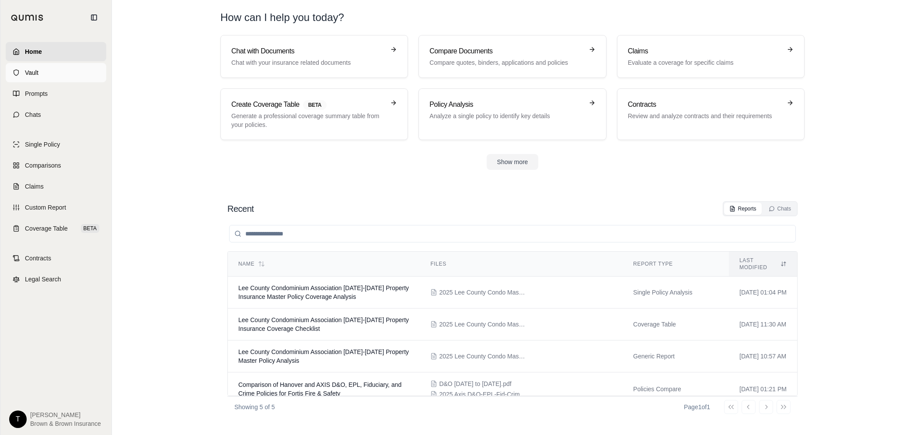
click at [31, 70] on span "Vault" at bounding box center [32, 72] width 14 height 9
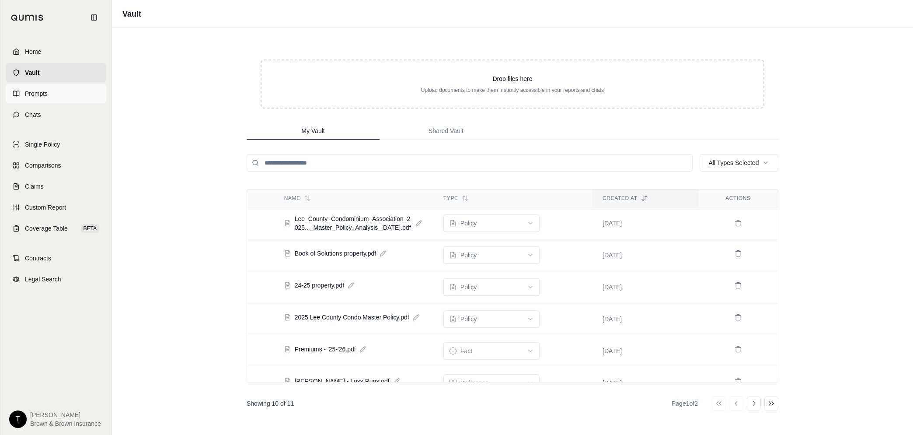
click at [39, 94] on span "Prompts" at bounding box center [36, 93] width 23 height 9
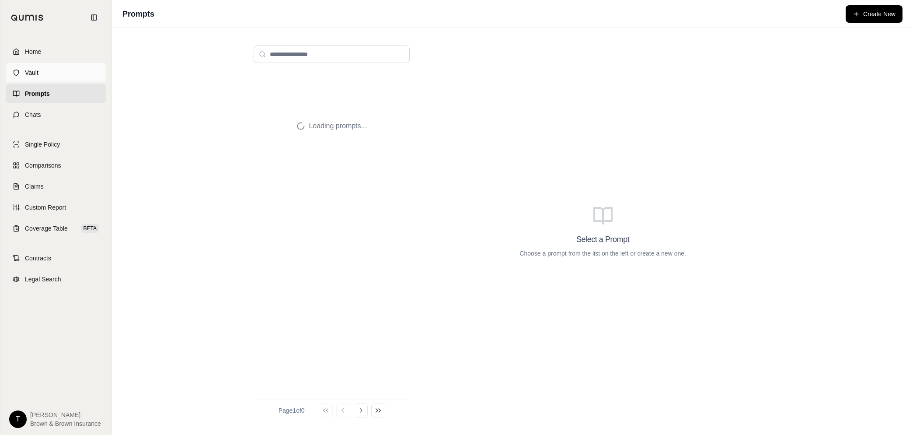
click at [35, 70] on span "Vault" at bounding box center [32, 72] width 14 height 9
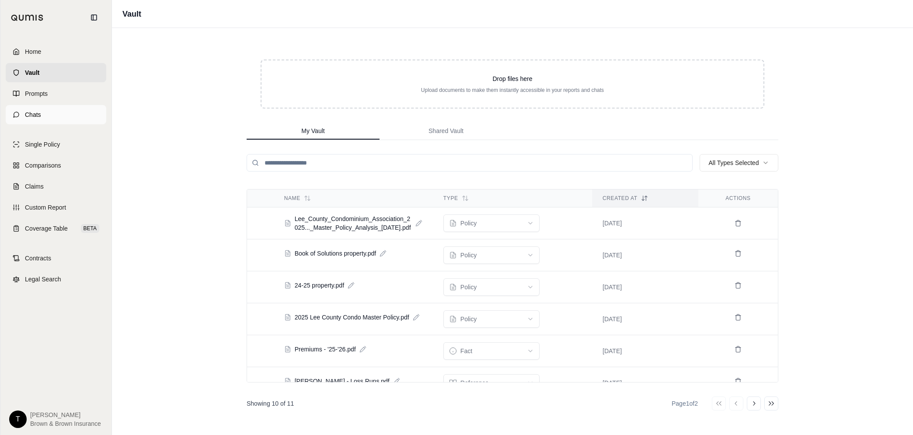
click at [34, 118] on span "Chats" at bounding box center [33, 114] width 16 height 9
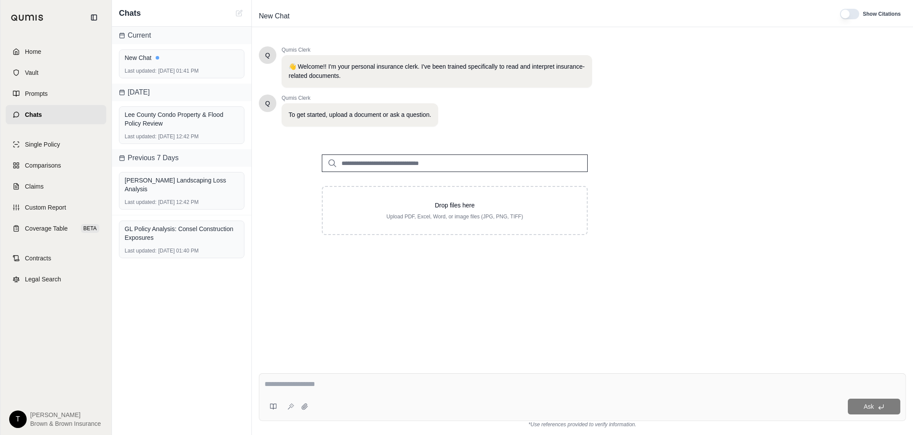
click at [409, 162] on input "search" at bounding box center [455, 162] width 266 height 17
type input "***"
click at [405, 177] on p "Book of Solutions property.pdf #2" at bounding box center [403, 181] width 110 height 10
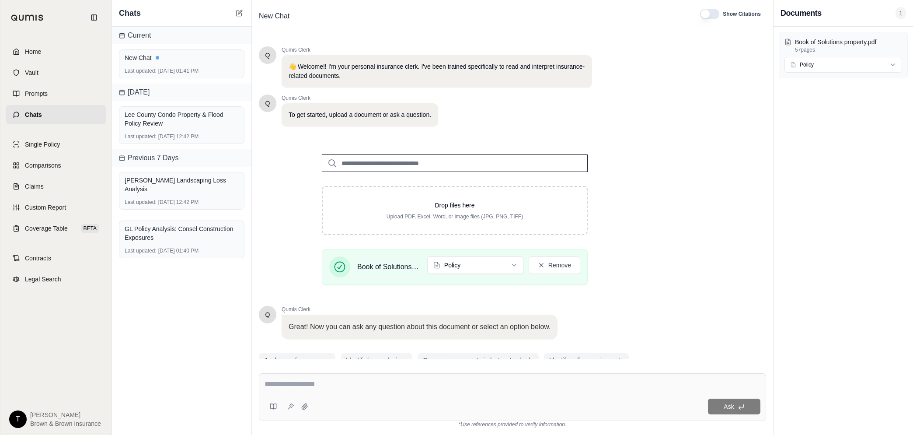
scroll to position [36, 0]
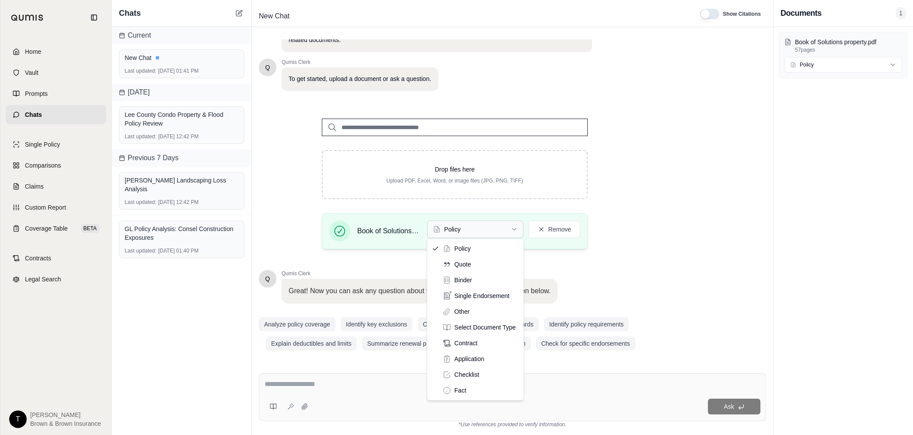
click at [516, 229] on html "Home Vault Prompts Chats Single Policy Comparisons Claims Custom Report Coverag…" at bounding box center [456, 217] width 913 height 435
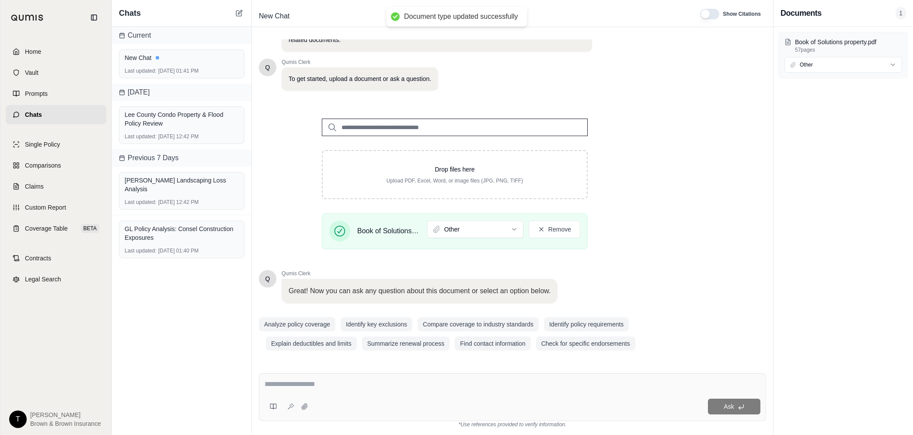
click at [334, 381] on textarea at bounding box center [513, 384] width 496 height 10
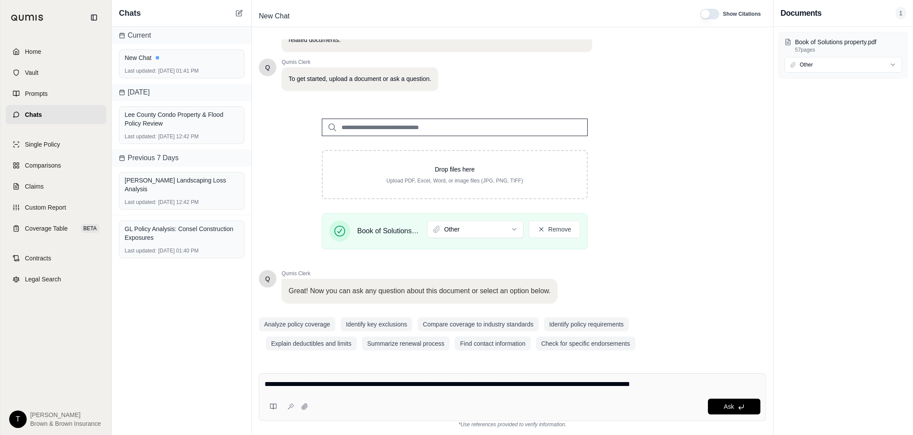
type textarea "**********"
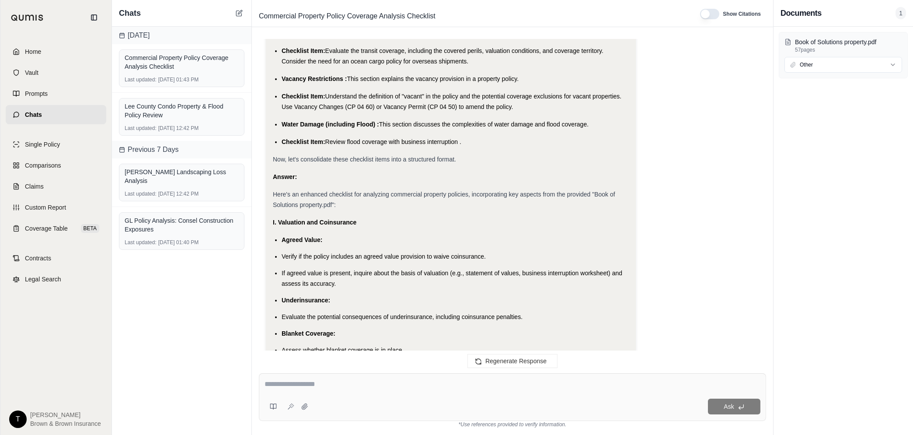
scroll to position [1280, 0]
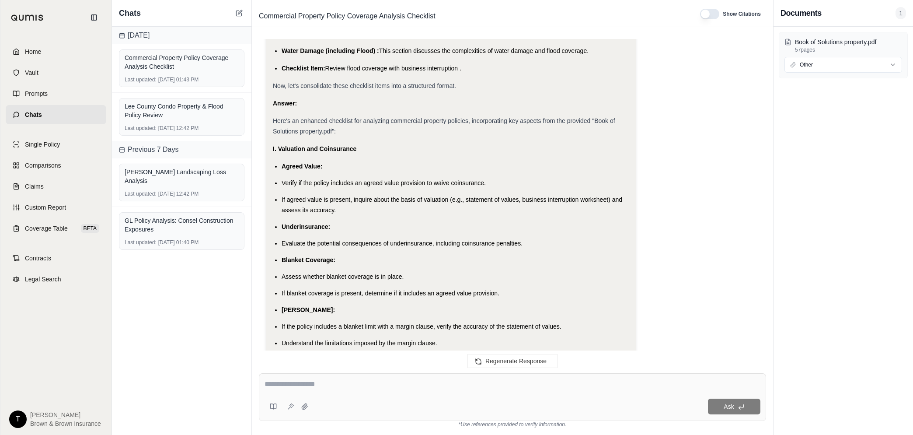
click at [355, 388] on textarea at bounding box center [513, 384] width 496 height 10
type textarea "**********"
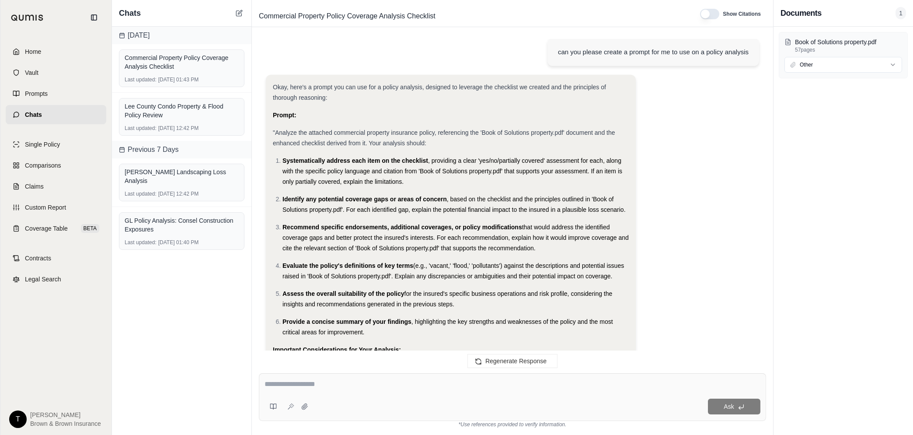
scroll to position [3134, 0]
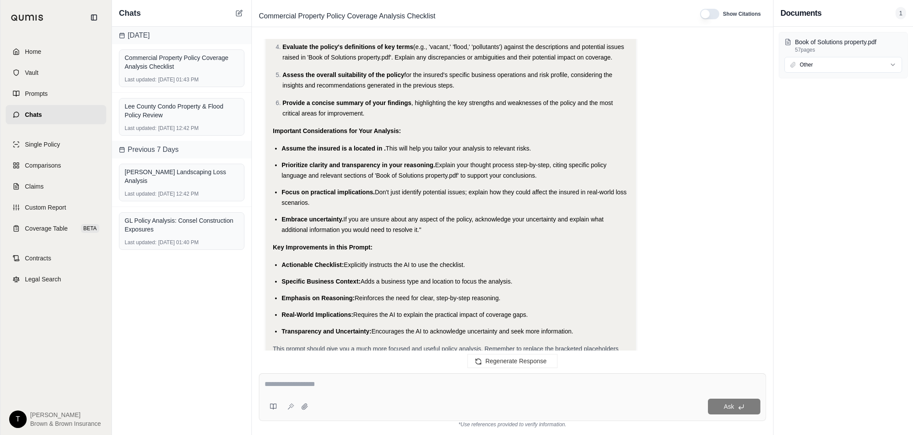
click at [336, 383] on textarea at bounding box center [513, 384] width 496 height 10
type textarea "*"
type textarea "**********"
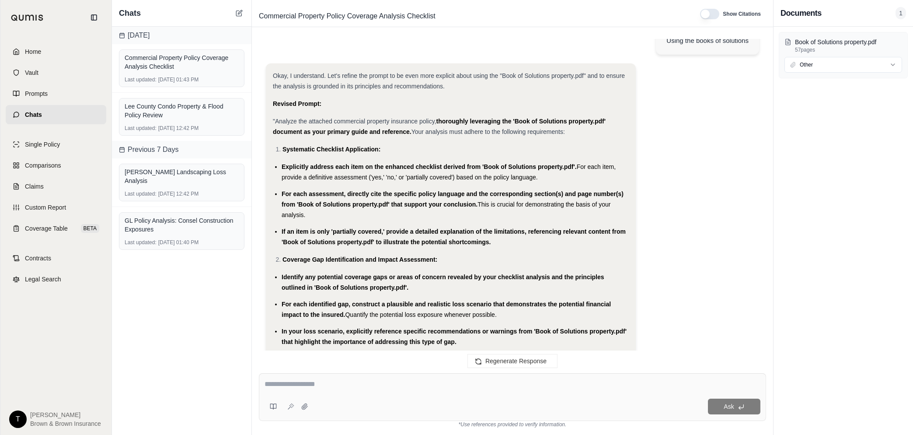
scroll to position [3524, 0]
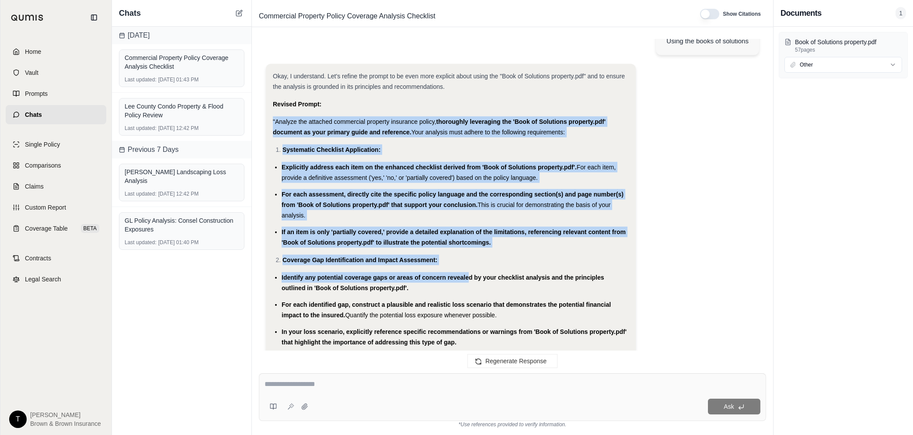
drag, startPoint x: 272, startPoint y: 118, endPoint x: 469, endPoint y: 265, distance: 246.2
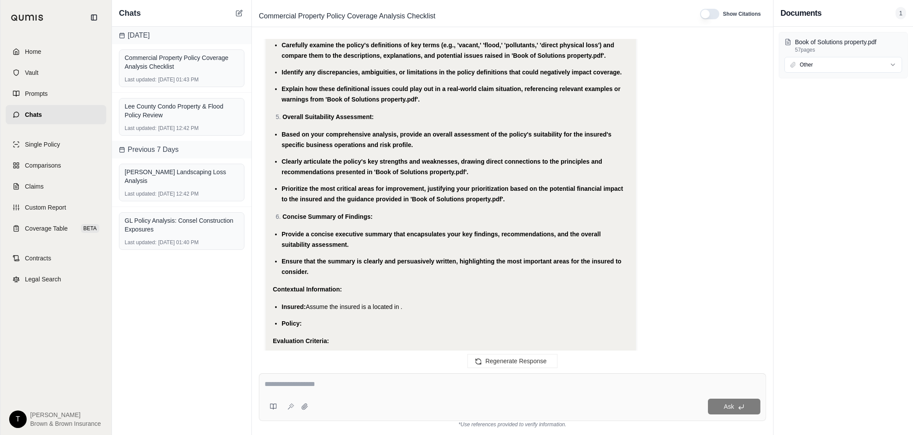
scroll to position [4124, 0]
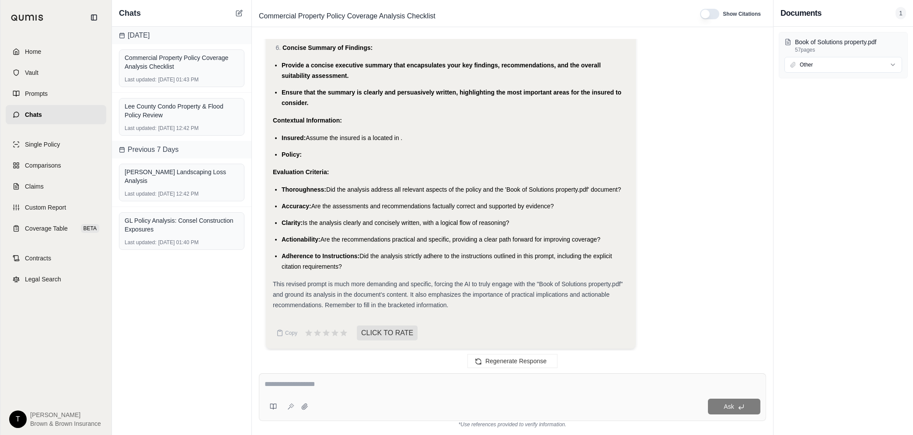
click at [301, 389] on textarea at bounding box center [513, 384] width 496 height 10
type textarea "**********"
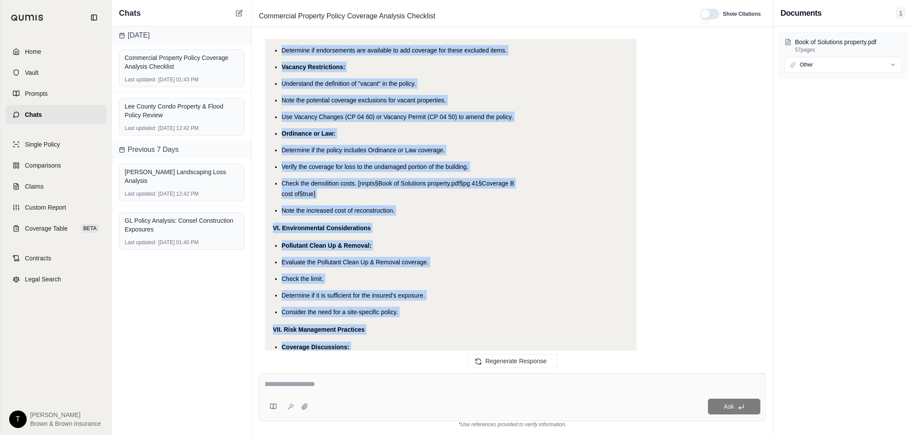
scroll to position [2547, 0]
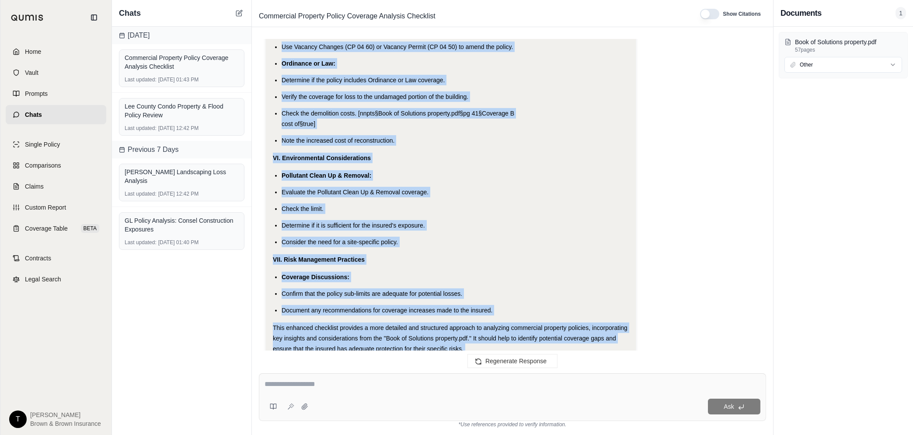
drag, startPoint x: 271, startPoint y: 213, endPoint x: 506, endPoint y: 306, distance: 252.5
copy div "I. Valuation and Coinsurance Agreed Value: Verify if the policy includes an agr…"
click at [46, 143] on span "Single Policy" at bounding box center [42, 144] width 35 height 9
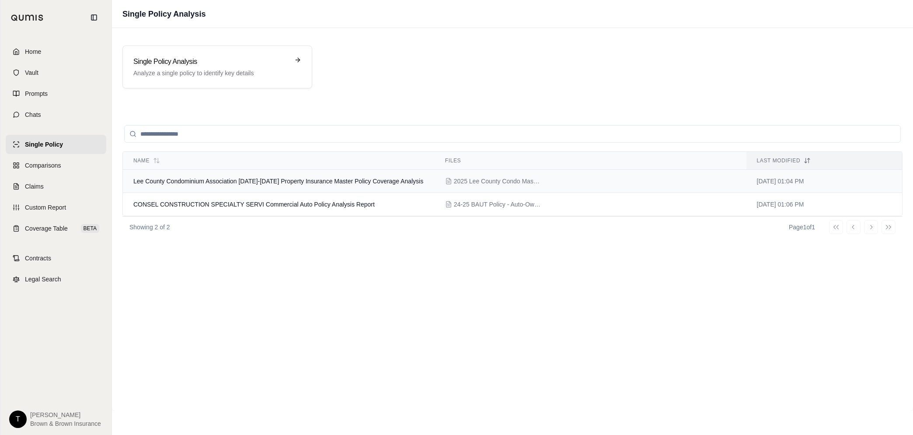
click at [206, 180] on span "Lee County Condominium Association [DATE]-[DATE] Property Insurance Master Poli…" at bounding box center [278, 181] width 290 height 7
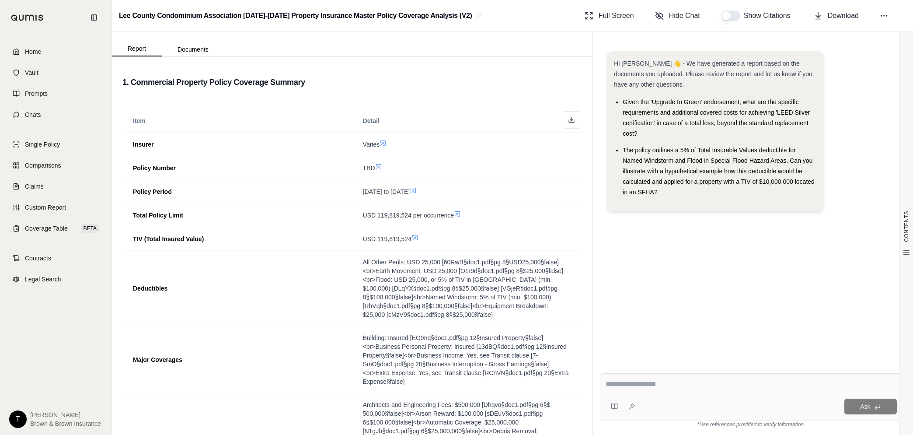
click at [632, 386] on textarea at bounding box center [751, 384] width 291 height 10
drag, startPoint x: 632, startPoint y: 386, endPoint x: 621, endPoint y: 388, distance: 12.1
click at [621, 388] on textarea at bounding box center [751, 384] width 291 height 10
click at [622, 381] on textarea at bounding box center [751, 384] width 291 height 10
type textarea "*"
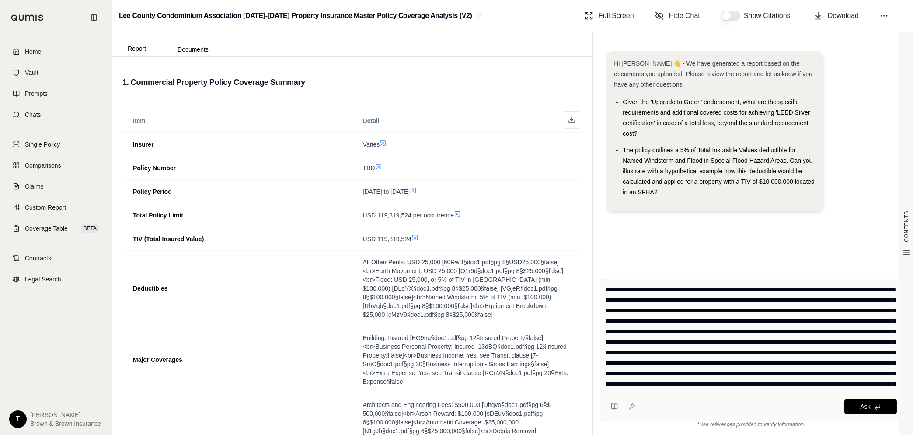
click at [606, 289] on textarea at bounding box center [751, 336] width 291 height 105
type textarea "**********"
click at [884, 15] on icon at bounding box center [884, 15] width 9 height 9
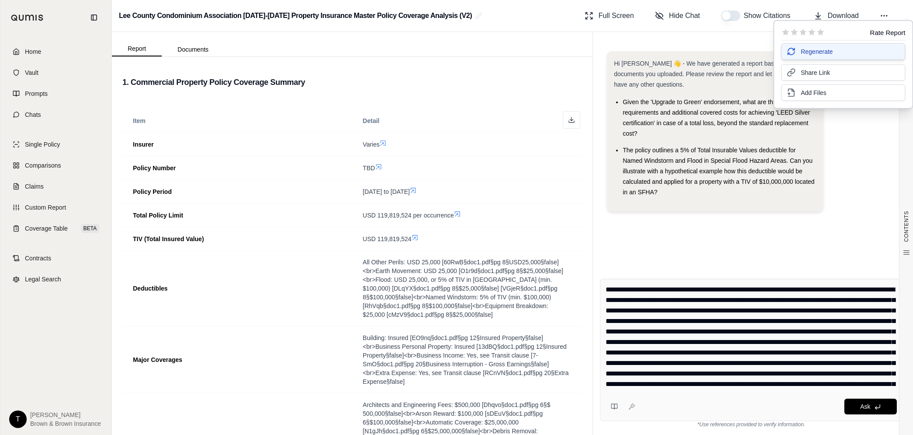
click at [837, 53] on button "Regenerate" at bounding box center [843, 51] width 124 height 17
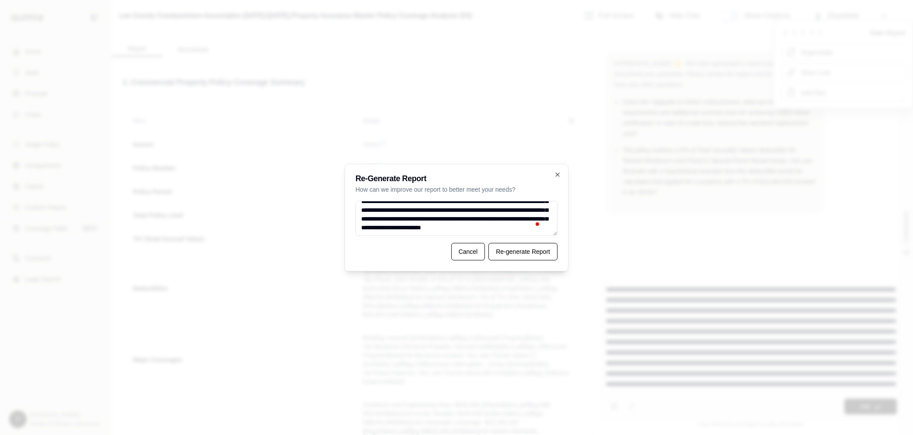
scroll to position [520, 0]
type textarea "**********"
drag, startPoint x: 514, startPoint y: 256, endPoint x: 514, endPoint y: 251, distance: 5.3
click at [514, 255] on button "Re-generate Report" at bounding box center [523, 251] width 69 height 17
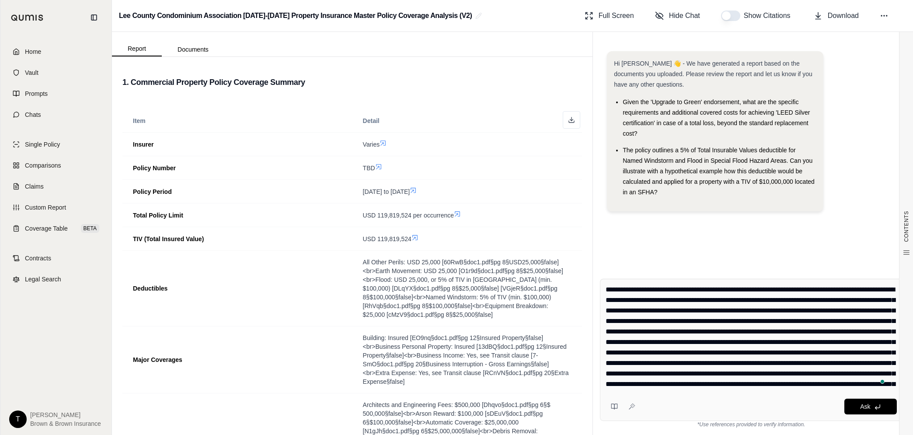
click at [584, 277] on div "Lee County Condominium Association 2025-2026 Property Insurance Master Policy C…" at bounding box center [512, 217] width 801 height 435
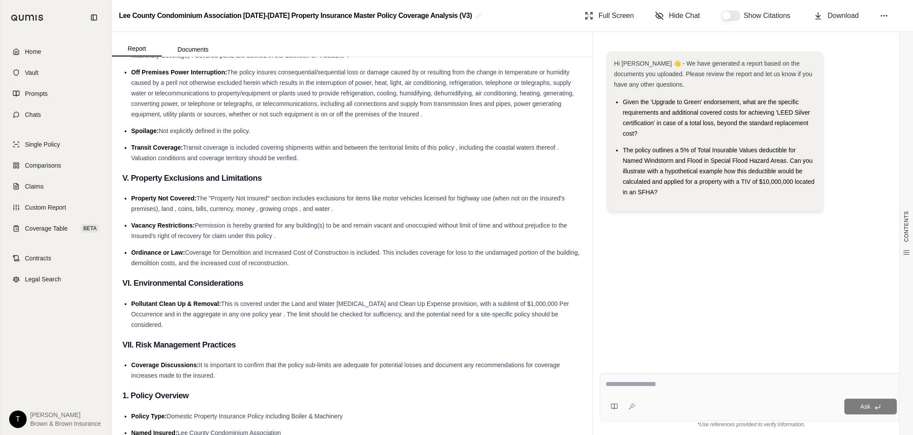
scroll to position [656, 0]
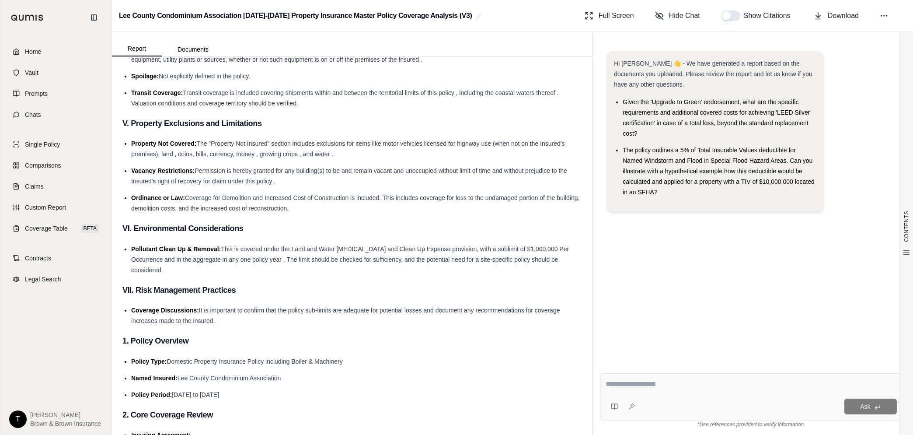
drag, startPoint x: 726, startPoint y: 15, endPoint x: 576, endPoint y: 65, distance: 157.8
click at [727, 15] on button "button" at bounding box center [730, 15] width 19 height 10
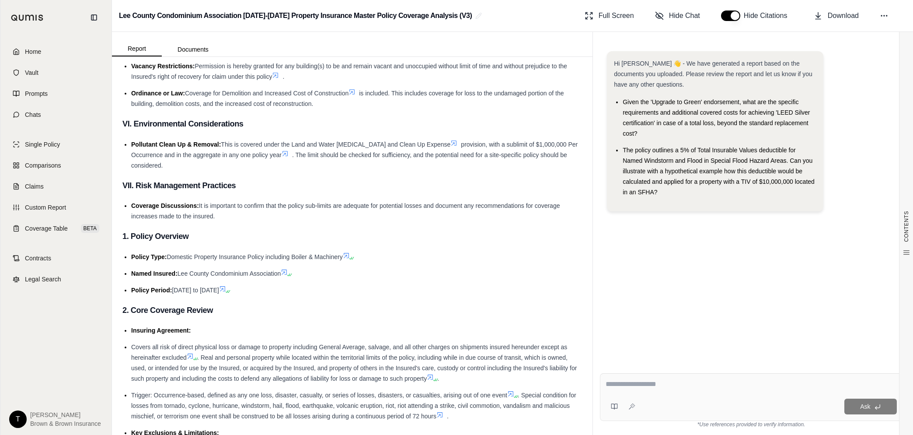
scroll to position [765, 0]
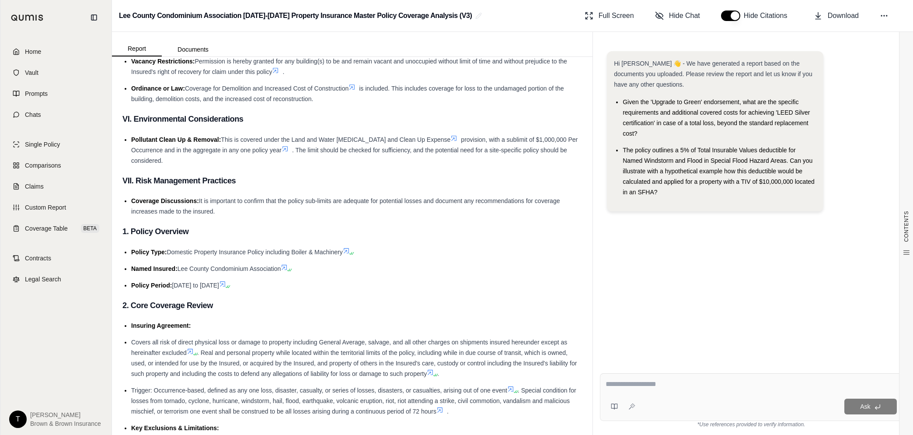
click at [735, 16] on button "button" at bounding box center [730, 15] width 19 height 10
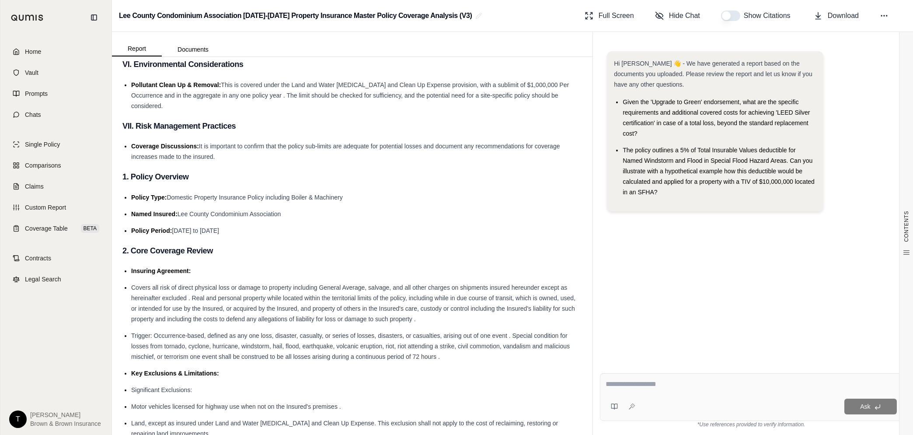
click at [454, 15] on h2 "Lee County Condominium Association 2025-2026 Property Insurance Master Policy C…" at bounding box center [295, 16] width 353 height 16
click at [475, 16] on icon at bounding box center [478, 15] width 7 height 7
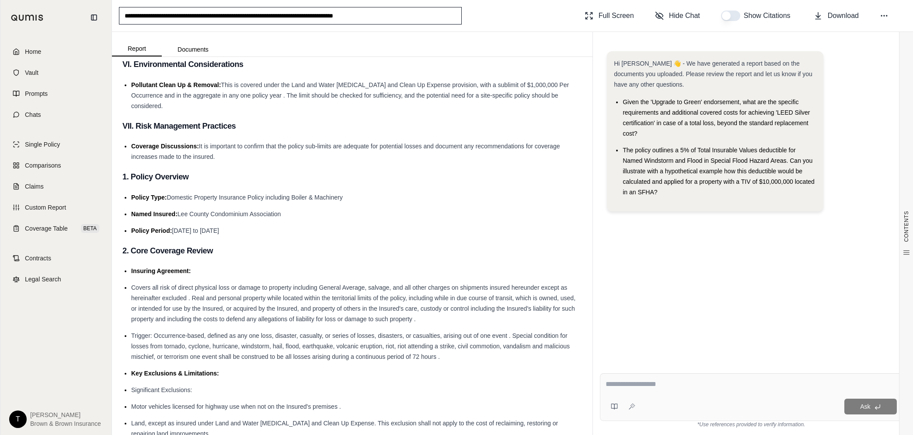
click at [412, 15] on input "**********" at bounding box center [290, 15] width 343 height 17
type input "**********"
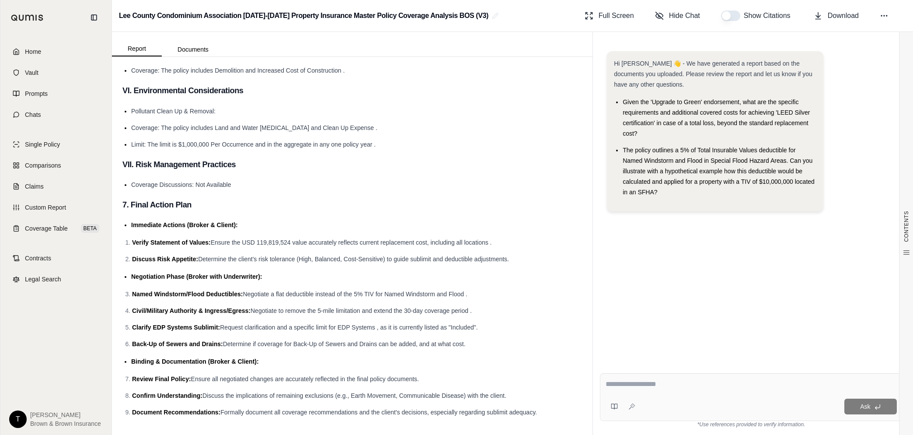
scroll to position [8029, 0]
click at [838, 14] on span "Download" at bounding box center [843, 15] width 31 height 10
click at [56, 146] on span "Single Policy" at bounding box center [42, 144] width 35 height 9
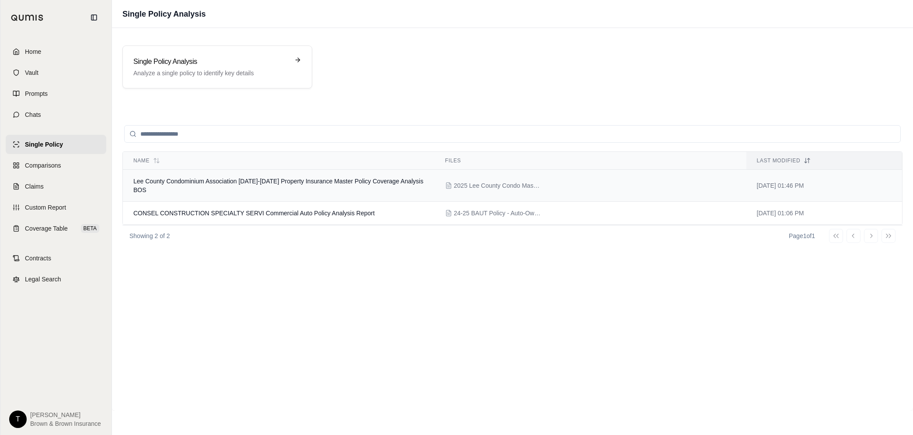
click at [206, 181] on span "Lee County Condominium Association 2025-2026 Property Insurance Master Policy C…" at bounding box center [278, 186] width 290 height 16
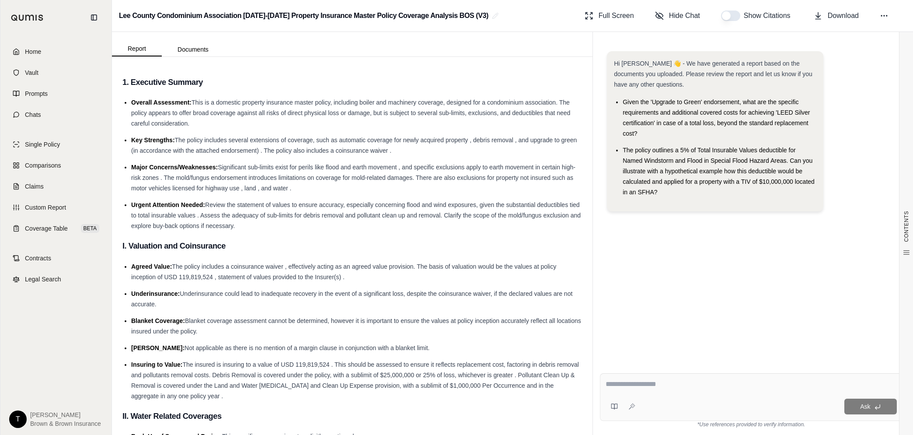
click at [671, 384] on textarea at bounding box center [751, 384] width 291 height 10
type textarea "*"
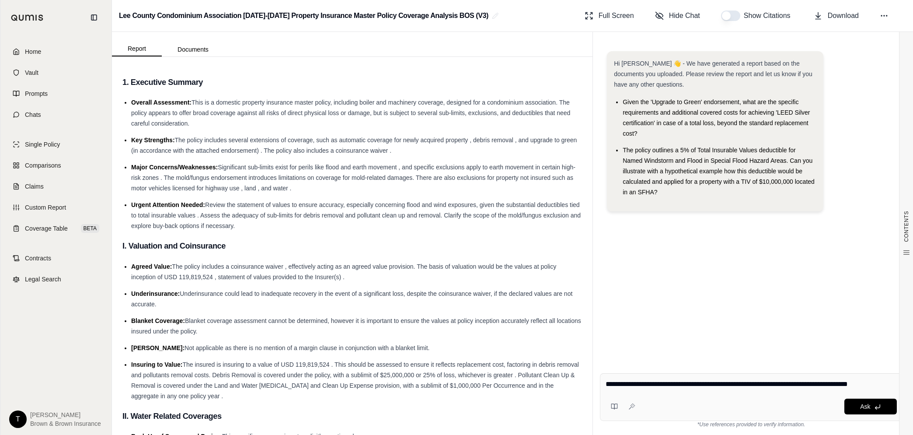
type textarea "**********"
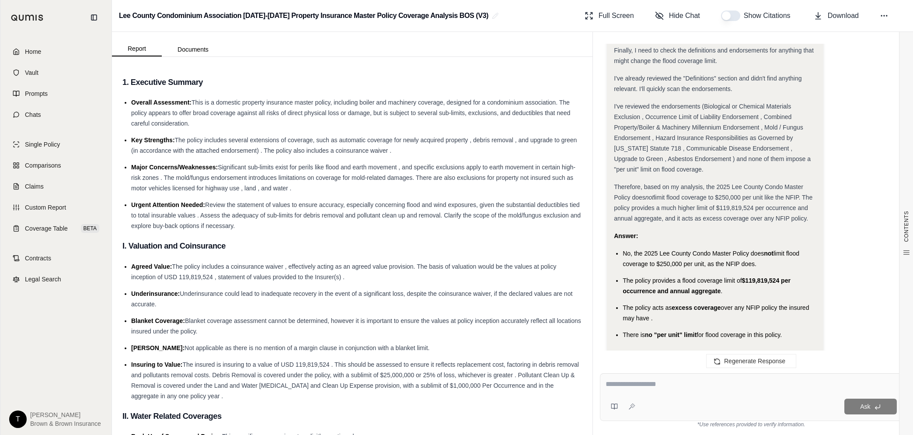
scroll to position [845, 0]
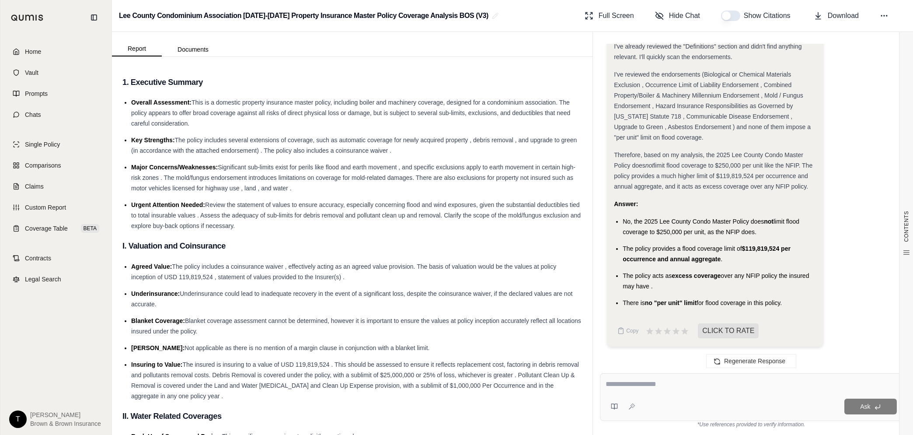
drag, startPoint x: 789, startPoint y: 300, endPoint x: 620, endPoint y: 217, distance: 188.0
click at [620, 217] on ul "No, the 2025 Lee County Condo Master Policy does not limit flood coverage to $2…" at bounding box center [715, 262] width 203 height 92
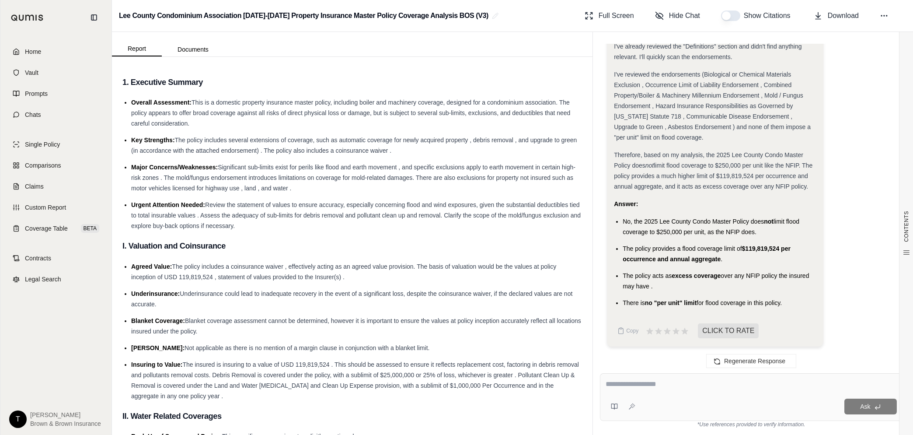
drag, startPoint x: 781, startPoint y: 301, endPoint x: 615, endPoint y: 206, distance: 190.9
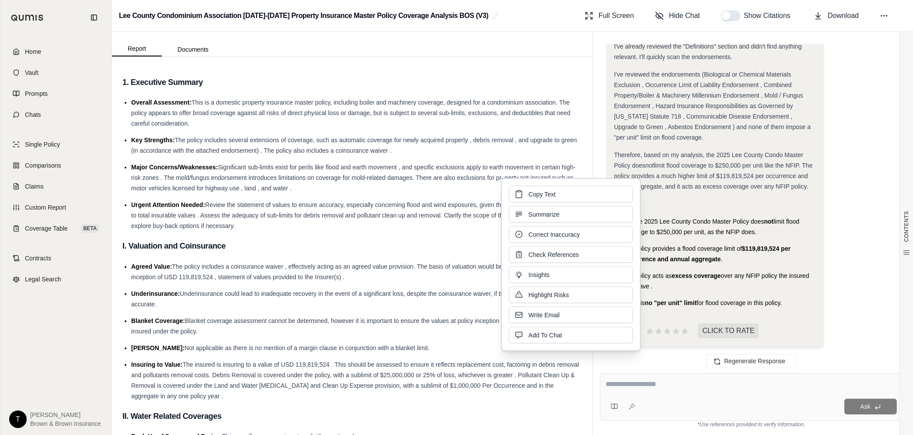
drag, startPoint x: 615, startPoint y: 206, endPoint x: 690, endPoint y: 227, distance: 77.4
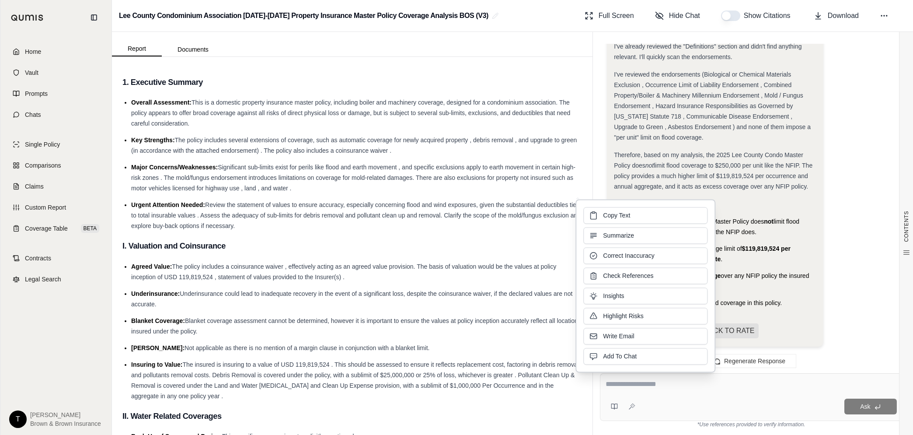
drag, startPoint x: 690, startPoint y: 227, endPoint x: 644, endPoint y: 219, distance: 46.6
click at [628, 217] on span "Copy Text" at bounding box center [616, 215] width 27 height 9
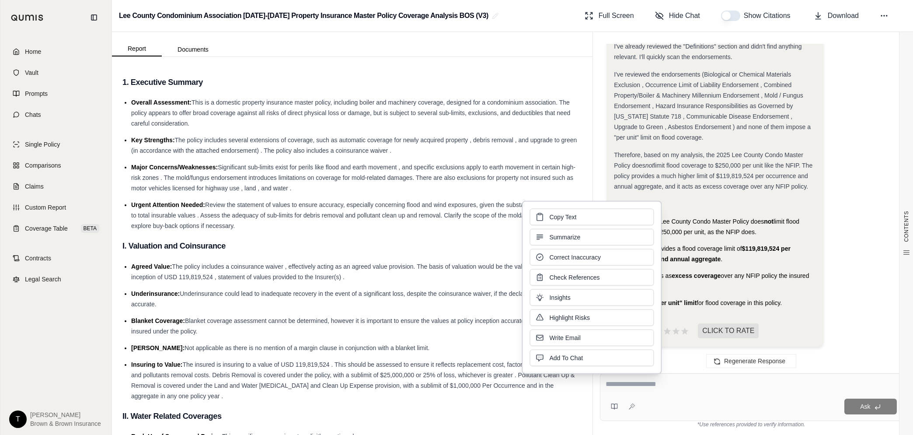
drag, startPoint x: 636, startPoint y: 228, endPoint x: 569, endPoint y: 216, distance: 68.5
click at [569, 216] on span "Copy Text" at bounding box center [562, 217] width 27 height 9
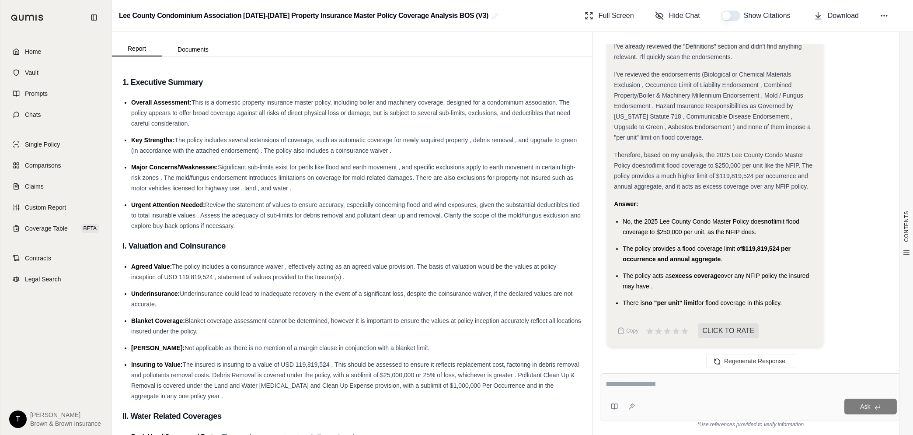
click at [674, 384] on textarea at bounding box center [751, 384] width 291 height 10
type textarea "**********"
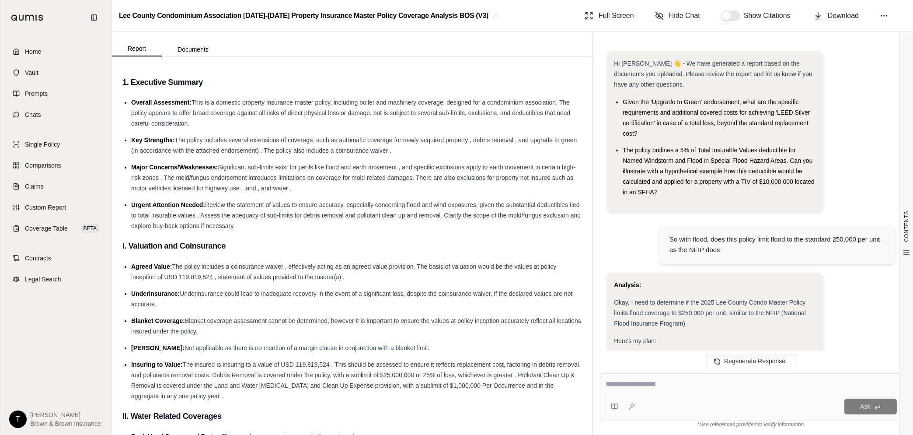
scroll to position [1895, 0]
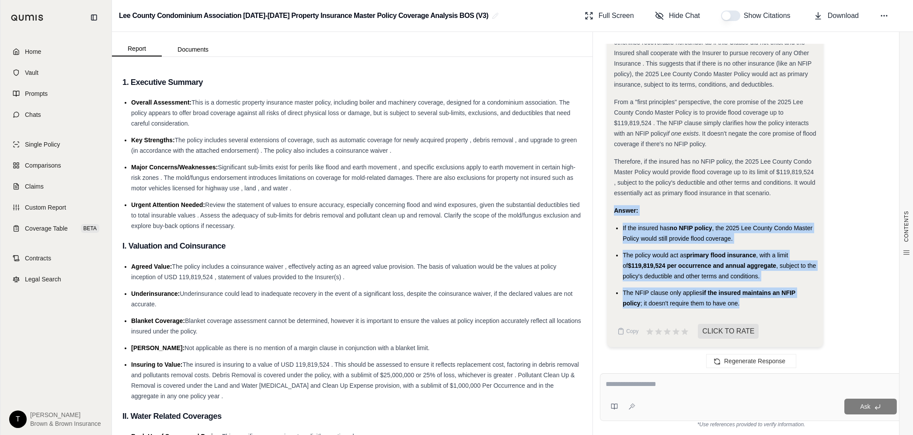
drag, startPoint x: 748, startPoint y: 304, endPoint x: 613, endPoint y: 206, distance: 166.6
drag, startPoint x: 613, startPoint y: 206, endPoint x: 652, endPoint y: 229, distance: 44.5
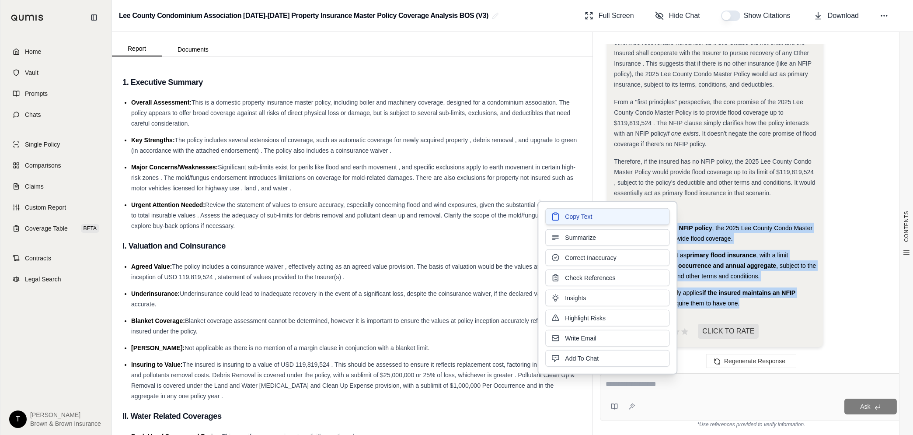
drag, startPoint x: 652, startPoint y: 229, endPoint x: 600, endPoint y: 216, distance: 53.1
click at [600, 216] on button "Copy Text" at bounding box center [607, 216] width 124 height 17
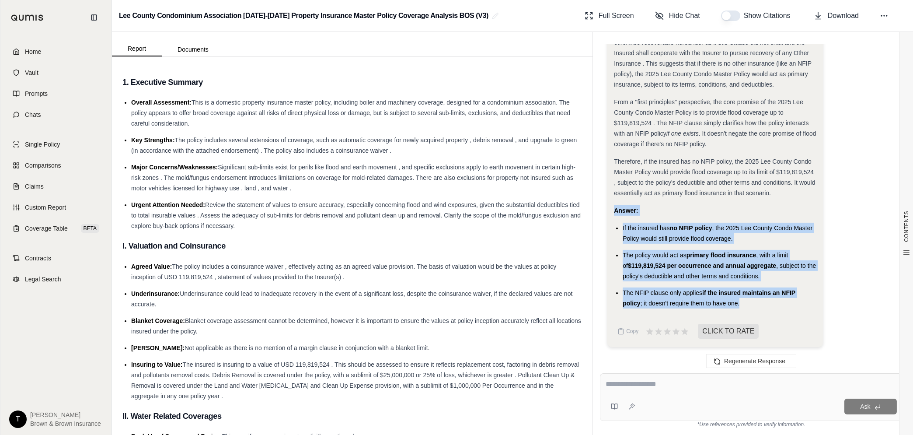
click at [643, 387] on textarea at bounding box center [751, 384] width 291 height 10
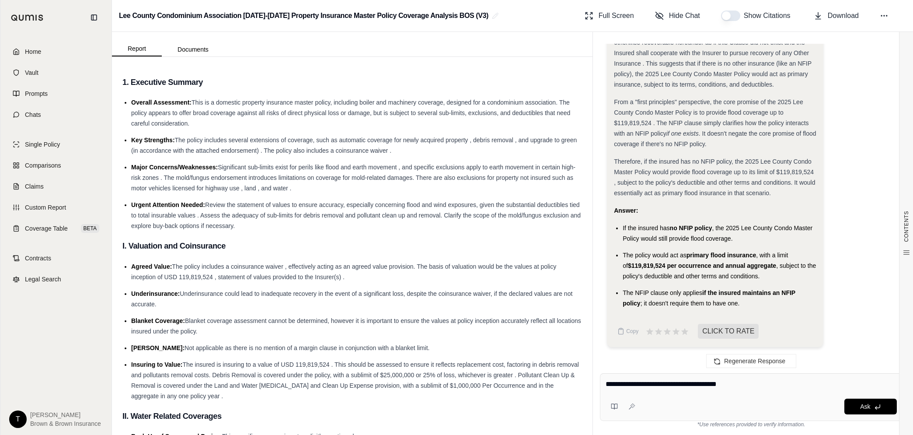
type textarea "**********"
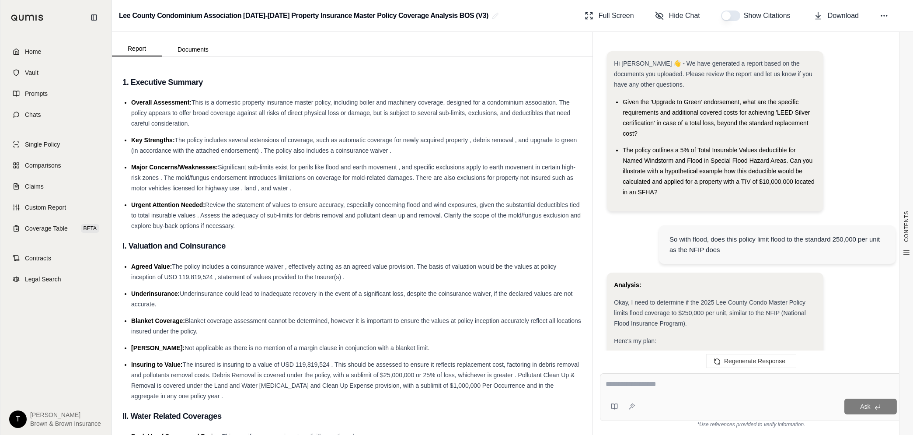
scroll to position [3240, 0]
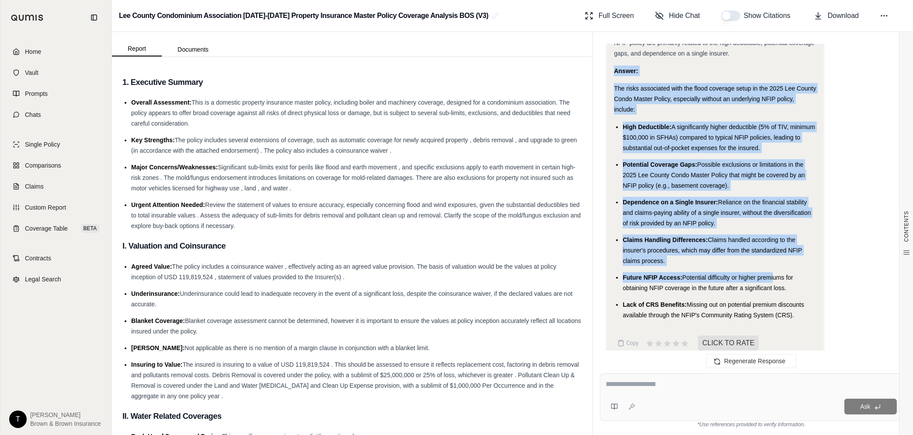
drag, startPoint x: 615, startPoint y: 57, endPoint x: 772, endPoint y: 262, distance: 258.0
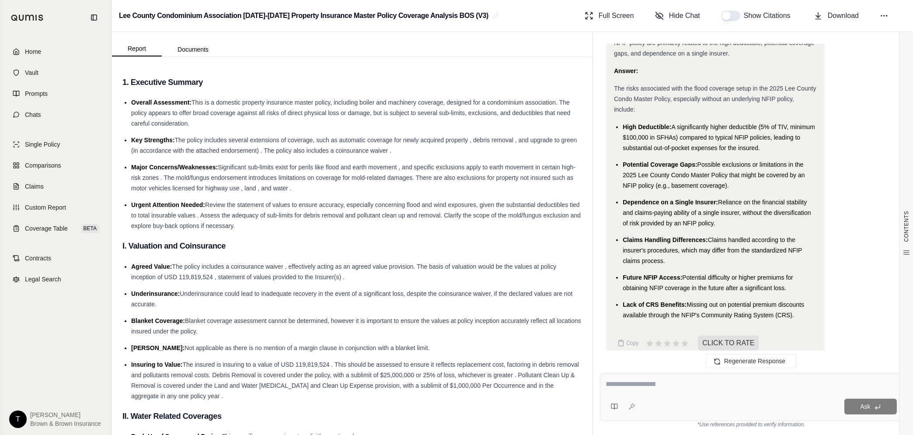
click at [635, 301] on span "Lack of CRS Benefits:" at bounding box center [655, 304] width 64 height 7
click at [644, 386] on textarea at bounding box center [751, 384] width 291 height 10
type textarea "**********"
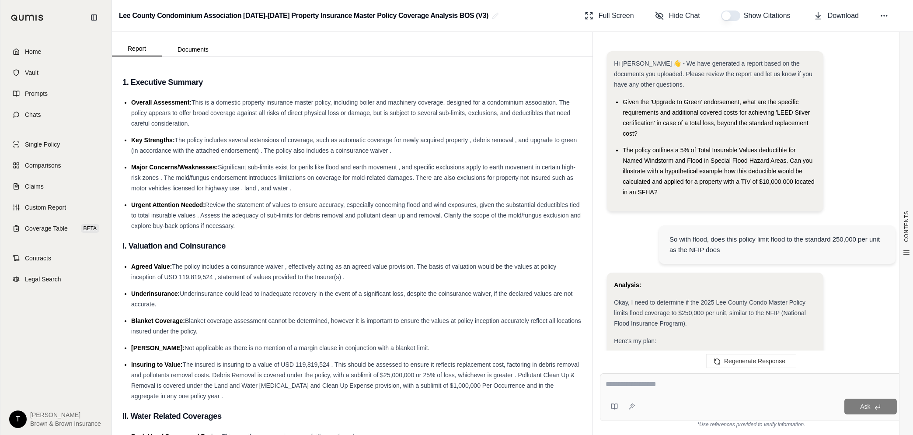
scroll to position [3977, 0]
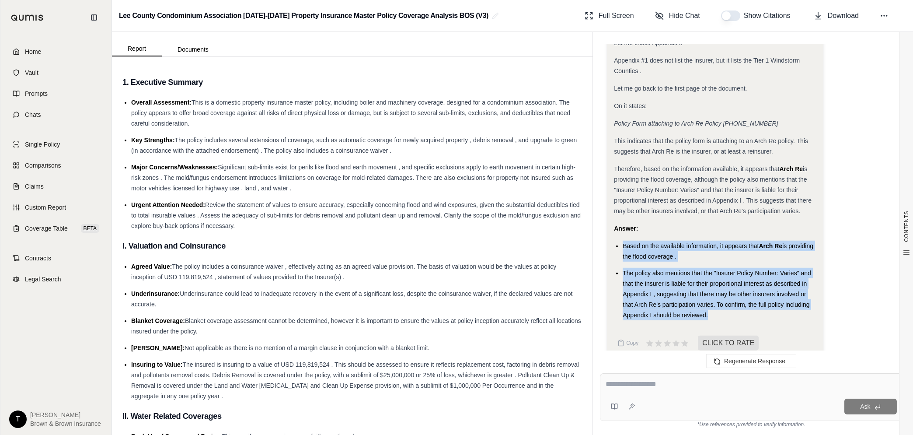
drag, startPoint x: 636, startPoint y: 231, endPoint x: 803, endPoint y: 300, distance: 180.6
click at [803, 300] on ul "Based on the available information, it appears that Arch Re is providing the fl…" at bounding box center [715, 281] width 203 height 80
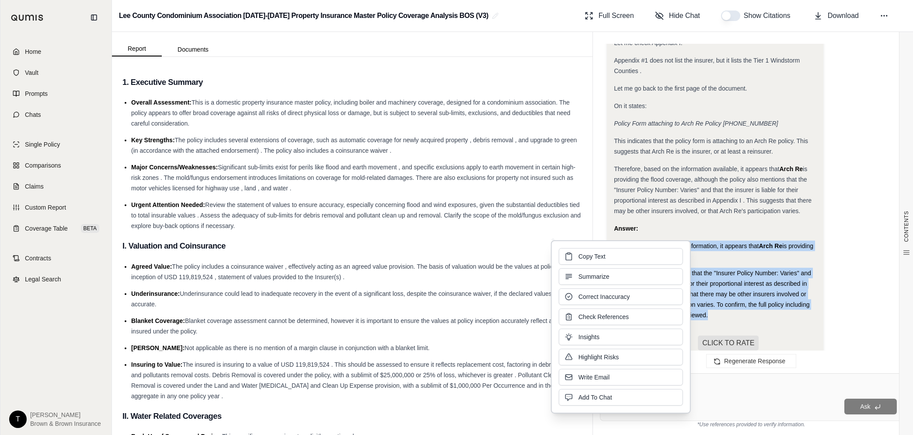
drag, startPoint x: 665, startPoint y: 268, endPoint x: 626, endPoint y: 256, distance: 40.6
click at [626, 256] on button "Copy Text" at bounding box center [621, 256] width 124 height 17
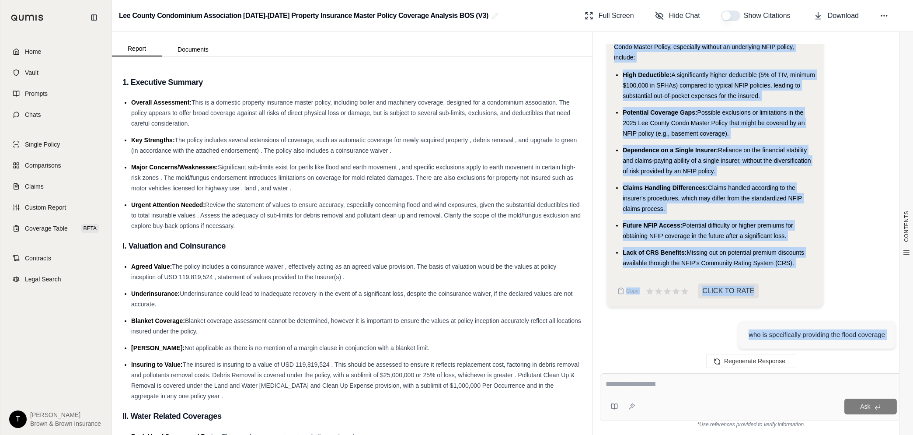
scroll to position [3304, 0]
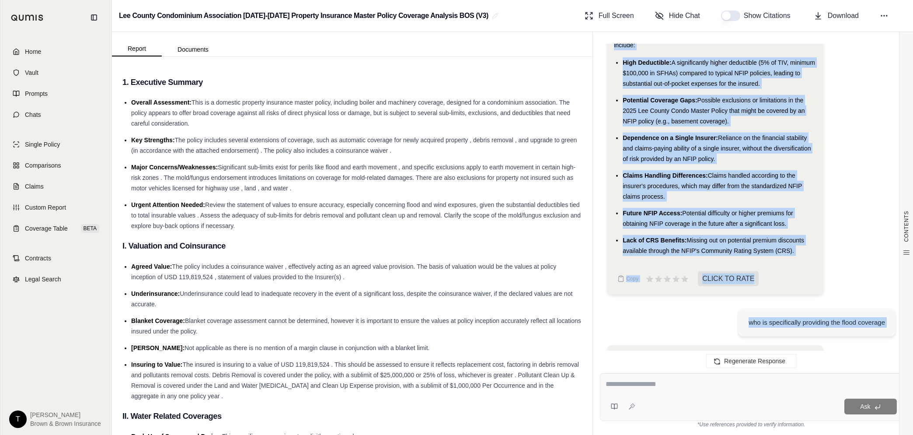
drag, startPoint x: 652, startPoint y: 103, endPoint x: 800, endPoint y: 237, distance: 199.4
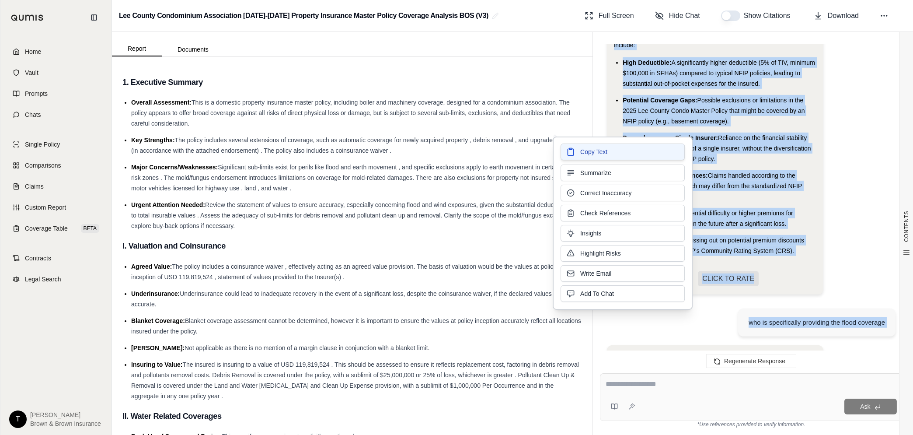
drag, startPoint x: 667, startPoint y: 164, endPoint x: 597, endPoint y: 153, distance: 70.9
click at [597, 153] on span "Copy Text" at bounding box center [593, 151] width 27 height 9
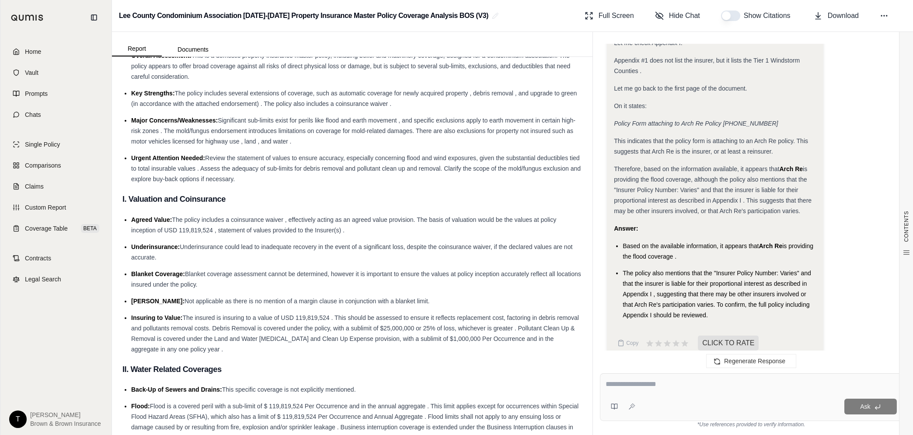
scroll to position [0, 0]
